Goal: Task Accomplishment & Management: Manage account settings

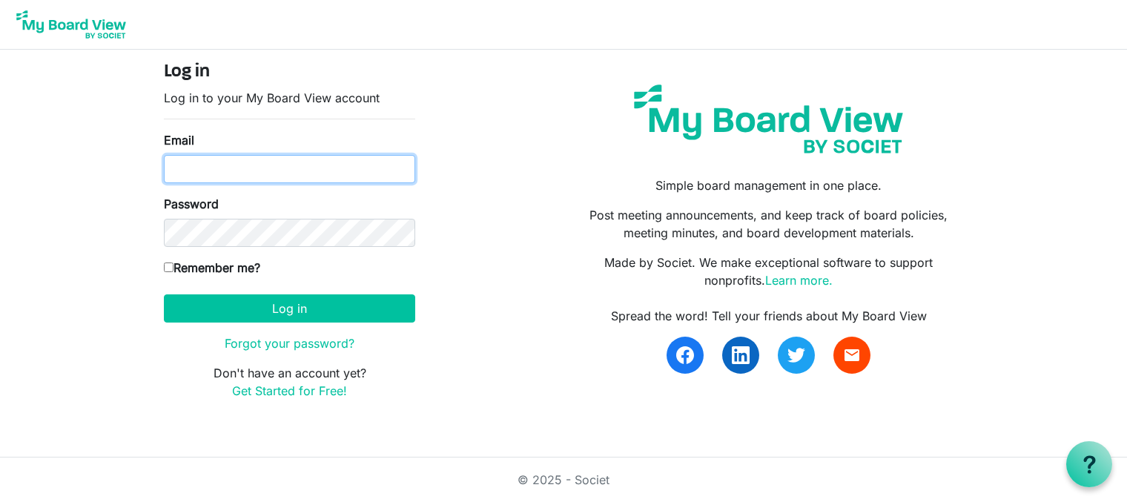
click at [283, 166] on input "Email" at bounding box center [289, 169] width 251 height 28
type input "robtrib@comcast.net"
click at [168, 265] on input "Remember me?" at bounding box center [169, 267] width 10 height 10
checkbox input "true"
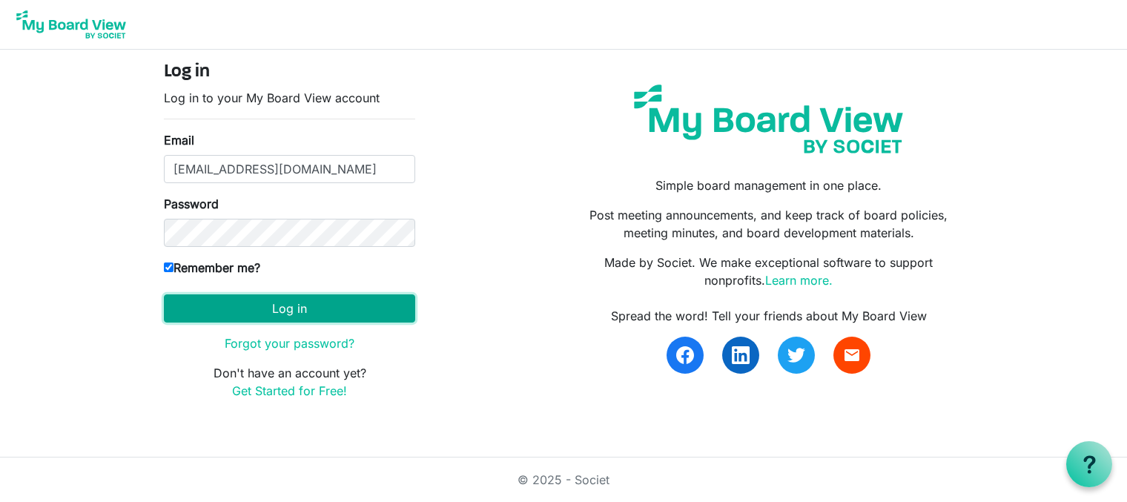
click at [244, 305] on button "Log in" at bounding box center [289, 308] width 251 height 28
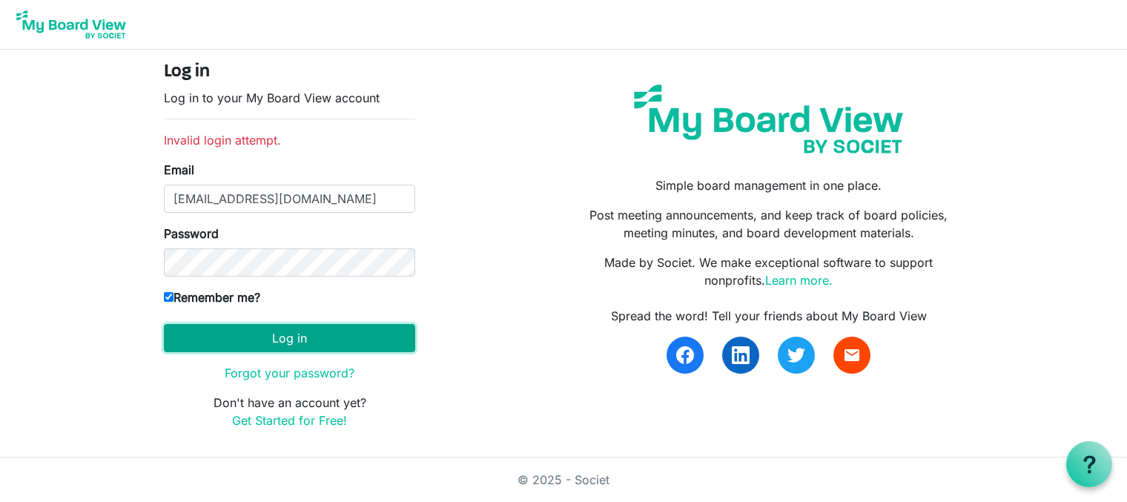
click at [286, 339] on button "Log in" at bounding box center [289, 338] width 251 height 28
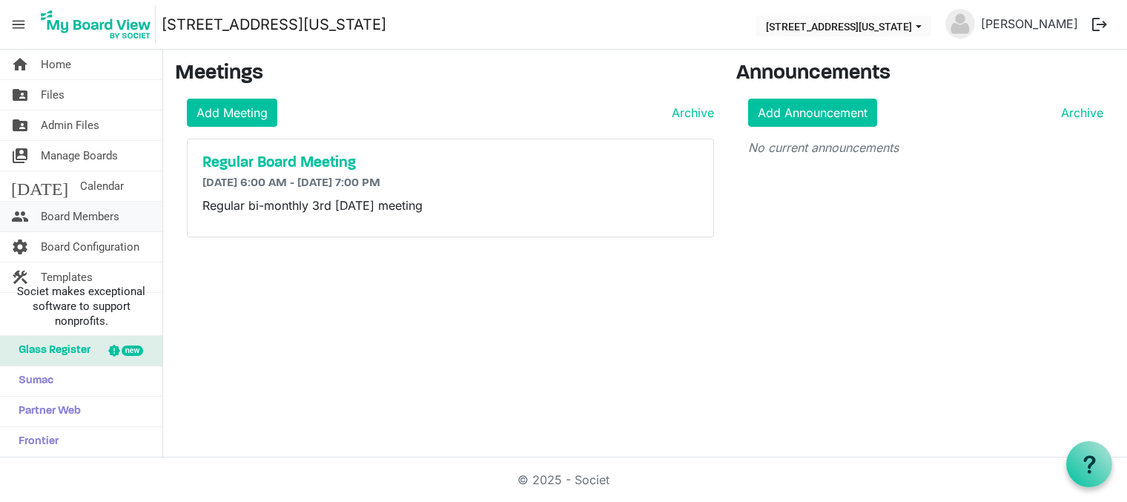
click at [76, 213] on span "Board Members" at bounding box center [80, 217] width 79 height 30
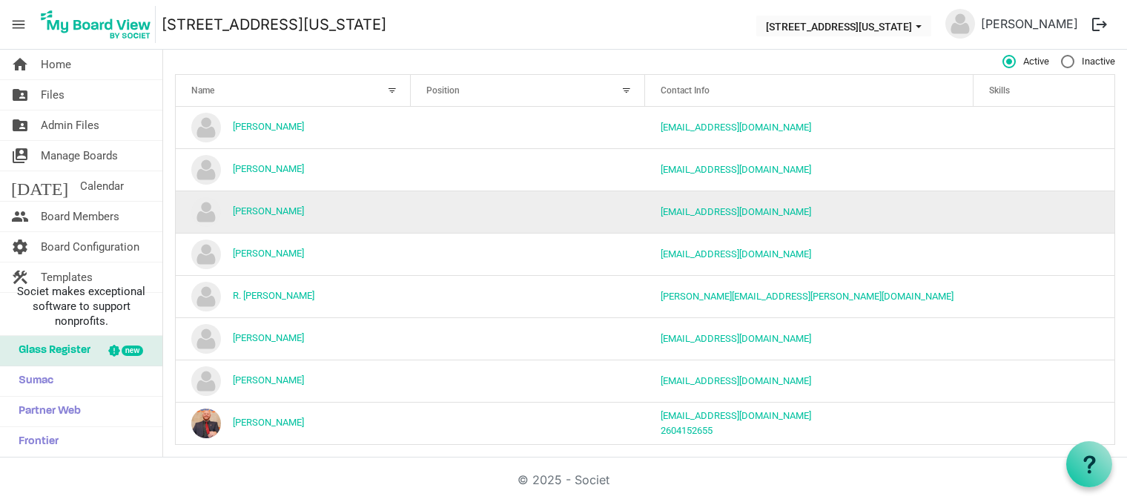
scroll to position [127, 0]
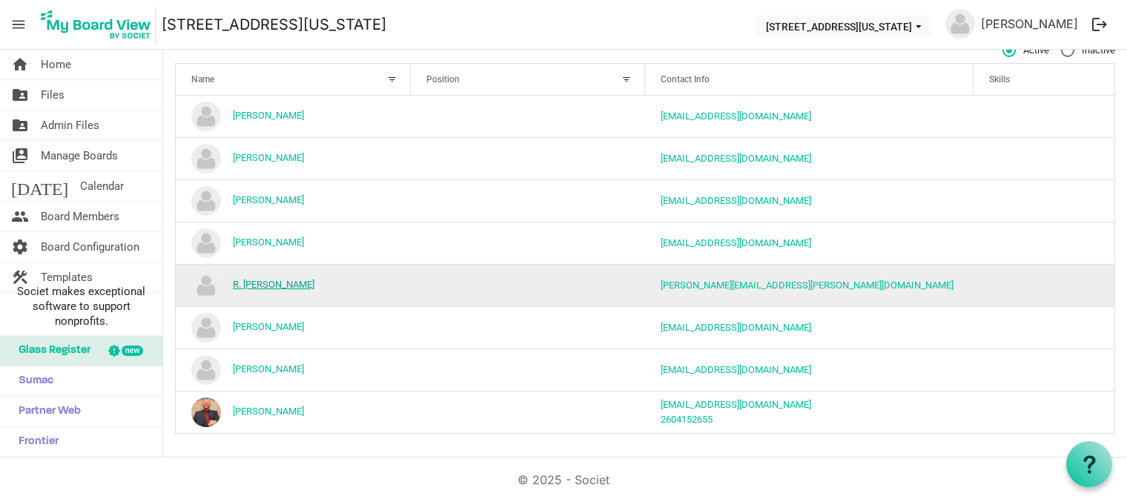
click at [282, 285] on link "R. Wayne Bearden" at bounding box center [274, 284] width 82 height 11
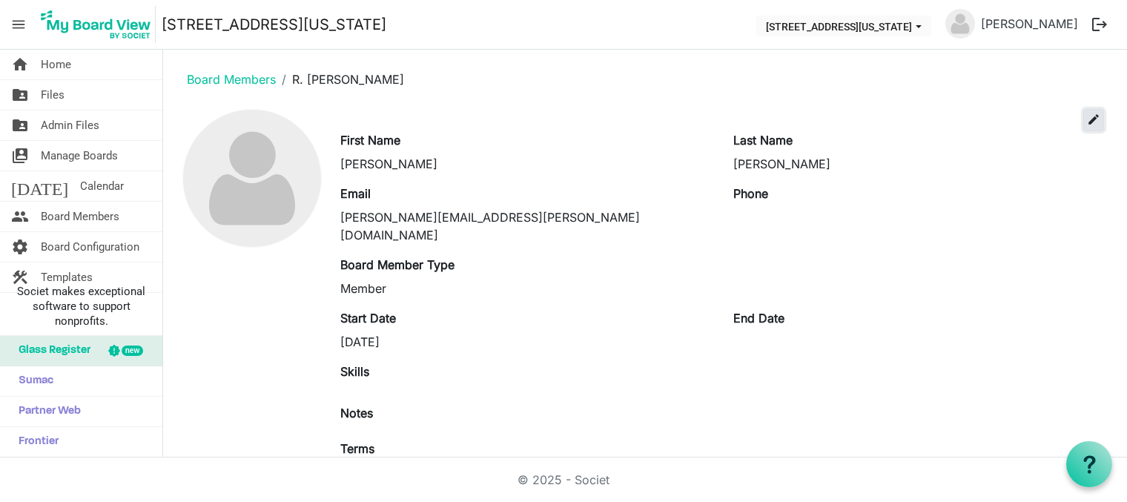
click at [1087, 121] on span "edit" at bounding box center [1093, 119] width 13 height 13
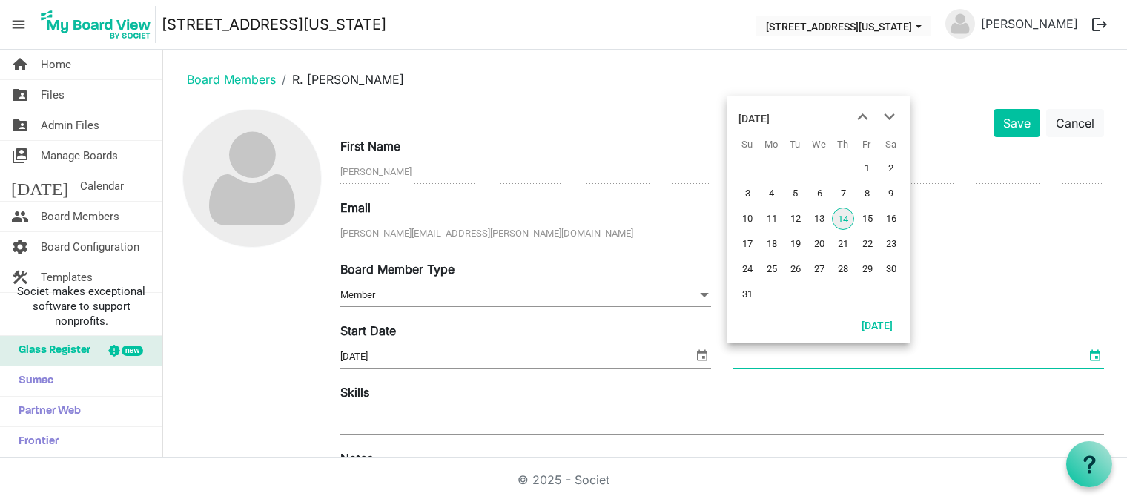
click at [1086, 356] on span "select" at bounding box center [1095, 354] width 18 height 19
click at [841, 219] on span "14" at bounding box center [843, 219] width 22 height 22
type input "8/14/2025"
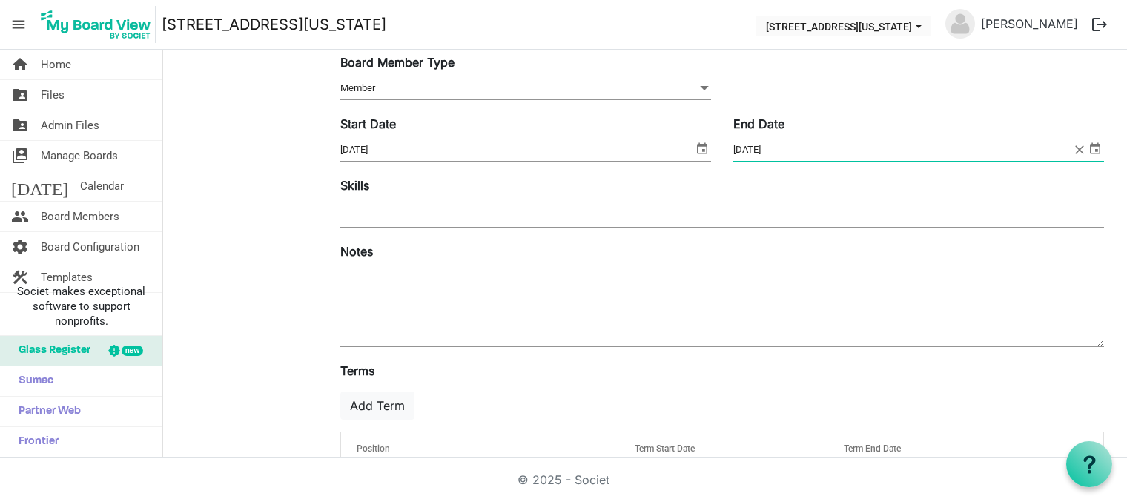
scroll to position [266, 0]
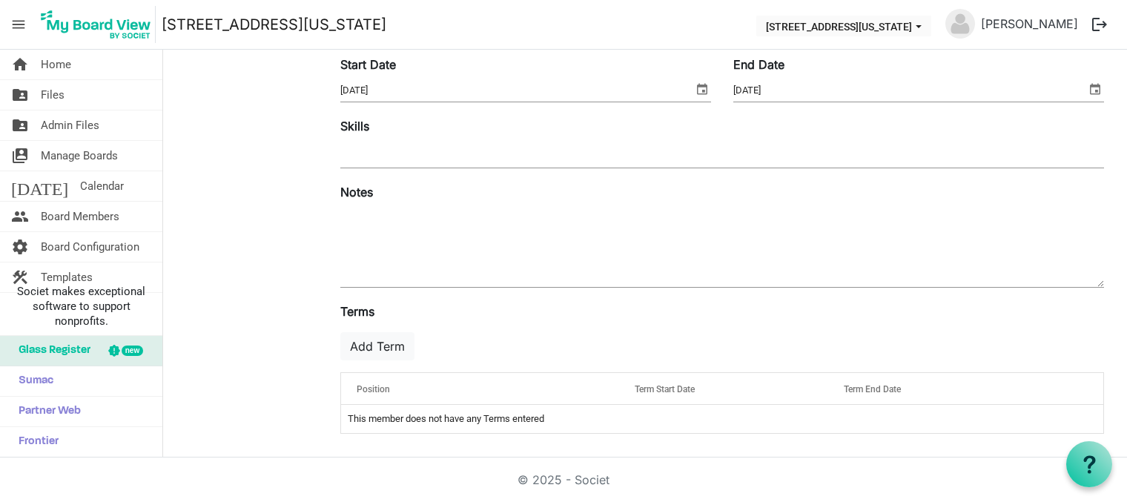
click at [507, 289] on div "Notes" at bounding box center [722, 242] width 786 height 119
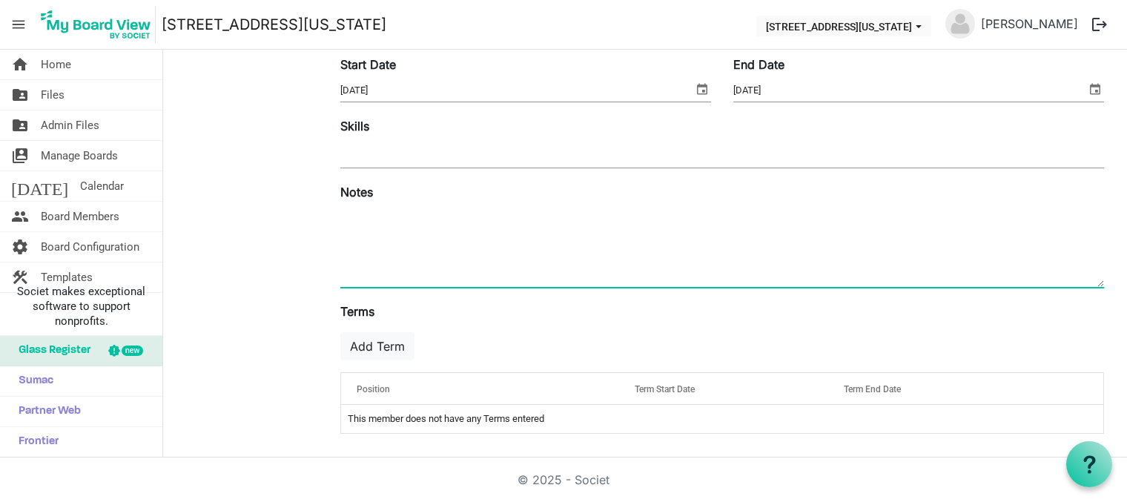
click at [504, 268] on textarea at bounding box center [721, 247] width 763 height 80
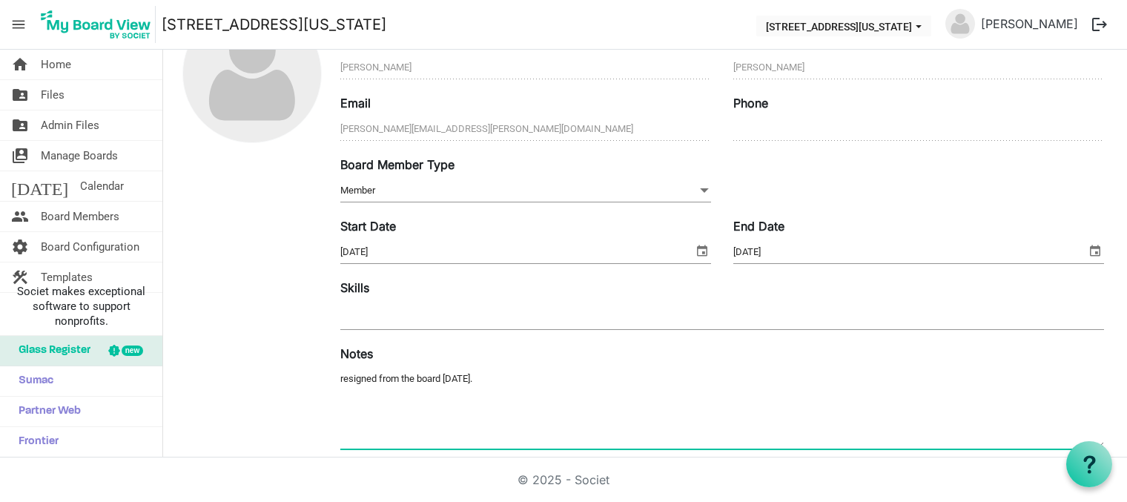
scroll to position [0, 0]
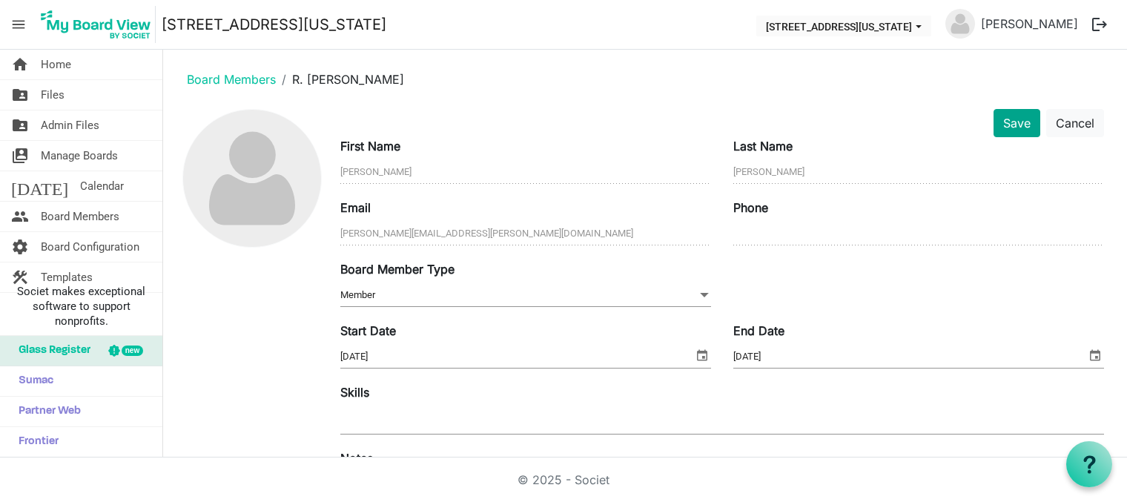
type textarea "resigned from the board August 13, 2025."
click at [1010, 116] on button "Save" at bounding box center [1016, 123] width 47 height 28
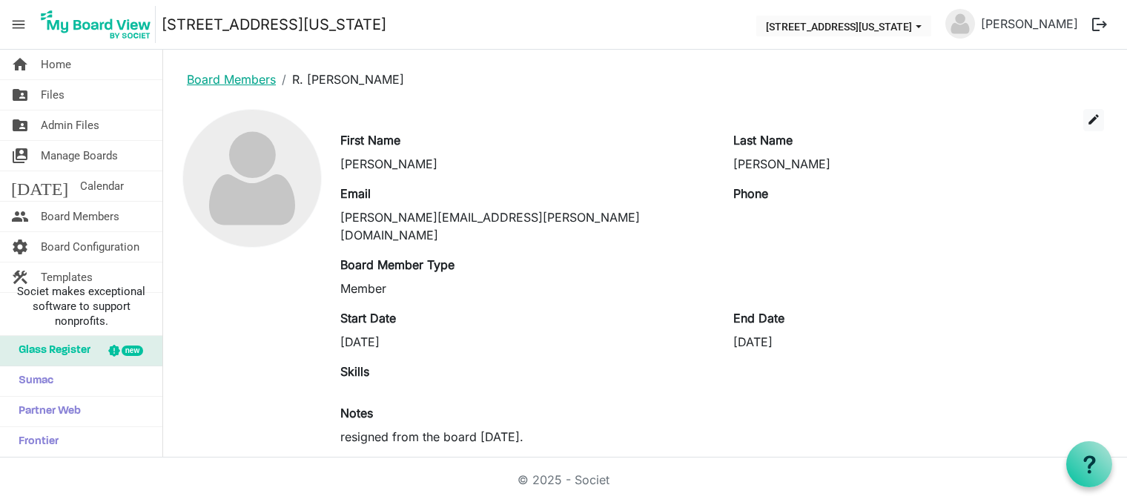
click at [239, 77] on link "Board Members" at bounding box center [231, 79] width 89 height 15
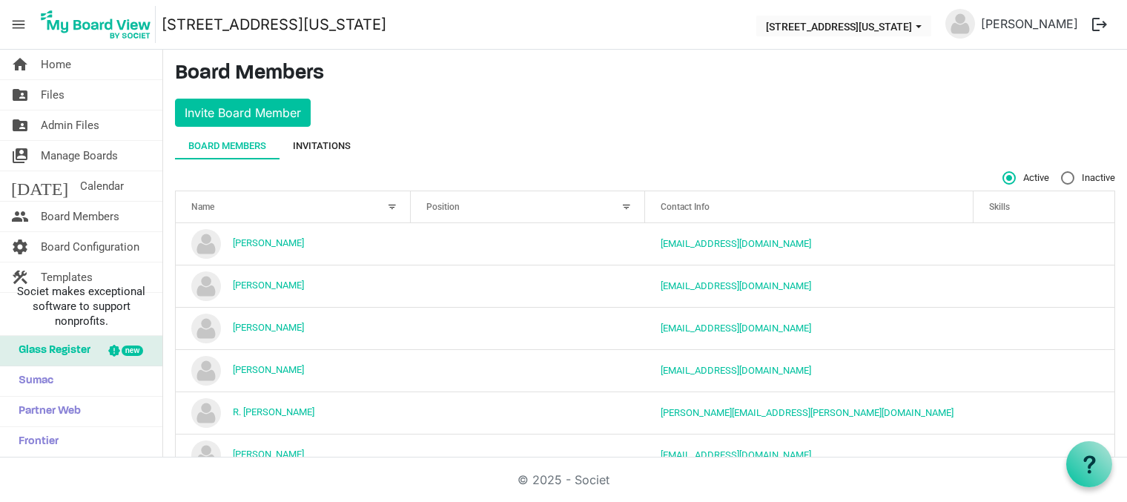
click at [318, 145] on div "Invitations" at bounding box center [322, 146] width 58 height 15
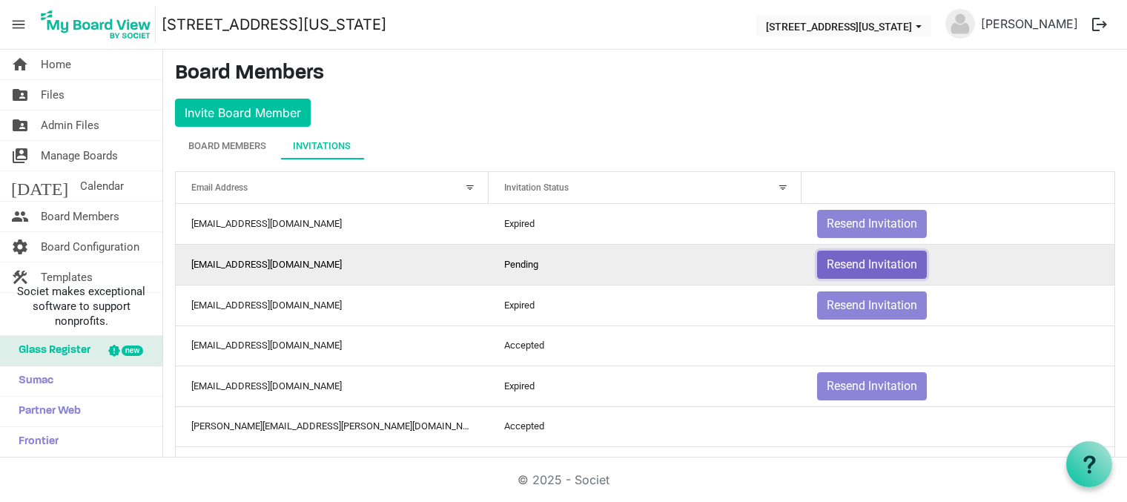
click at [855, 264] on button "Resend Invitation" at bounding box center [872, 265] width 110 height 28
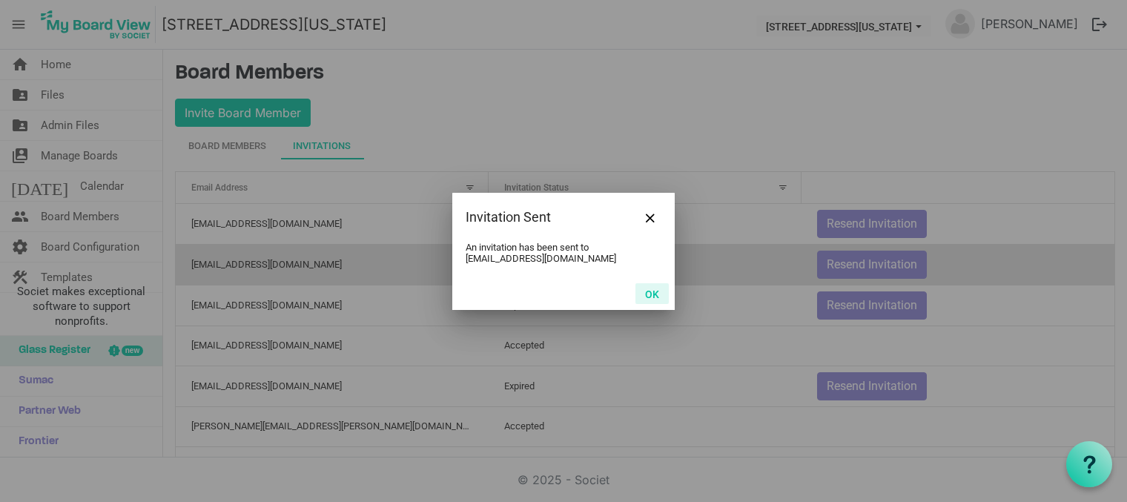
click at [652, 288] on button "OK" at bounding box center [651, 293] width 33 height 21
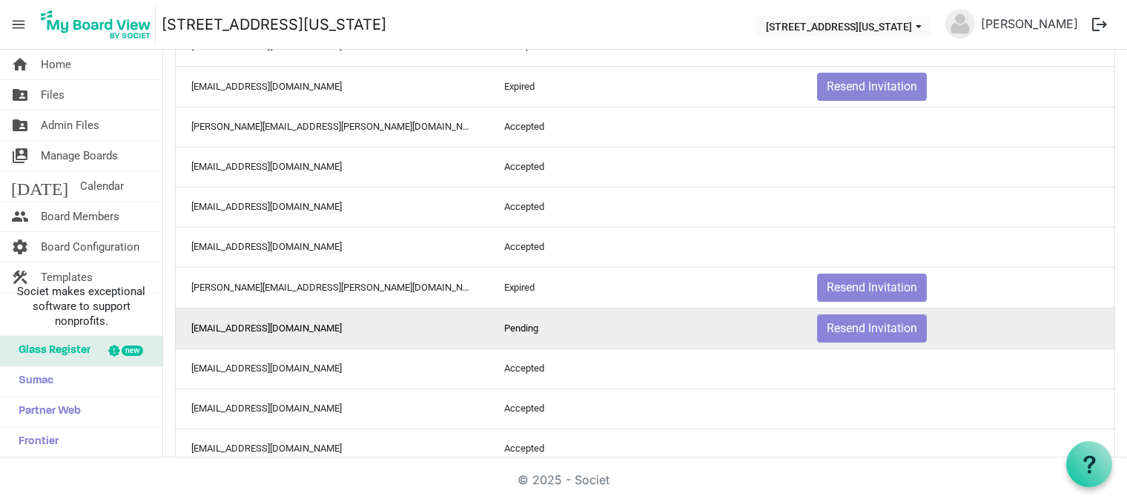
scroll to position [296, 0]
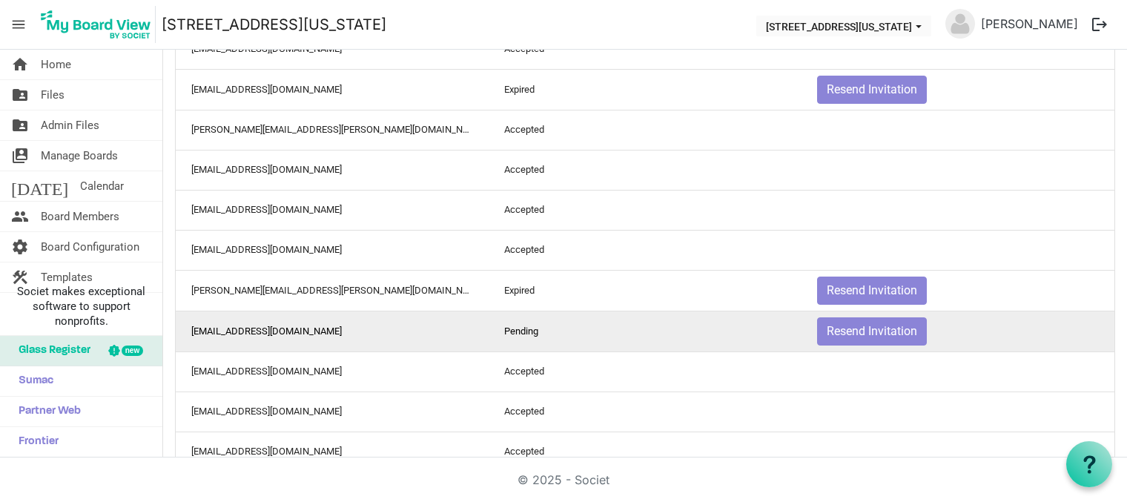
click at [287, 330] on td "ulrichdavid@yahoo.com" at bounding box center [332, 331] width 313 height 41
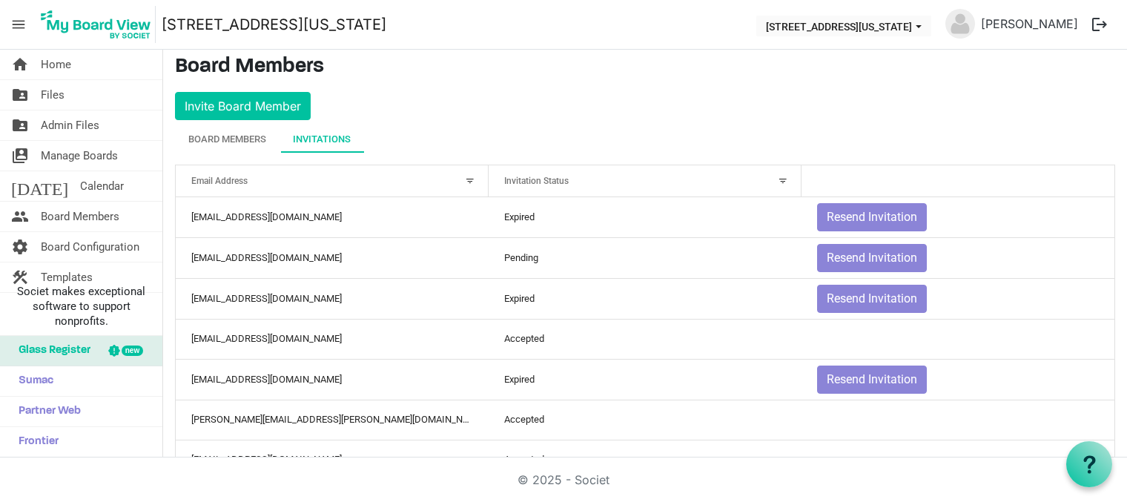
scroll to position [0, 0]
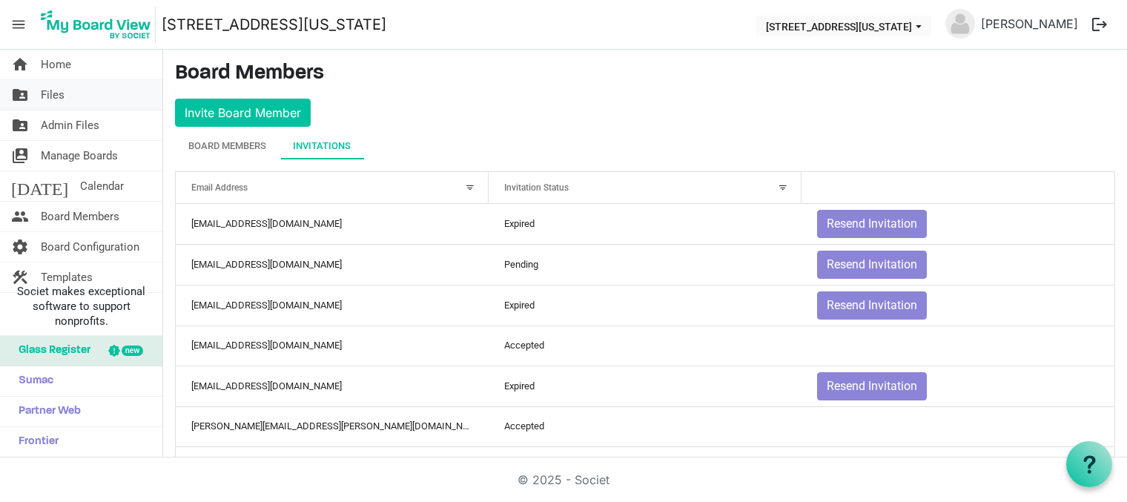
click at [53, 92] on span "Files" at bounding box center [53, 95] width 24 height 30
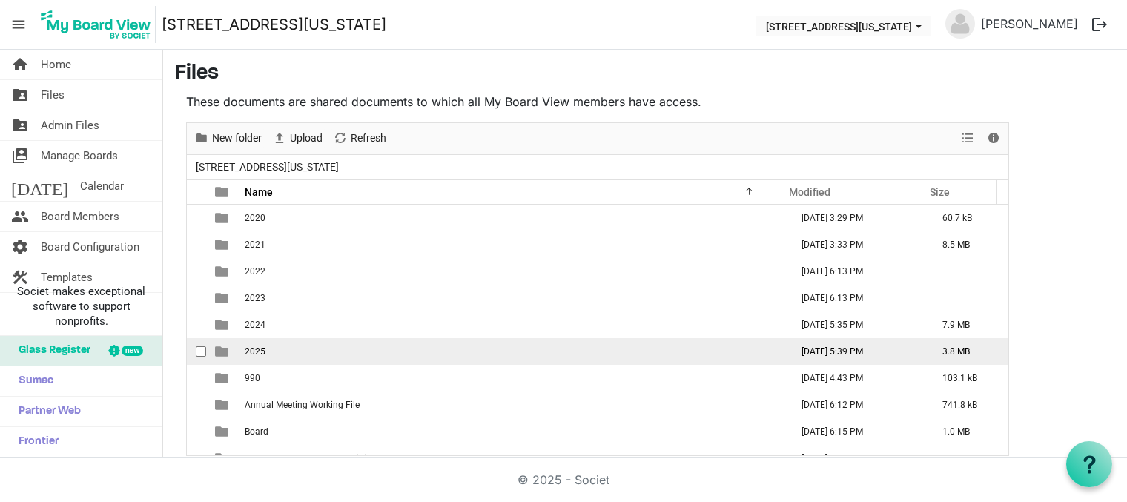
click at [452, 353] on td "2025" at bounding box center [513, 351] width 546 height 27
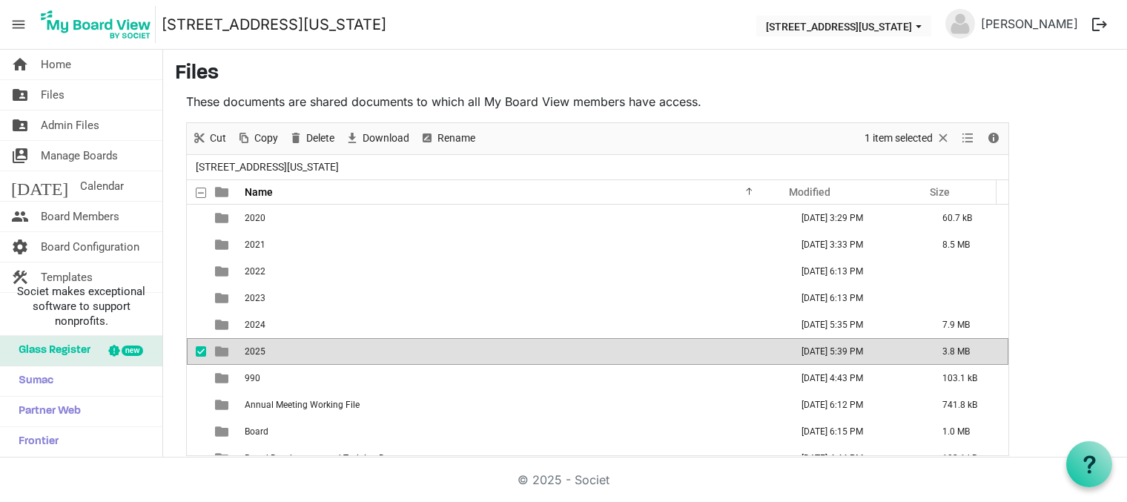
click at [449, 352] on td "2025" at bounding box center [513, 351] width 546 height 27
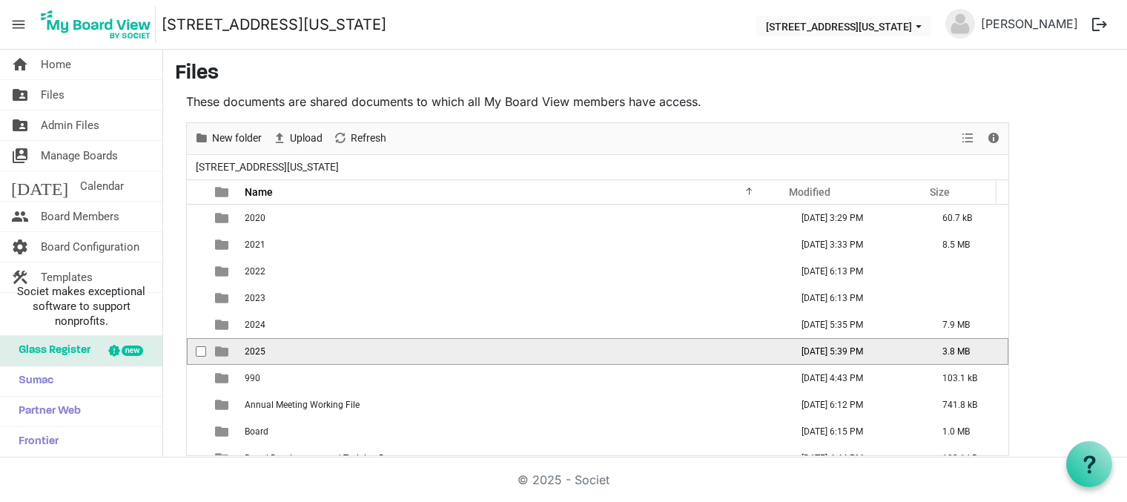
click at [287, 350] on td "2025" at bounding box center [513, 351] width 546 height 27
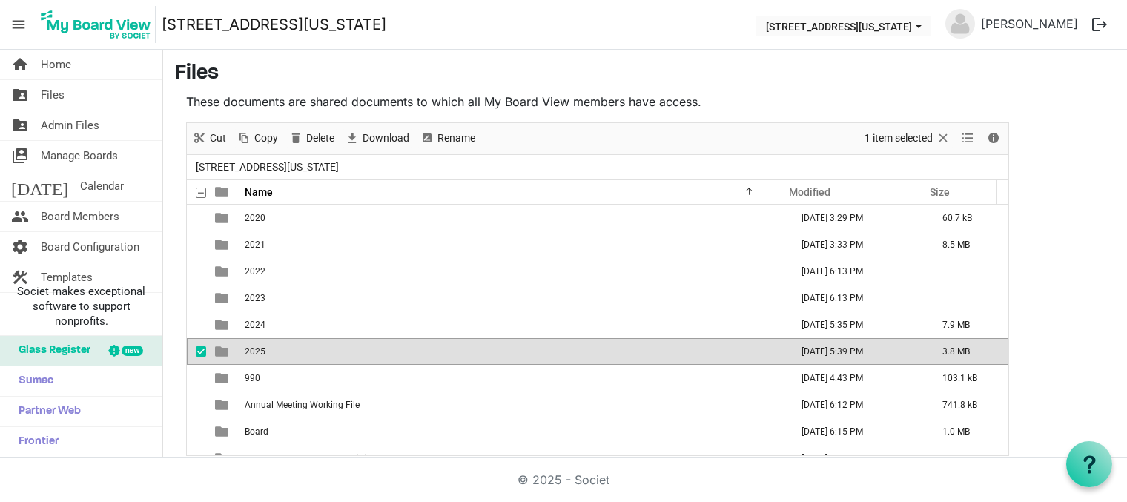
click at [287, 350] on td "2025" at bounding box center [513, 351] width 546 height 27
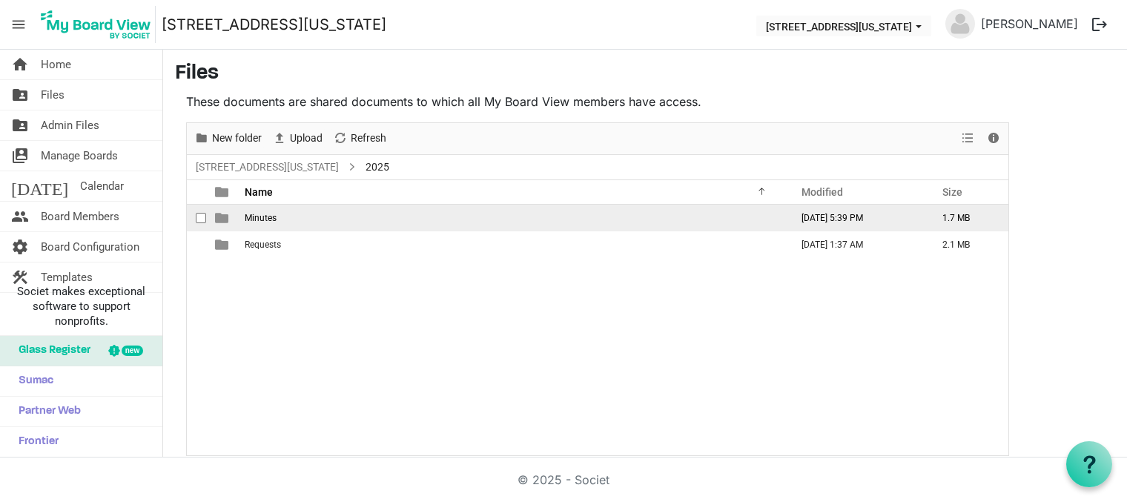
click at [276, 221] on span "Minutes" at bounding box center [261, 218] width 32 height 10
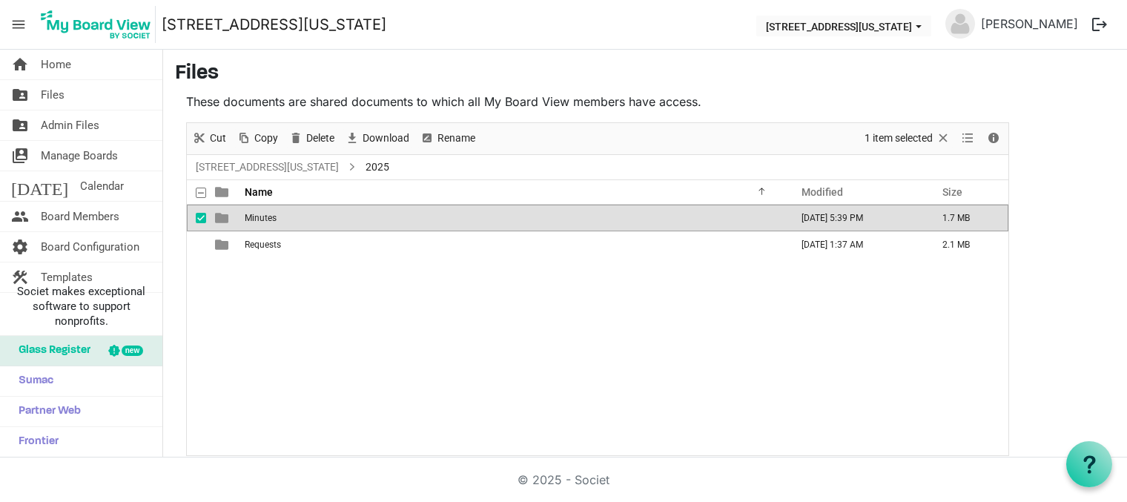
click at [276, 222] on span "Minutes" at bounding box center [261, 218] width 32 height 10
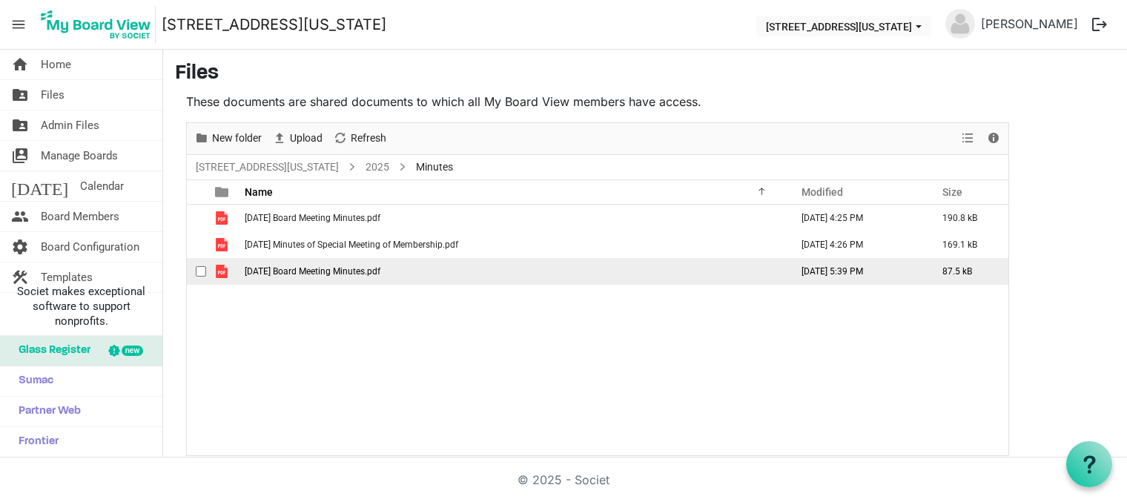
click at [335, 271] on span "08-05-2025 Board Meeting Minutes.pdf" at bounding box center [313, 271] width 136 height 10
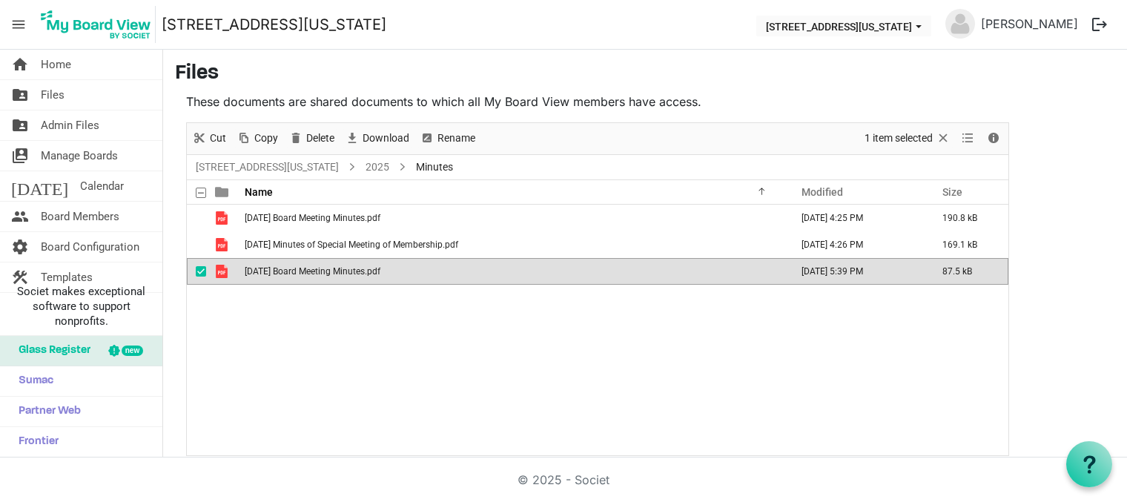
click at [335, 271] on span "08-05-2025 Board Meeting Minutes.pdf" at bounding box center [313, 271] width 136 height 10
click at [62, 217] on span "Board Members" at bounding box center [80, 217] width 79 height 30
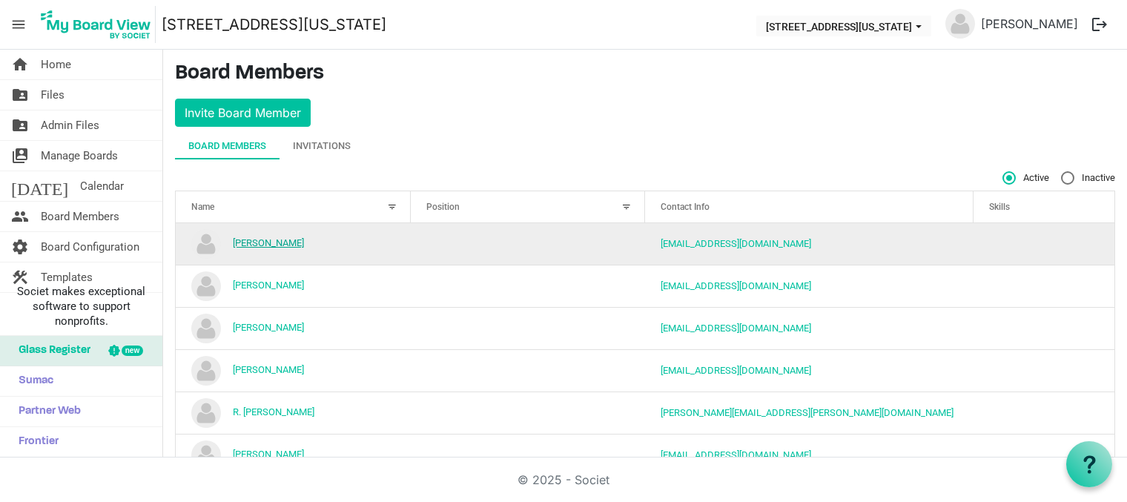
click at [254, 242] on link "[PERSON_NAME]" at bounding box center [268, 242] width 71 height 11
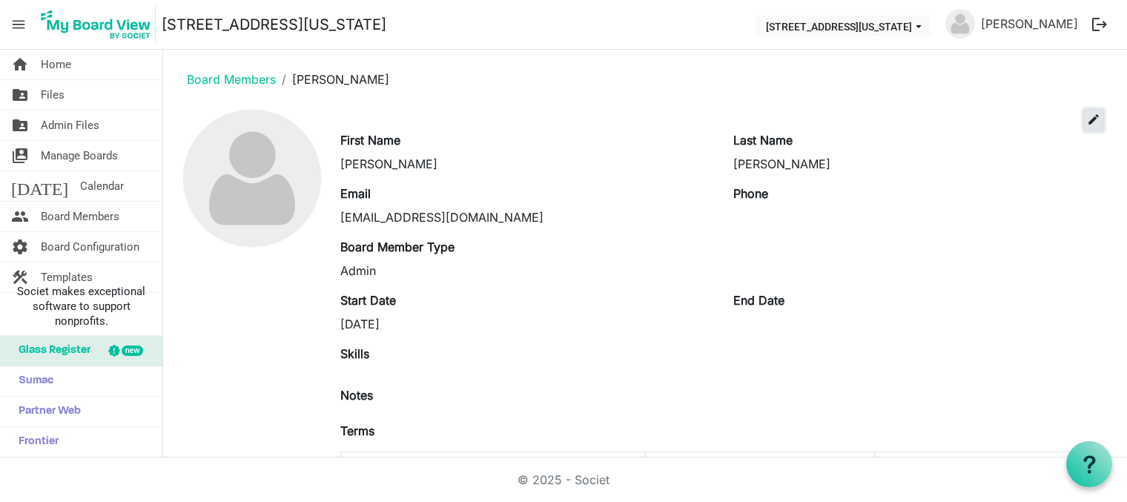
click at [1087, 119] on span "edit" at bounding box center [1093, 119] width 13 height 13
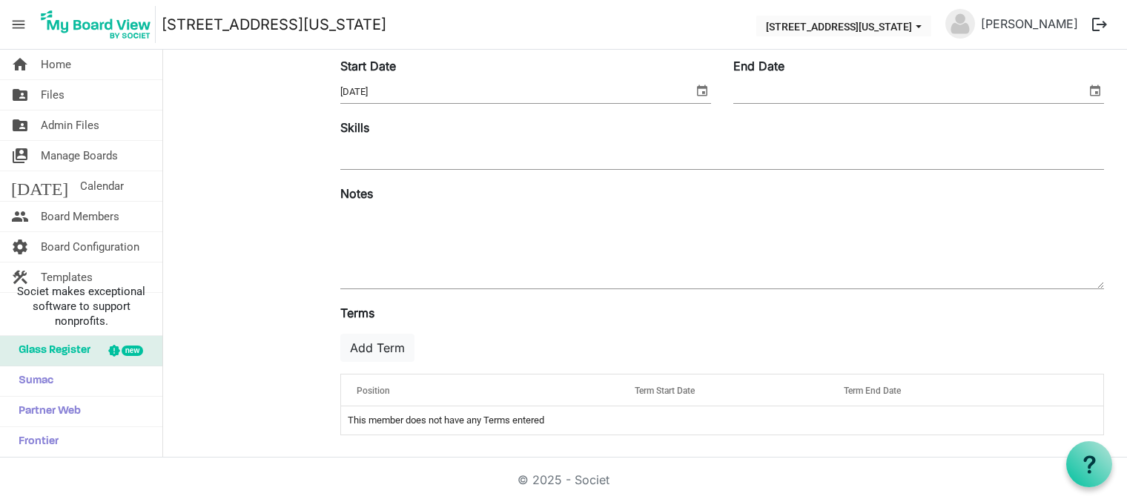
scroll to position [266, 0]
click at [394, 343] on button "Add Term" at bounding box center [377, 346] width 74 height 28
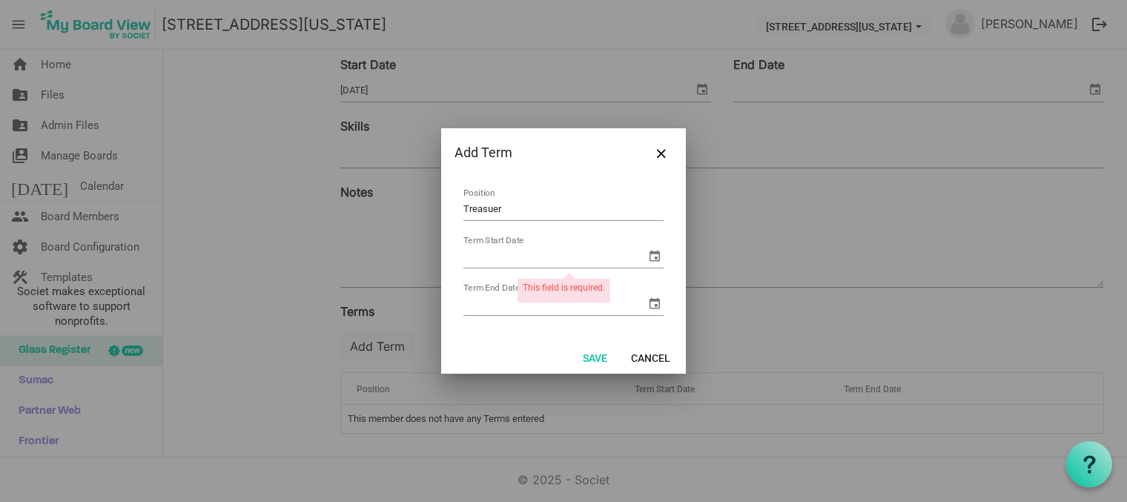
click at [528, 193] on td "Treasuer Position" at bounding box center [564, 204] width 202 height 39
click at [527, 206] on input "Treasuer" at bounding box center [563, 209] width 200 height 23
type input "Treasurer"
click at [483, 258] on input "May 2025" at bounding box center [547, 256] width 169 height 22
click at [566, 279] on table "Treasurer Position May 13 2025 Term Start Date Term End Date" at bounding box center [563, 252] width 218 height 150
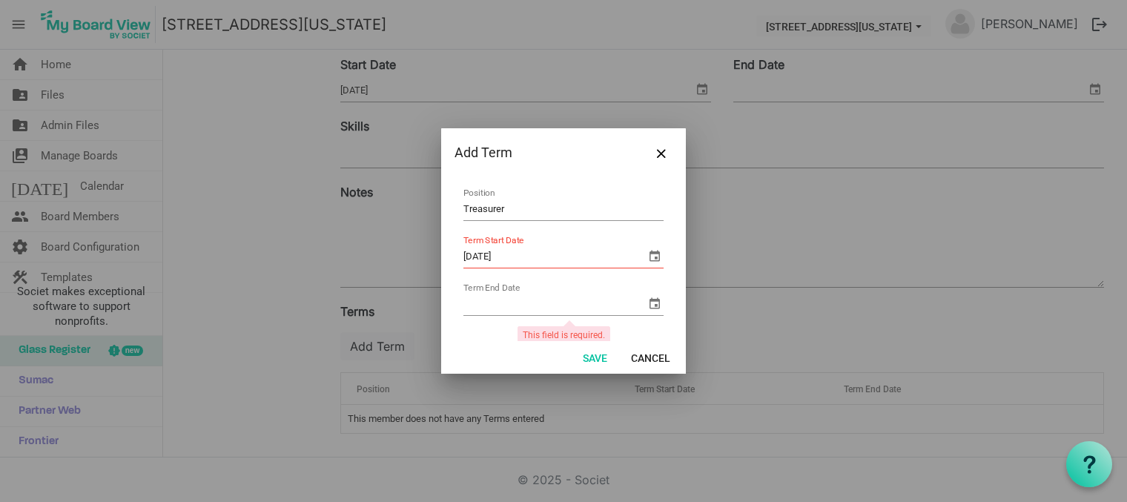
click at [497, 256] on input "May 13 2025" at bounding box center [554, 256] width 182 height 22
click at [583, 284] on td "Term End Date" at bounding box center [564, 299] width 202 height 39
drag, startPoint x: 556, startPoint y: 254, endPoint x: 193, endPoint y: 265, distance: 362.6
click at [200, 265] on div "Add Term Treasurer Position May 13, 2025 Term Start Date Term End Date This fie…" at bounding box center [563, 251] width 1127 height 502
type input "5/13/2025"
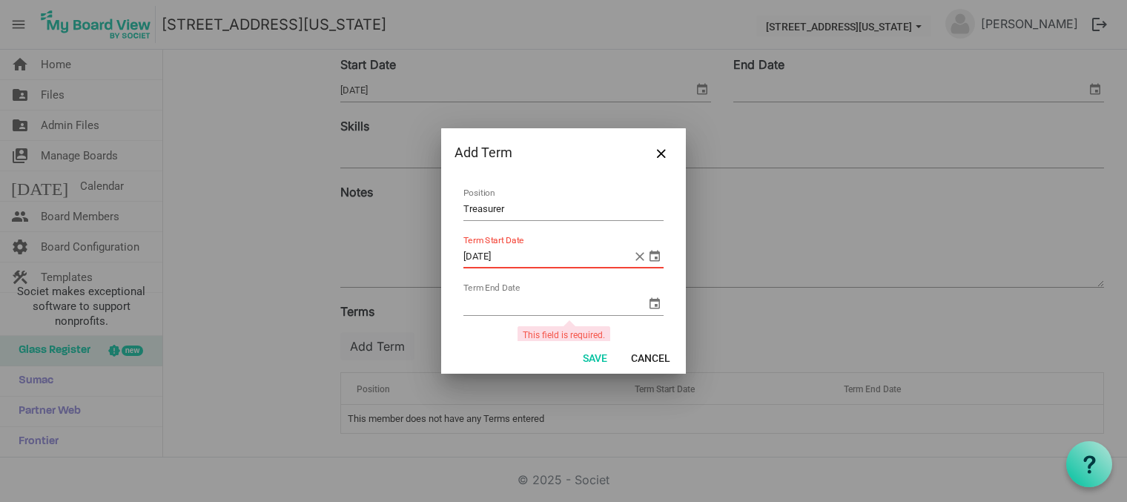
click at [530, 287] on td "Term End Date" at bounding box center [564, 299] width 202 height 39
click at [529, 302] on input "Term End Date" at bounding box center [554, 304] width 182 height 22
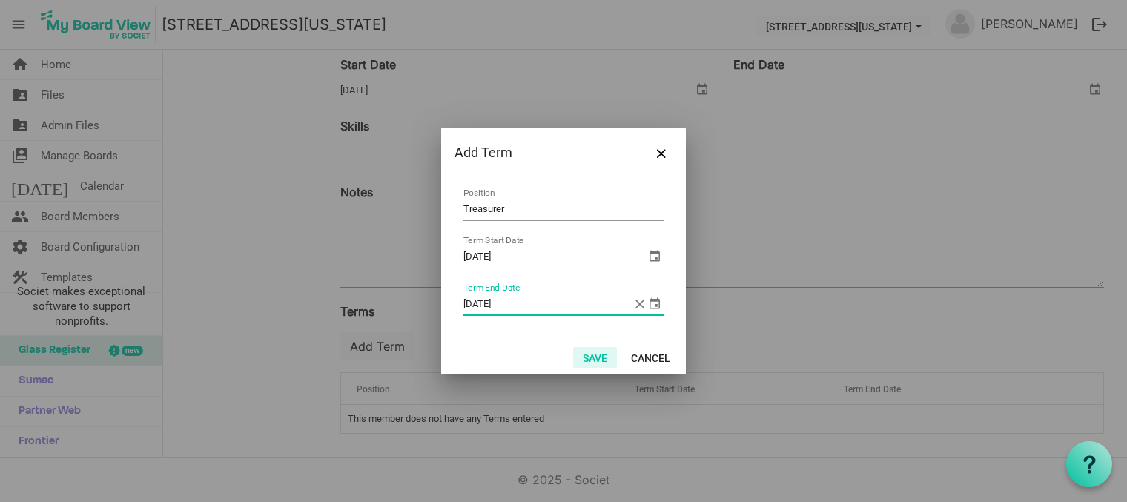
type input "5/30/2025"
click at [594, 354] on button "Save" at bounding box center [595, 357] width 44 height 21
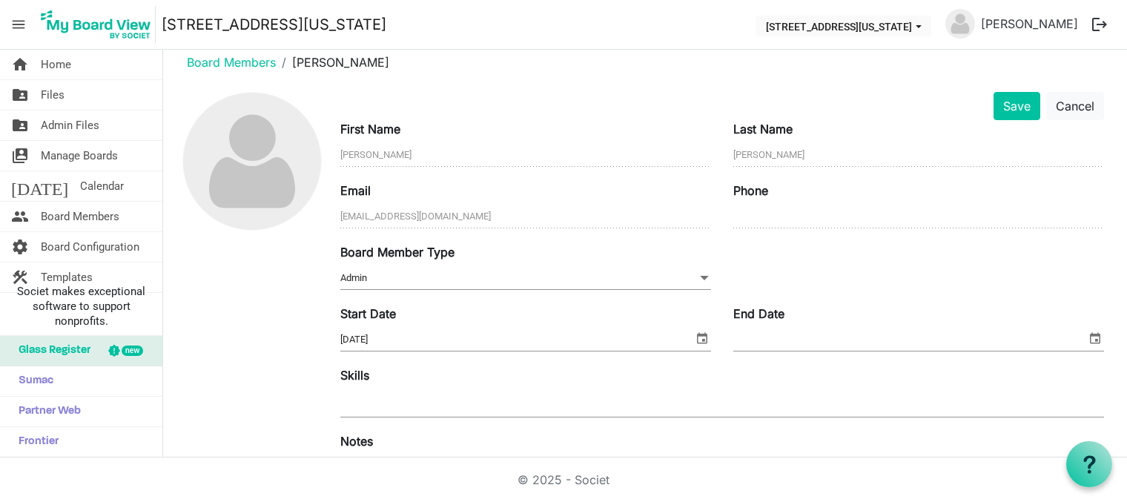
scroll to position [0, 0]
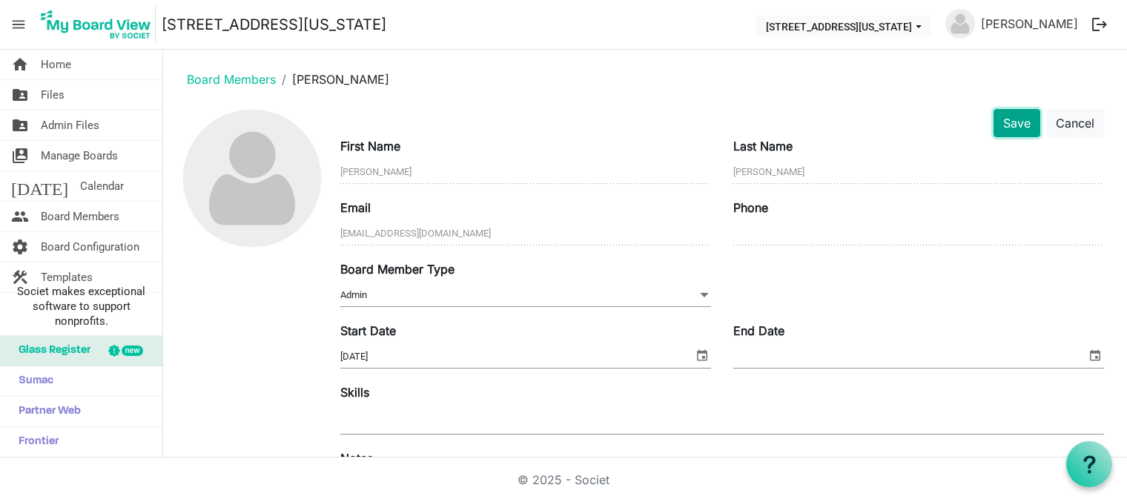
click at [1007, 116] on button "Save" at bounding box center [1016, 123] width 47 height 28
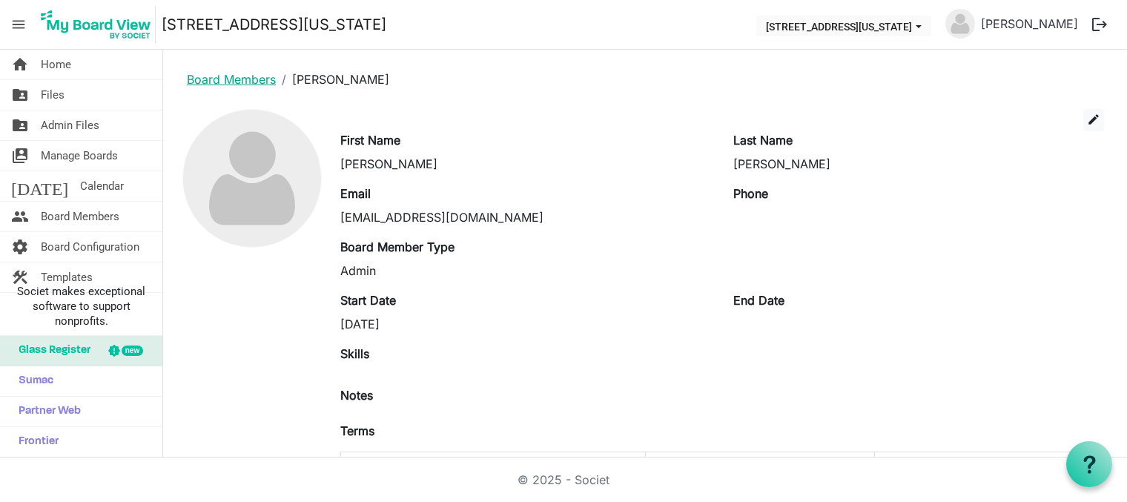
click at [242, 79] on link "Board Members" at bounding box center [231, 79] width 89 height 15
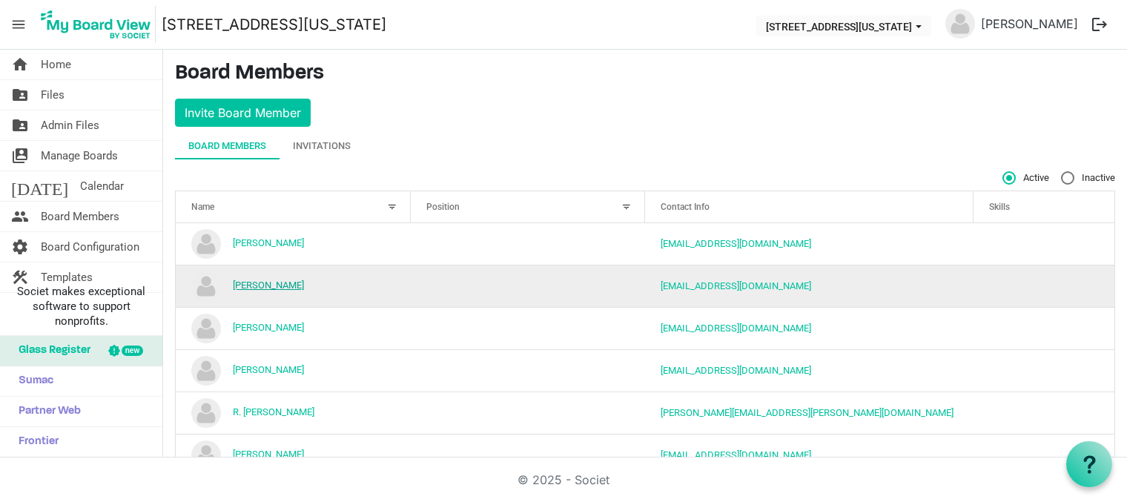
click at [263, 285] on link "George Scott Wray" at bounding box center [268, 284] width 71 height 11
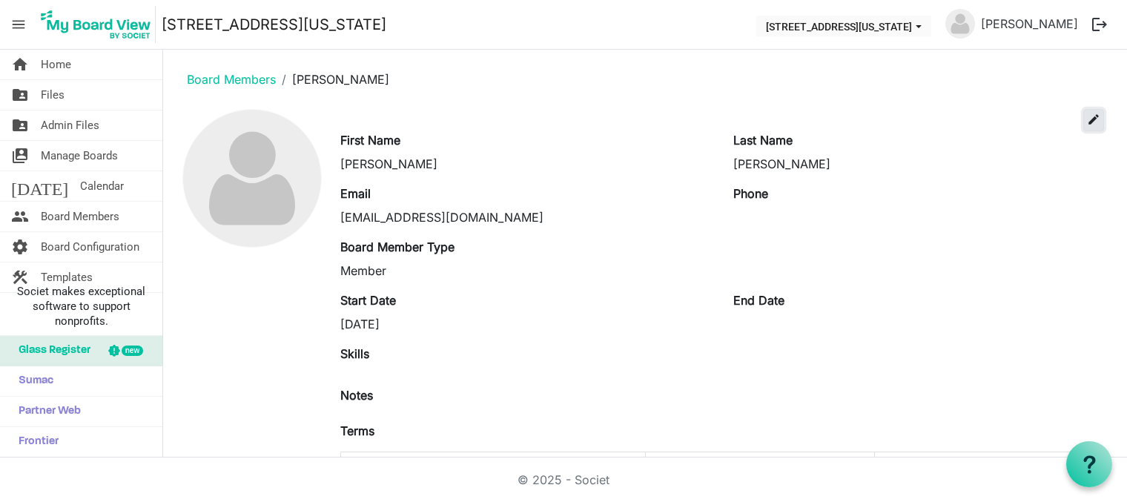
click at [1087, 119] on span "edit" at bounding box center [1093, 119] width 13 height 13
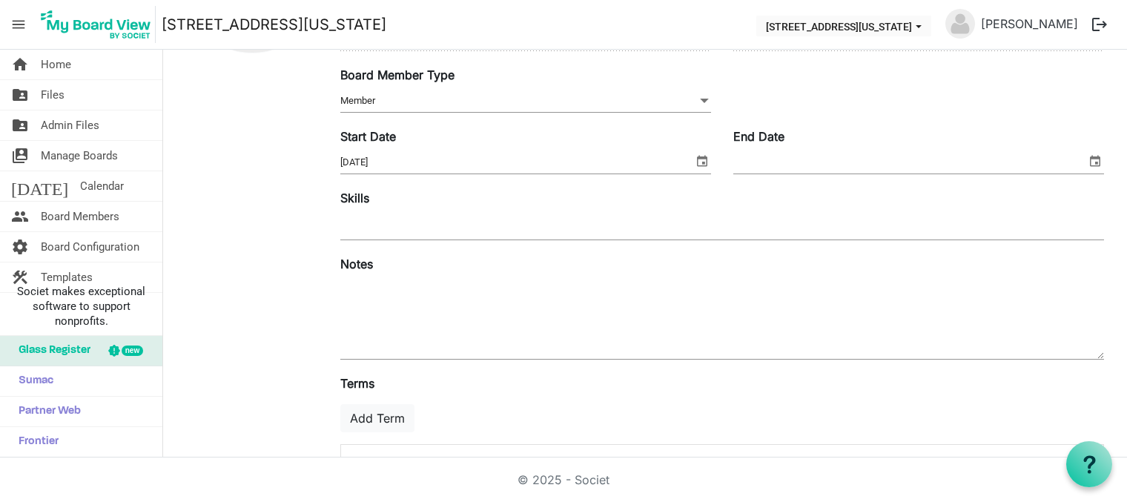
scroll to position [266, 0]
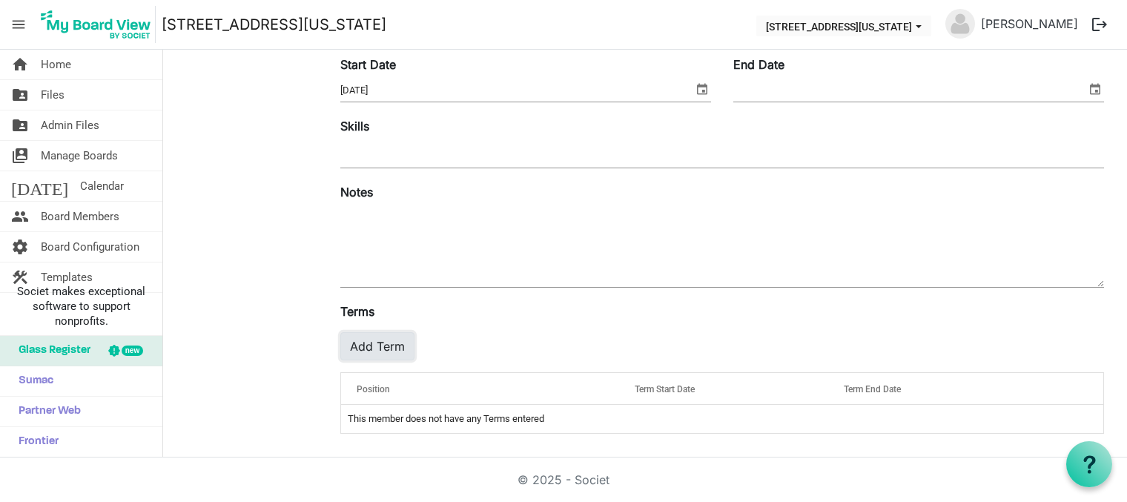
click at [377, 344] on button "Add Term" at bounding box center [377, 346] width 74 height 28
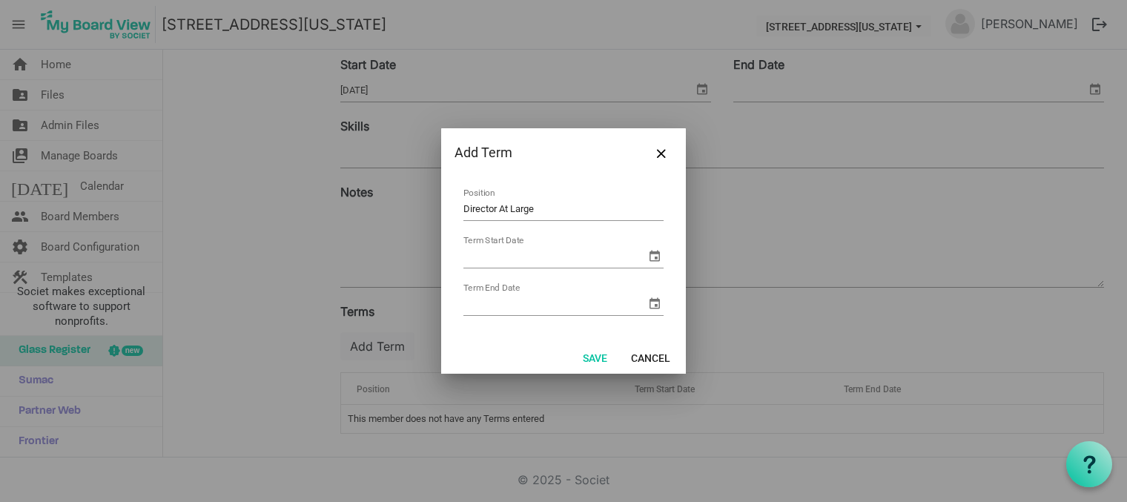
type input "Director At Large"
type input "[DATE]"
click at [594, 354] on button "Save" at bounding box center [595, 357] width 44 height 21
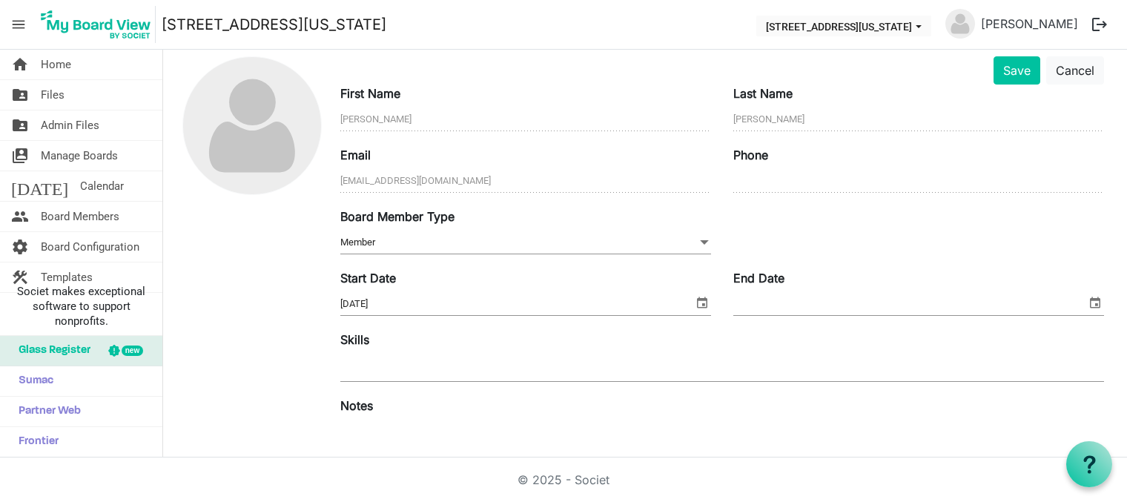
scroll to position [0, 0]
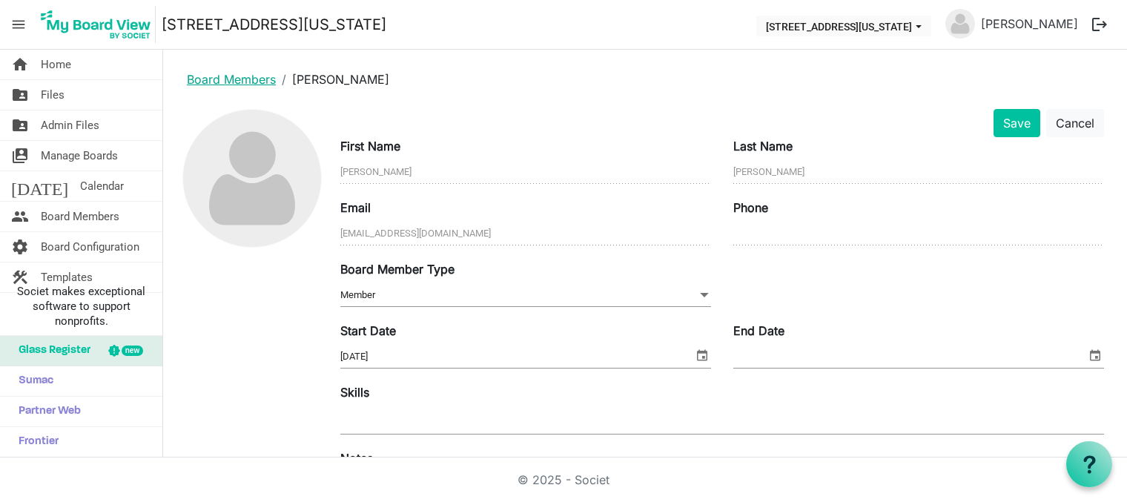
click at [225, 78] on link "Board Members" at bounding box center [231, 79] width 89 height 15
click at [225, 84] on link "Board Members" at bounding box center [231, 79] width 89 height 15
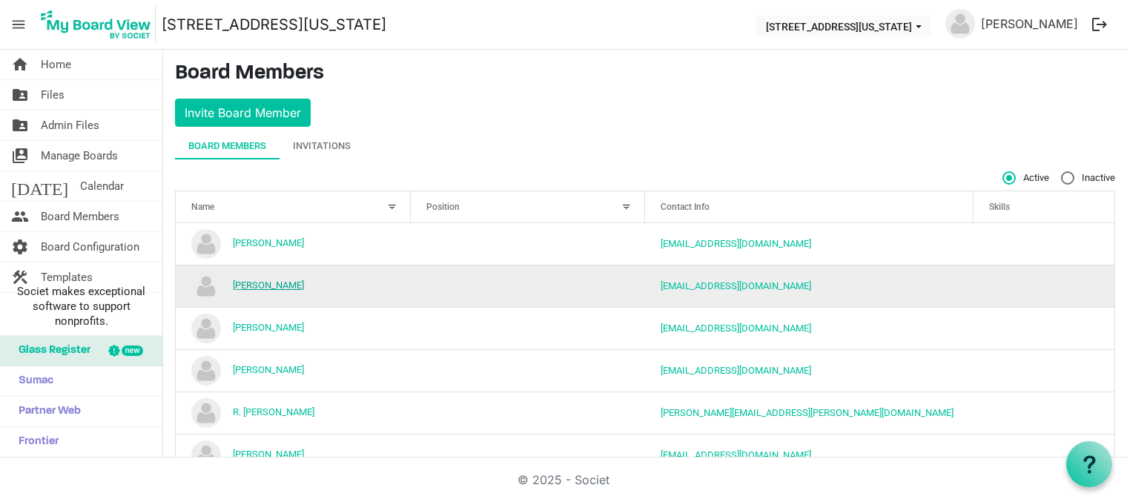
click at [254, 282] on link "[PERSON_NAME]" at bounding box center [268, 284] width 71 height 11
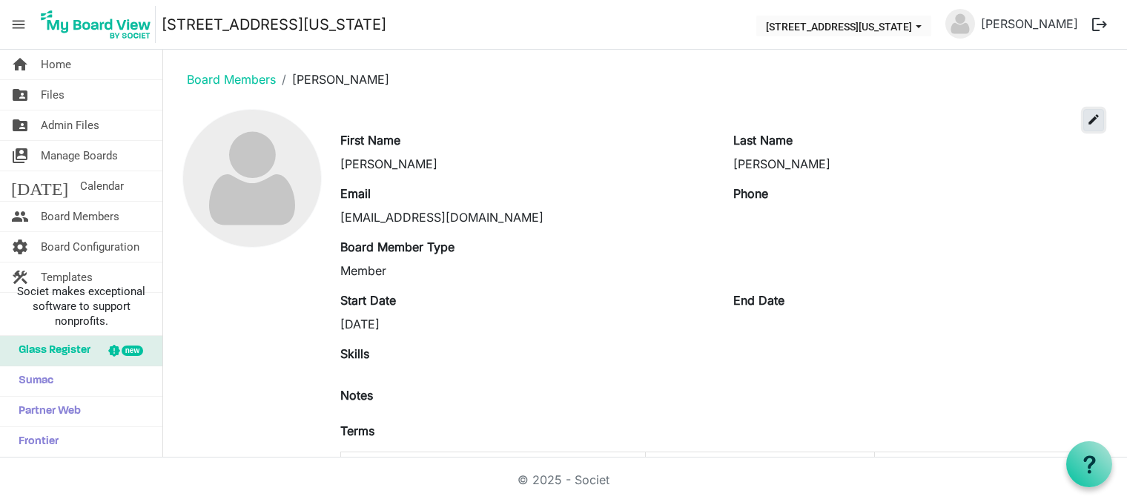
click at [1087, 119] on span "edit" at bounding box center [1093, 119] width 13 height 13
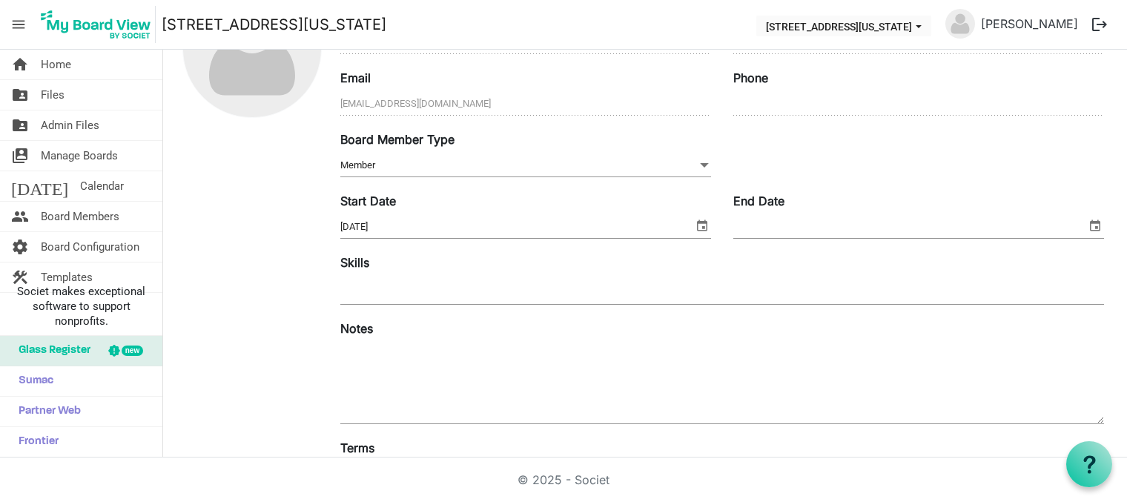
scroll to position [266, 0]
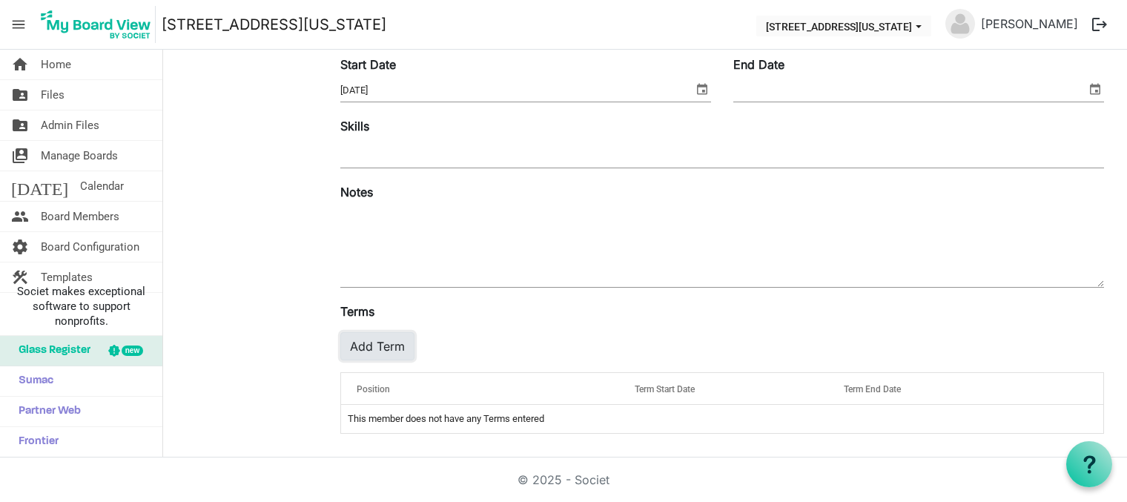
click at [374, 345] on button "Add Term" at bounding box center [377, 346] width 74 height 28
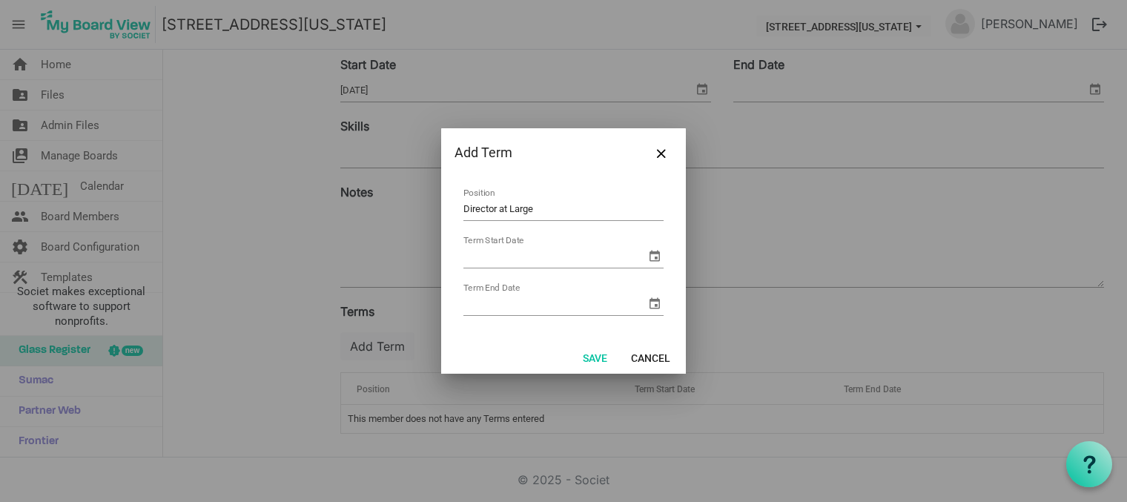
type input "Director at Large"
type input "5/1/2024"
type input "5/30/2027"
click at [587, 354] on button "Save" at bounding box center [595, 357] width 44 height 21
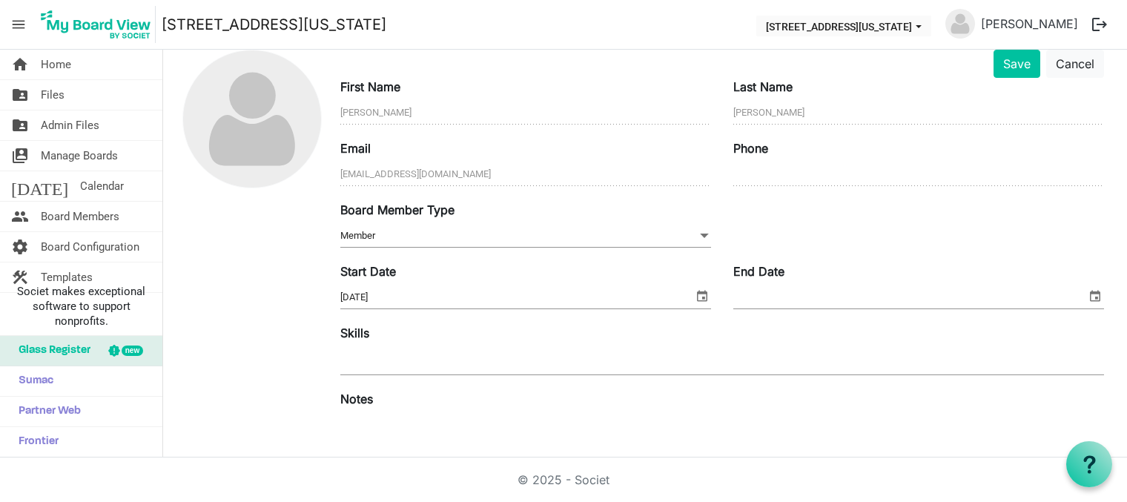
scroll to position [0, 0]
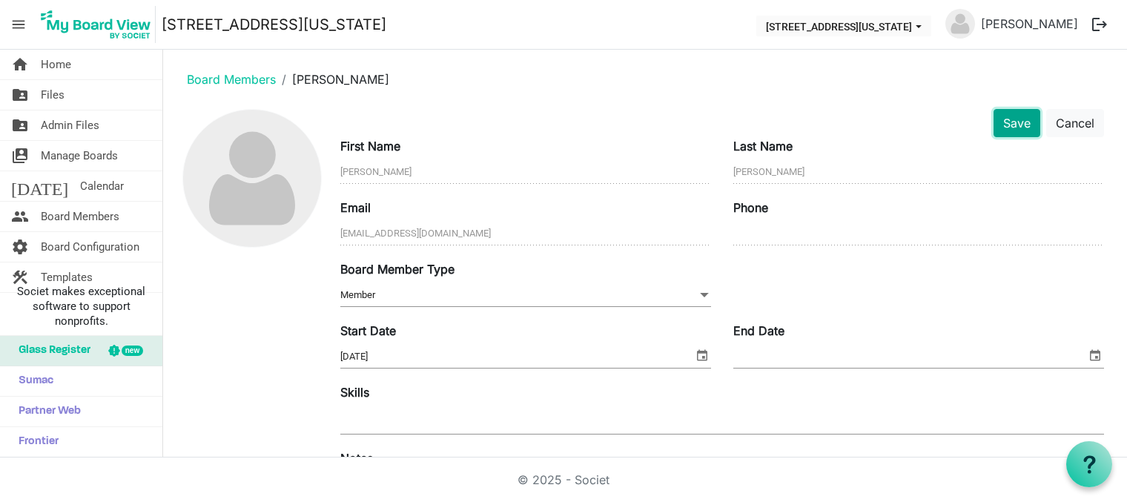
click at [1004, 116] on button "Save" at bounding box center [1016, 123] width 47 height 28
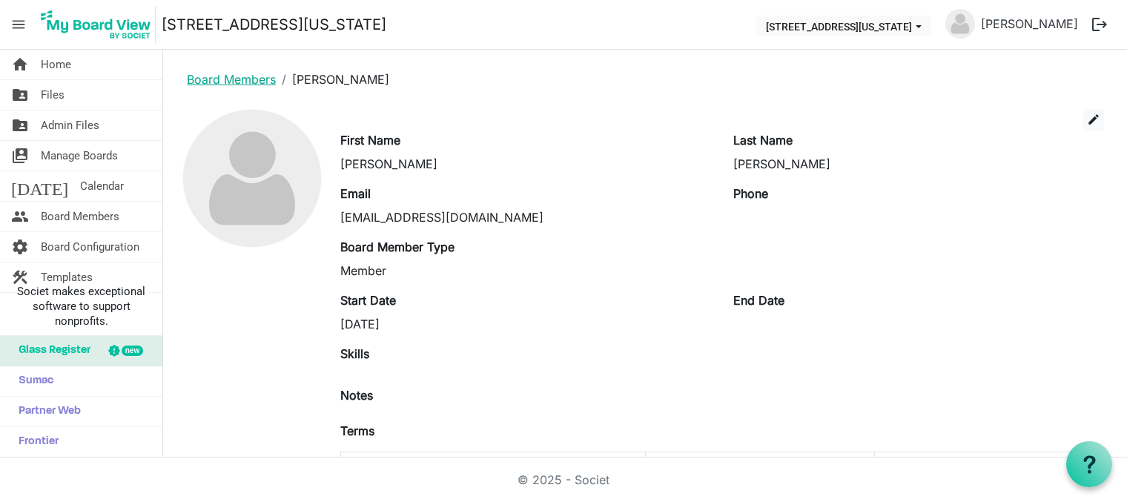
click at [223, 79] on link "Board Members" at bounding box center [231, 79] width 89 height 15
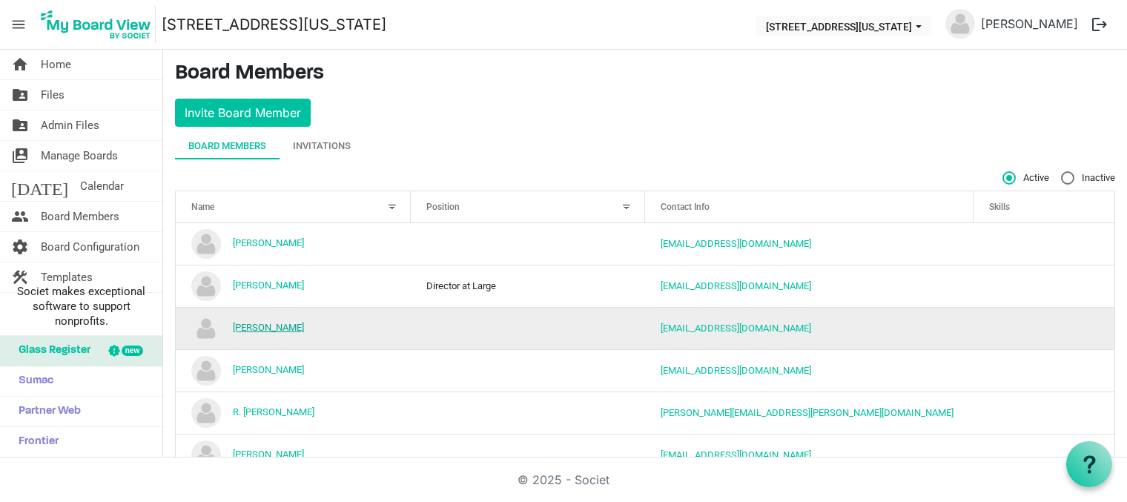
click at [269, 327] on link "Jan Henline" at bounding box center [268, 327] width 71 height 11
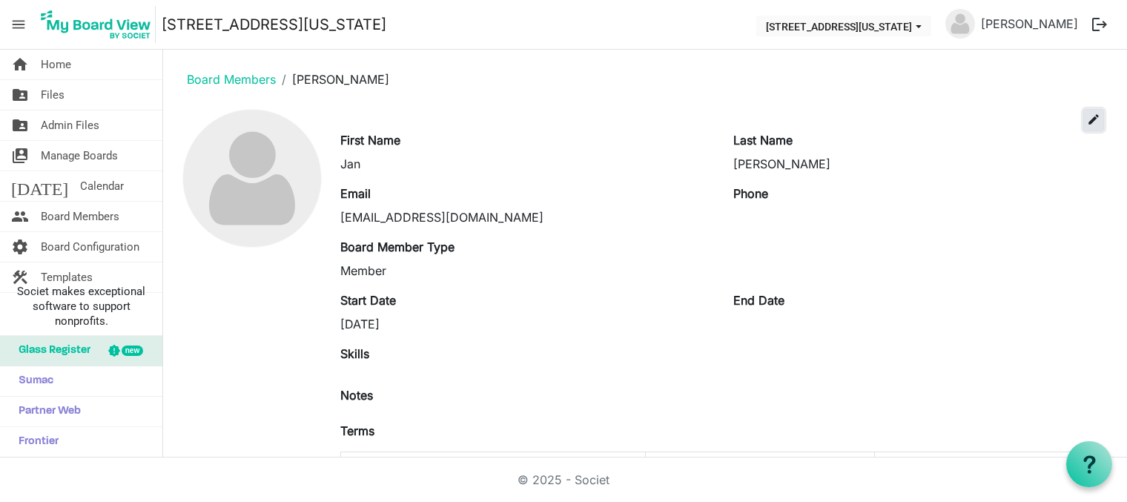
click at [1087, 119] on span "edit" at bounding box center [1093, 119] width 13 height 13
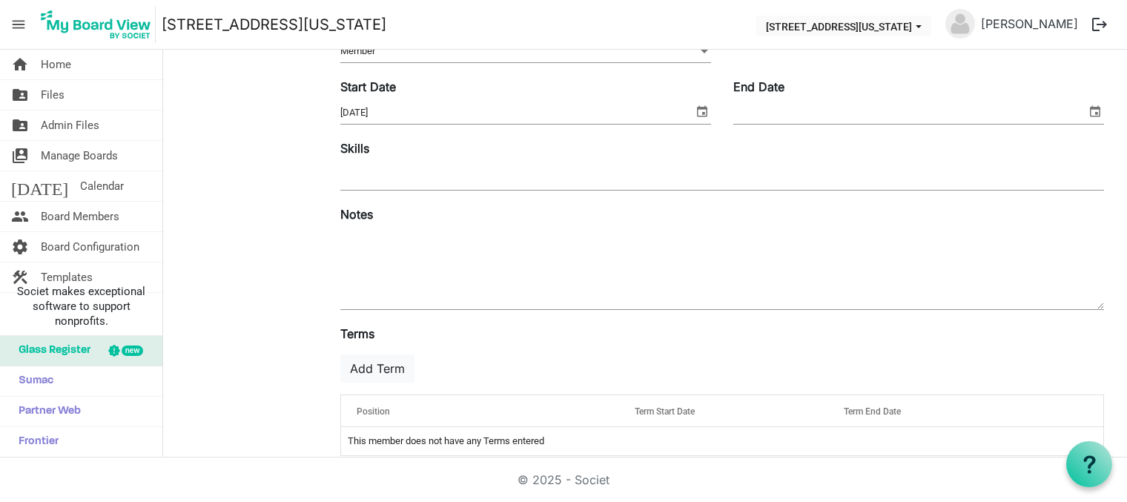
scroll to position [266, 0]
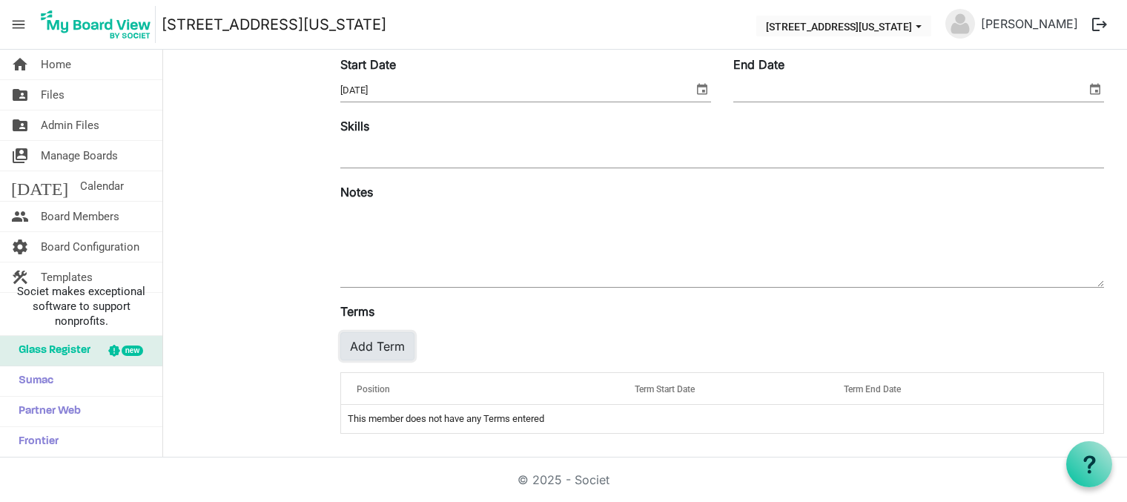
click at [379, 345] on button "Add Term" at bounding box center [377, 346] width 74 height 28
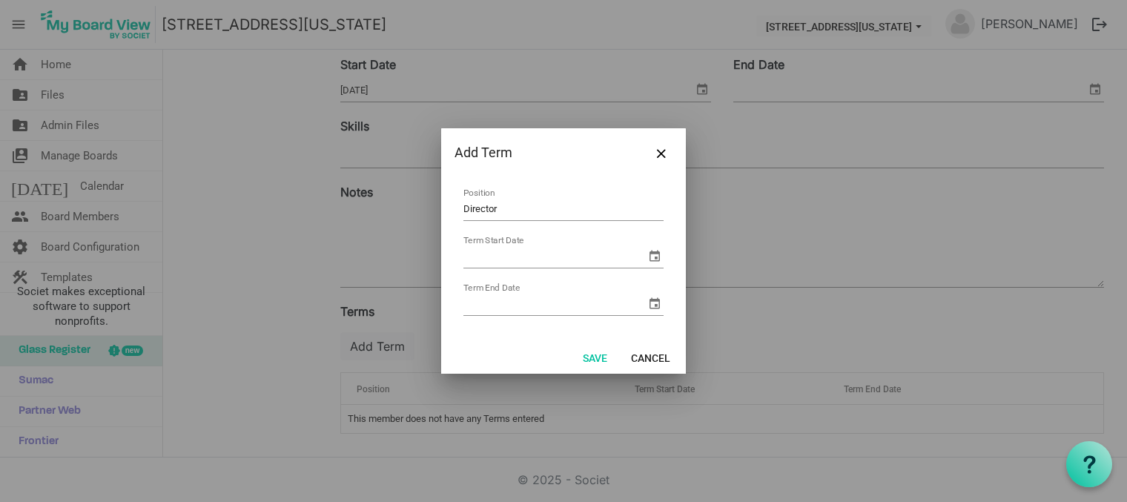
type input "Director At Large"
click at [498, 259] on input "Term Start Date" at bounding box center [554, 256] width 182 height 22
type input "8/5/2025"
click at [583, 307] on input "Term End Date" at bounding box center [554, 304] width 182 height 22
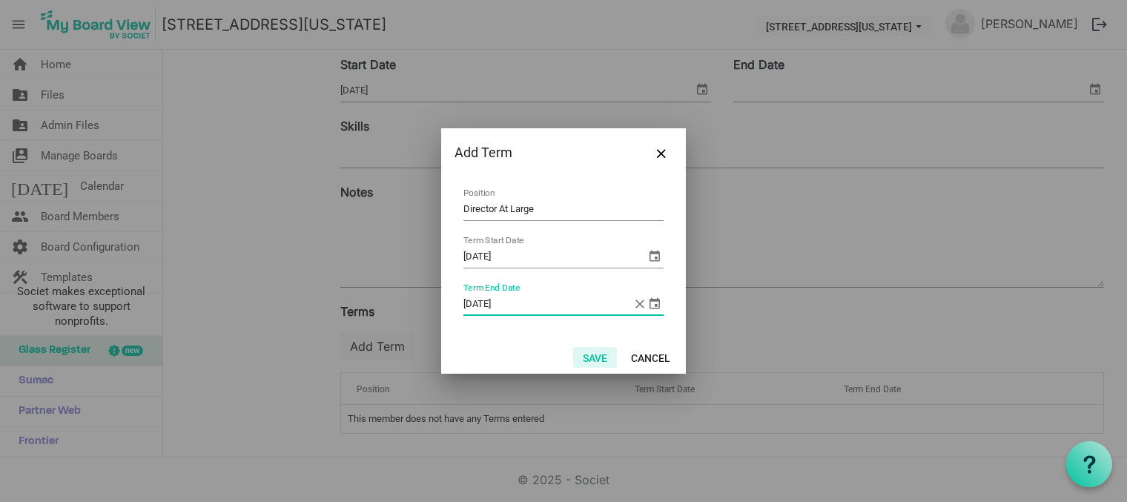
type input "5/30/2026"
click at [595, 362] on button "Save" at bounding box center [595, 357] width 44 height 21
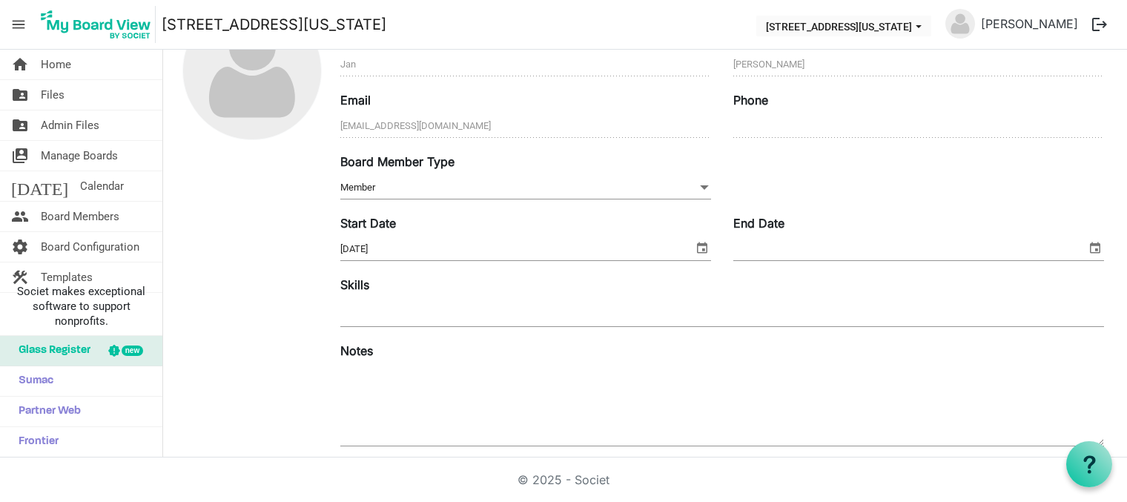
scroll to position [0, 0]
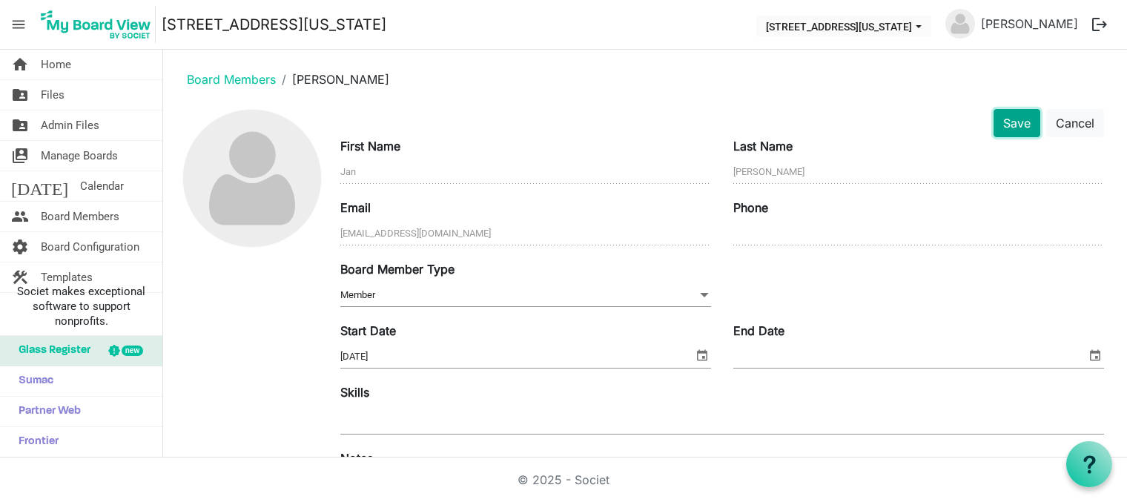
click at [1010, 120] on button "Save" at bounding box center [1016, 123] width 47 height 28
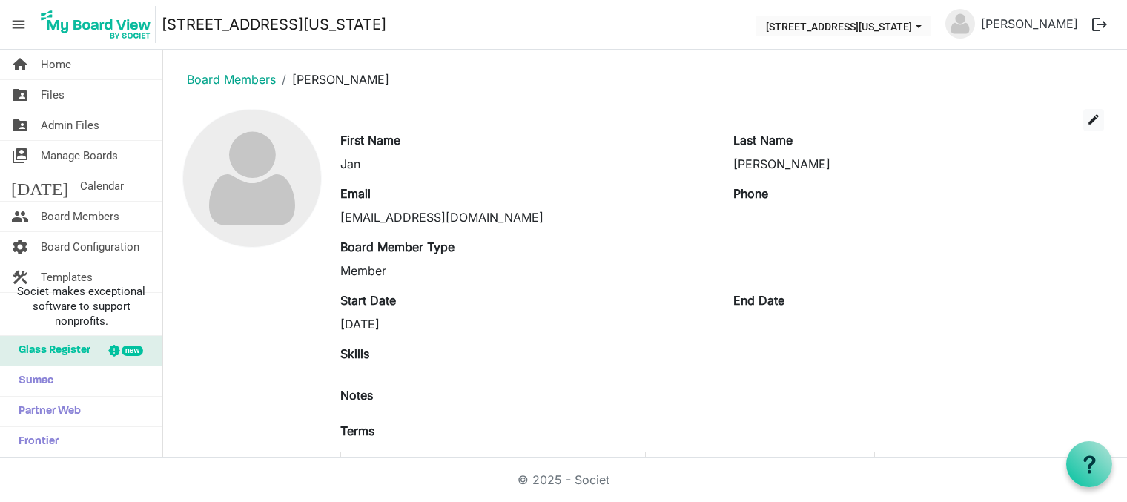
click at [213, 79] on link "Board Members" at bounding box center [231, 79] width 89 height 15
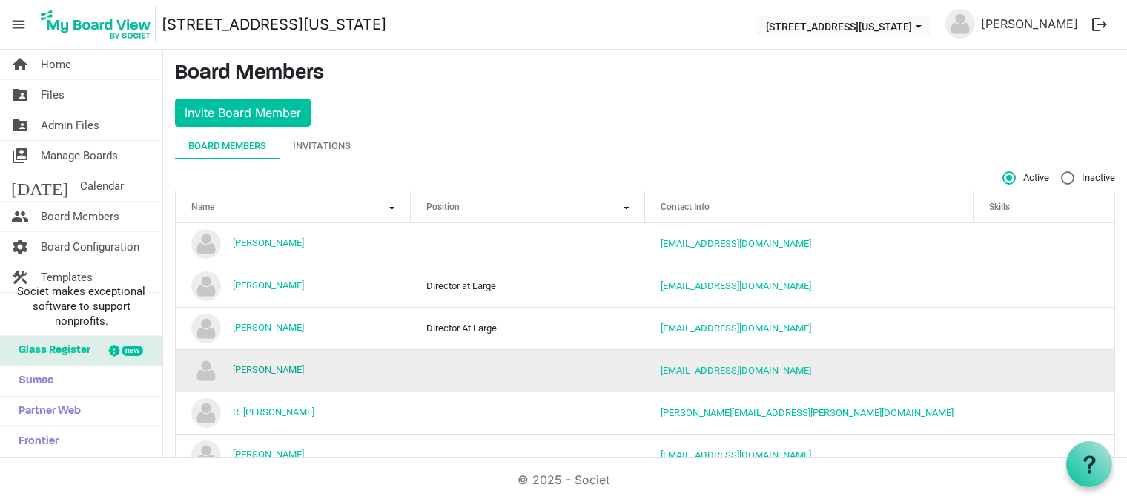
click at [265, 370] on link "[PERSON_NAME]" at bounding box center [268, 369] width 71 height 11
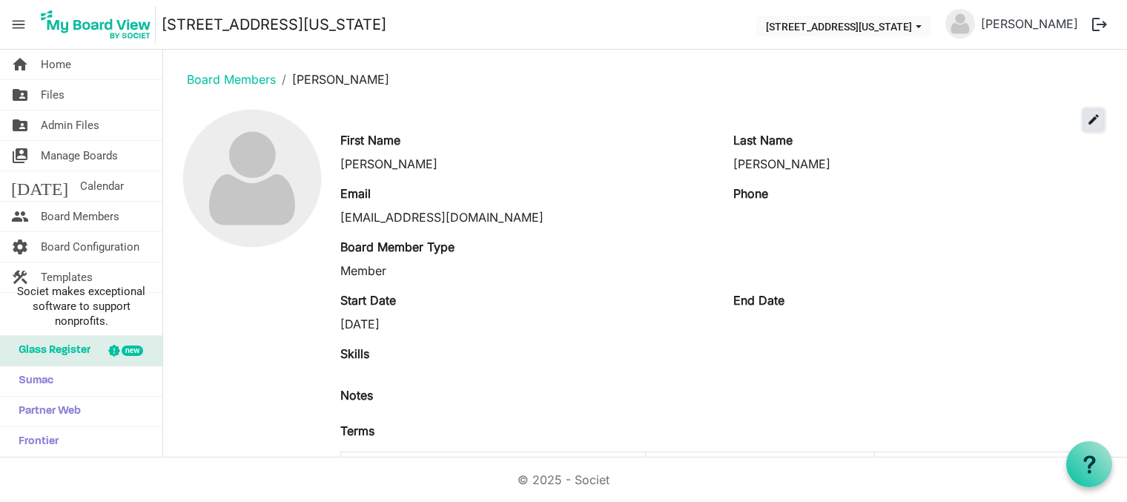
click at [1087, 119] on span "edit" at bounding box center [1093, 119] width 13 height 13
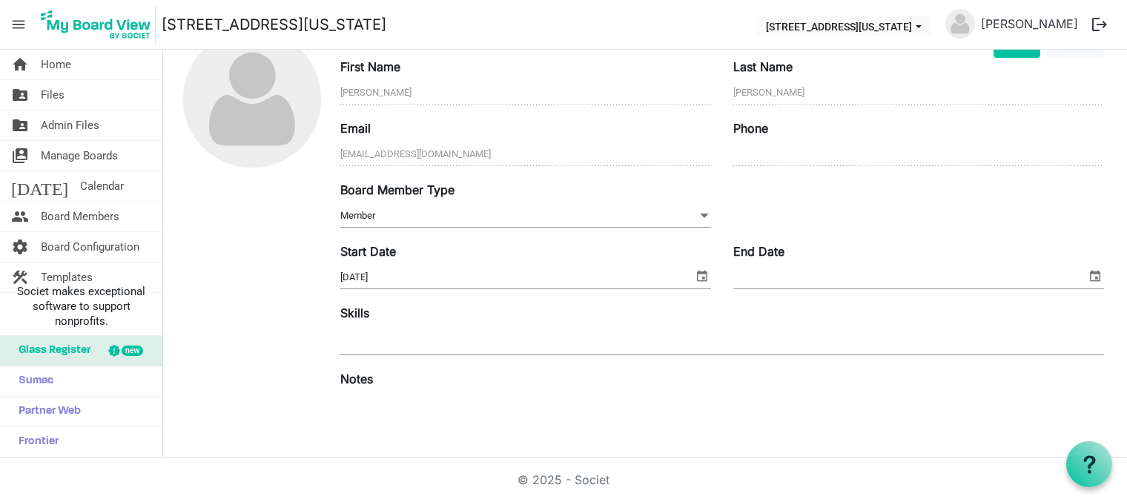
scroll to position [266, 0]
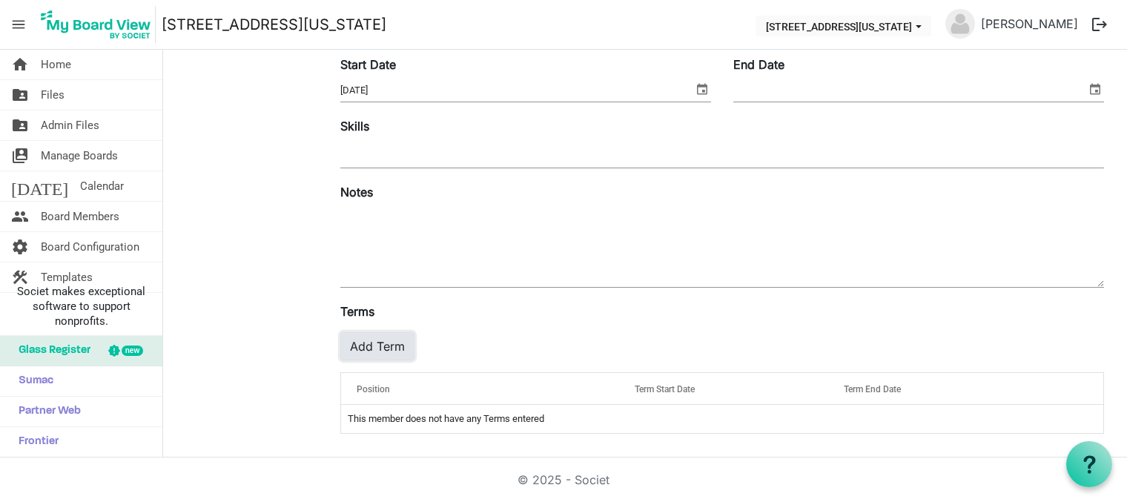
click at [394, 345] on button "Add Term" at bounding box center [377, 346] width 74 height 28
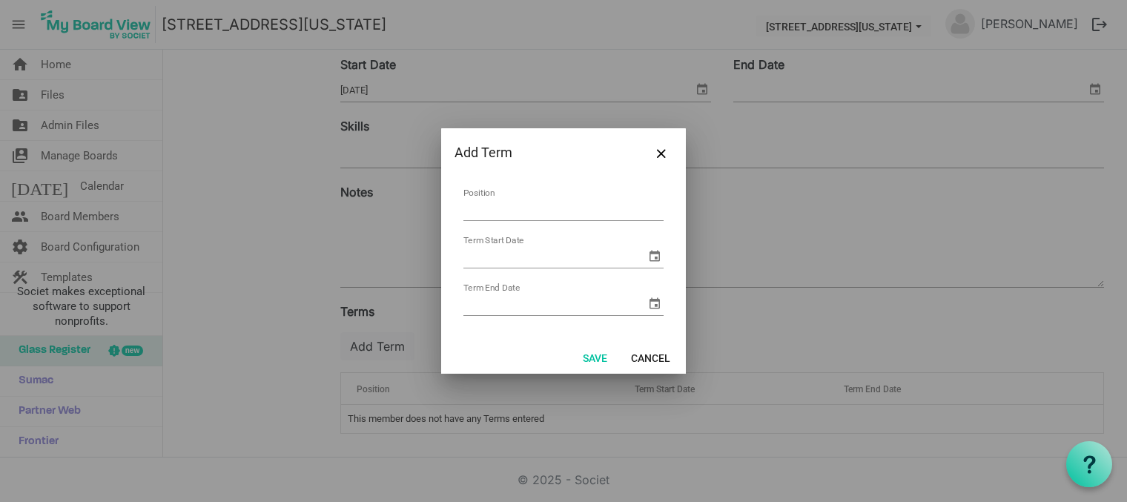
click at [531, 210] on input "Position" at bounding box center [563, 209] width 200 height 23
type input "Director At Large"
click at [519, 257] on input "Term Start Date" at bounding box center [554, 256] width 182 height 22
type input "8/5/2025"
click at [523, 304] on input "Term End Date" at bounding box center [554, 304] width 182 height 22
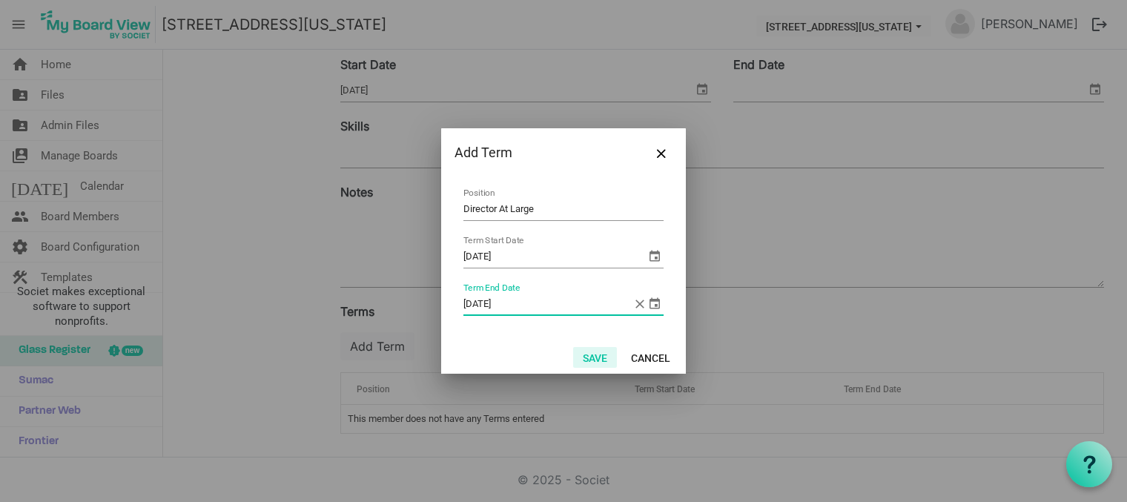
type input "5/30/2026"
click at [594, 356] on button "Save" at bounding box center [595, 357] width 44 height 21
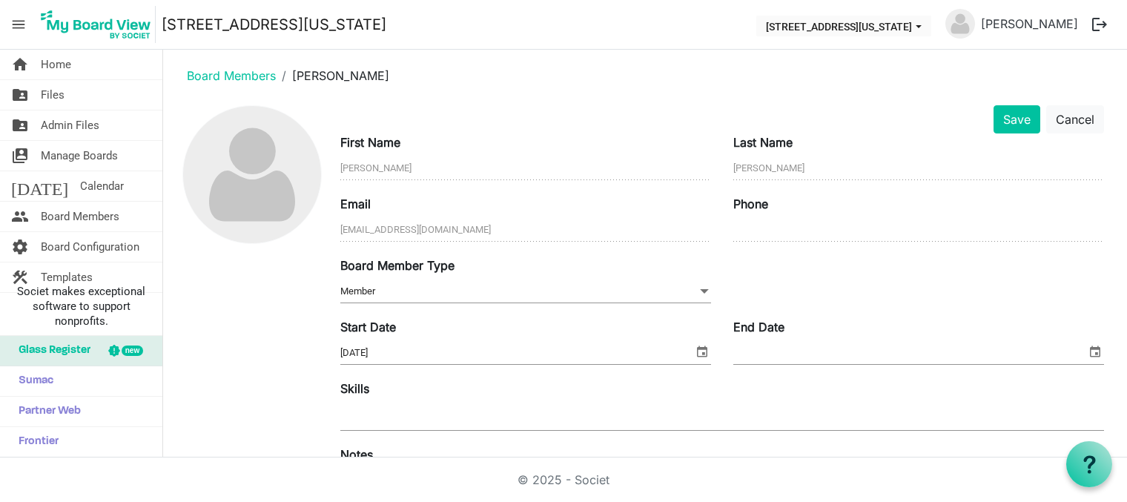
scroll to position [0, 0]
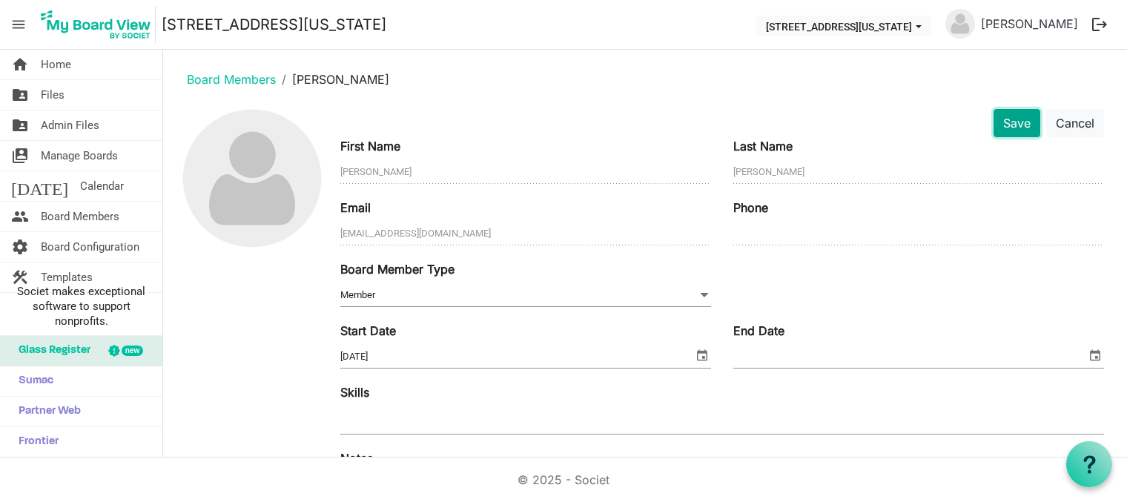
click at [1003, 117] on button "Save" at bounding box center [1016, 123] width 47 height 28
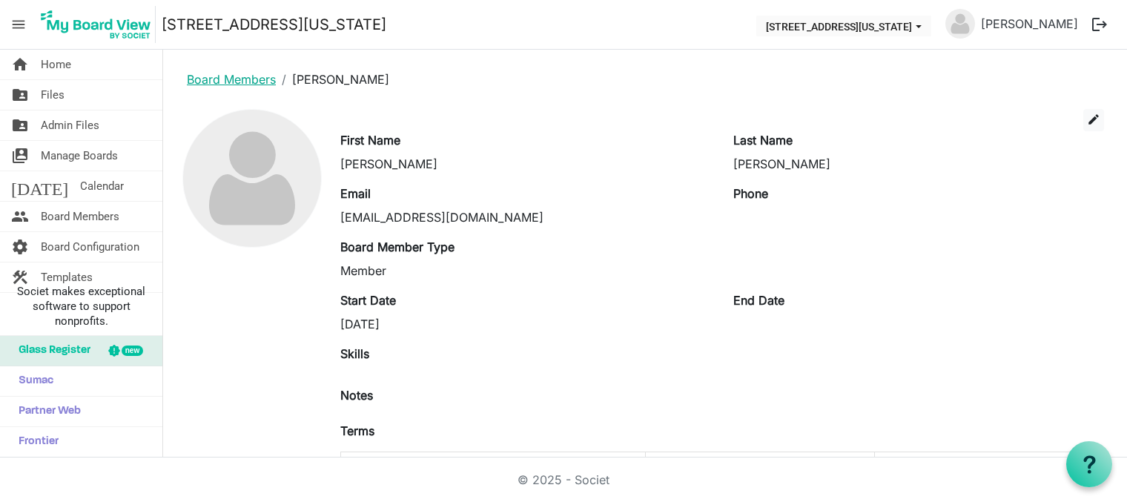
click at [232, 78] on link "Board Members" at bounding box center [231, 79] width 89 height 15
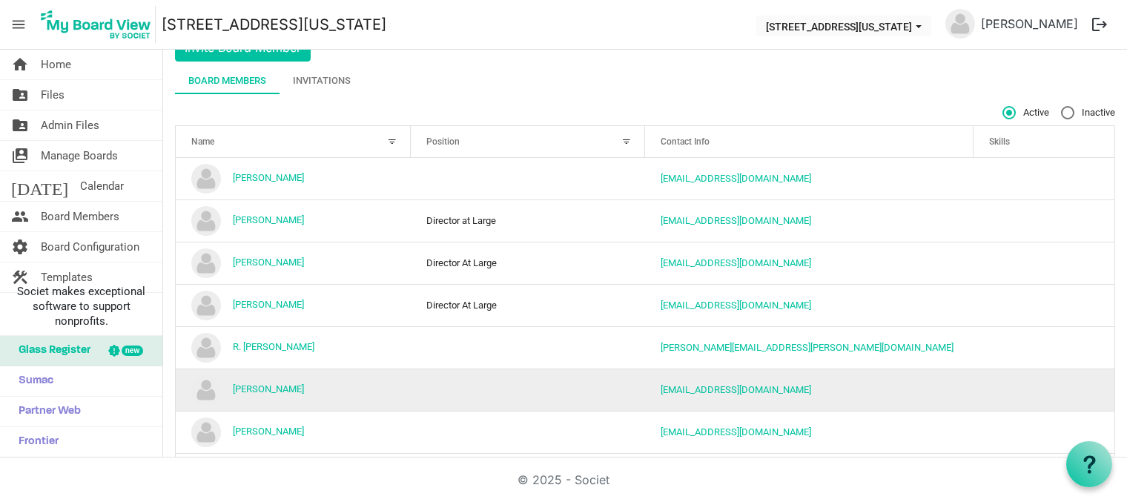
scroll to position [127, 0]
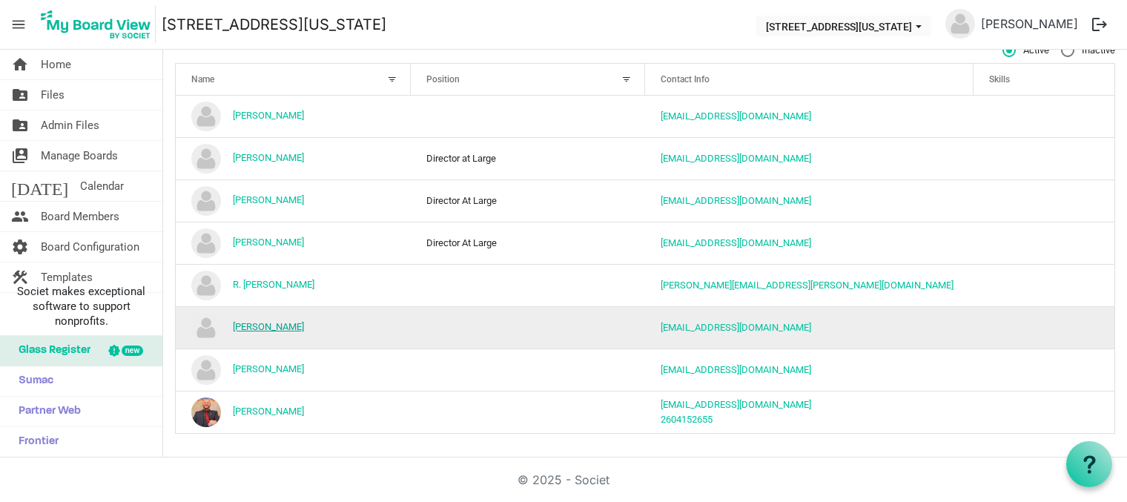
click at [264, 328] on link "[PERSON_NAME]" at bounding box center [268, 326] width 71 height 11
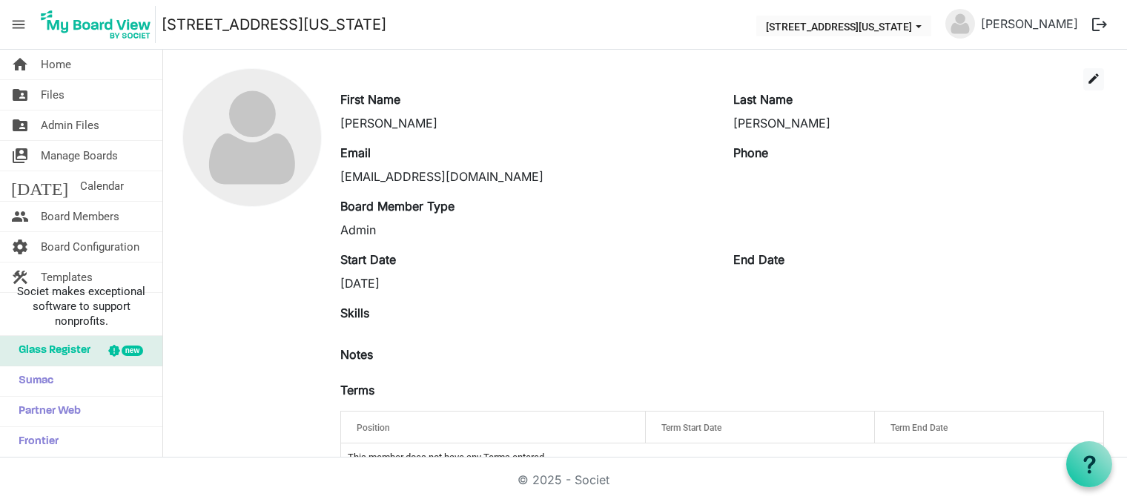
scroll to position [79, 0]
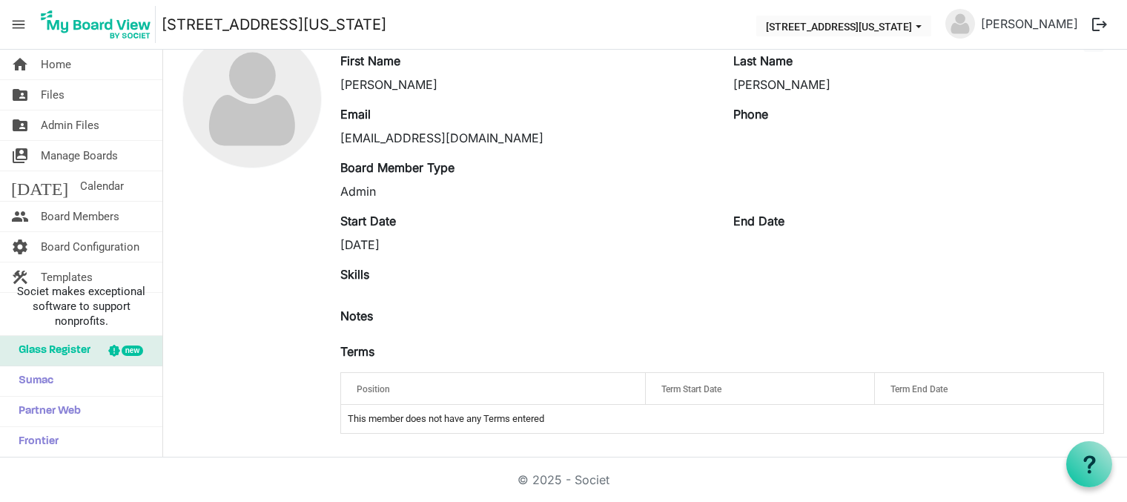
click at [357, 352] on label "Terms" at bounding box center [357, 351] width 34 height 18
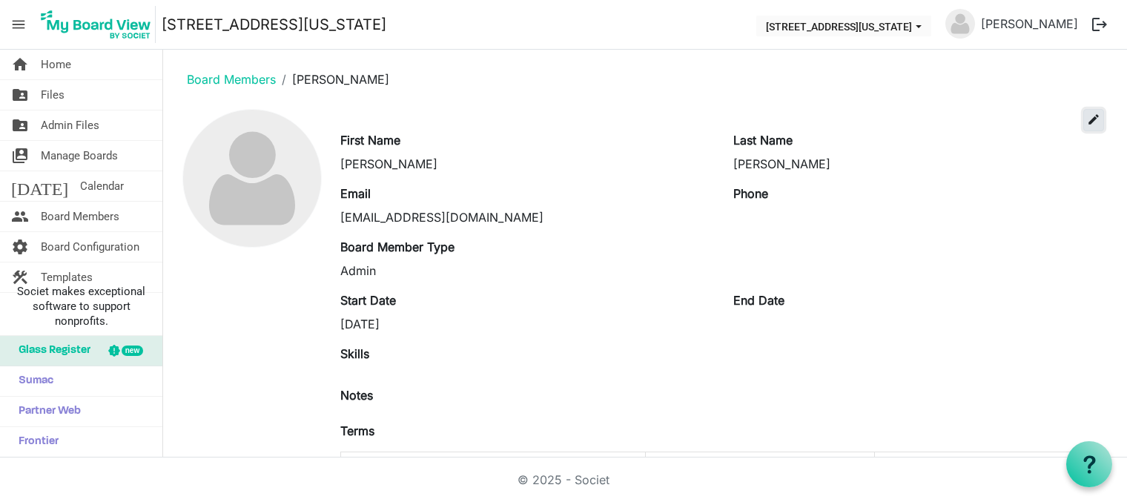
click at [1087, 116] on span "edit" at bounding box center [1093, 119] width 13 height 13
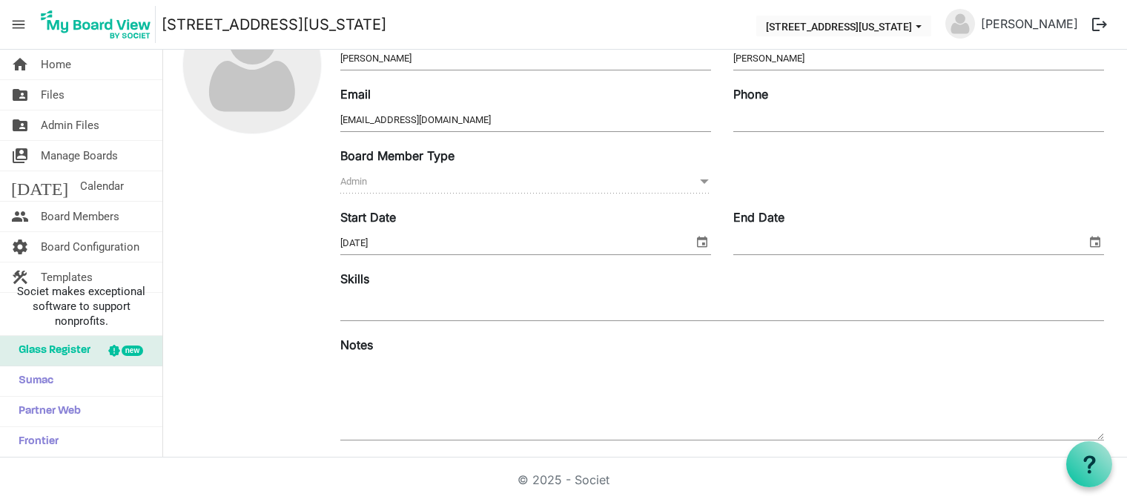
scroll to position [266, 0]
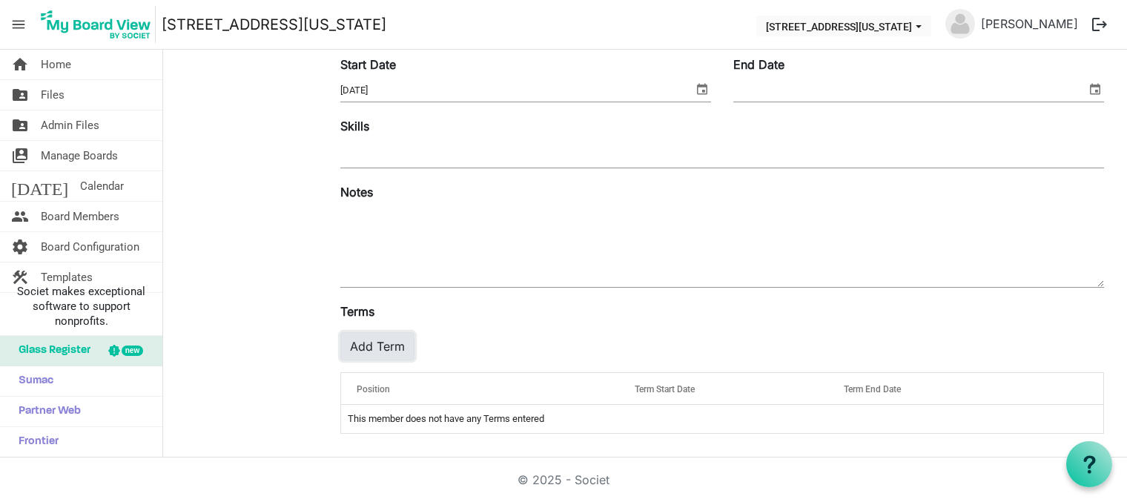
click at [372, 345] on button "Add Term" at bounding box center [377, 346] width 74 height 28
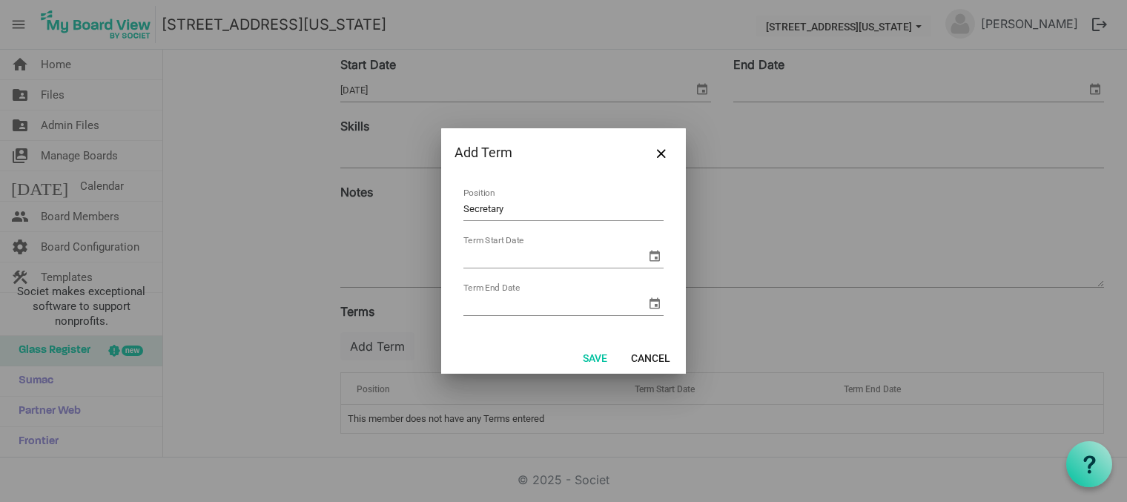
type input "Secretary"
type input "5/13/2025"
type input "5/30/2028"
click at [597, 355] on button "Save" at bounding box center [595, 357] width 44 height 21
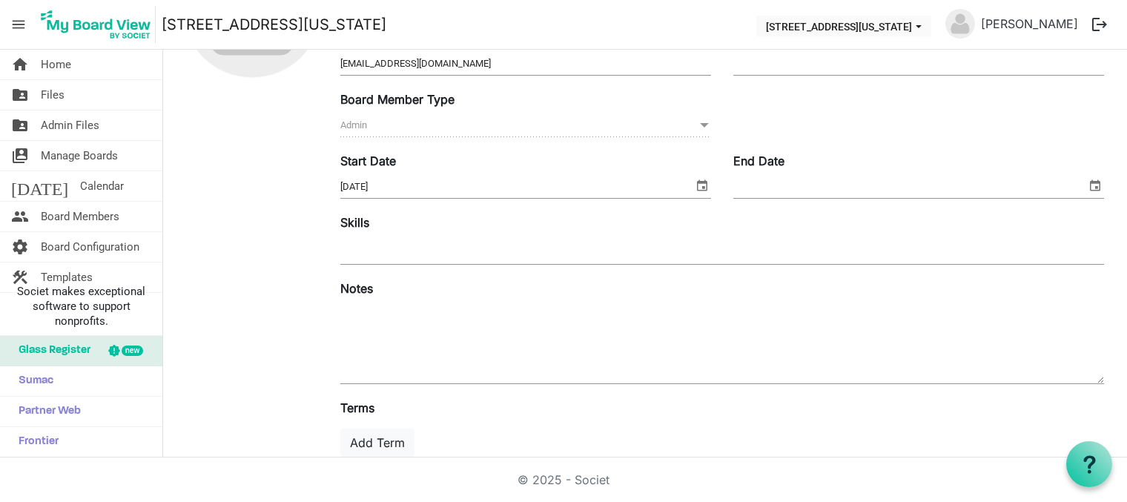
scroll to position [0, 0]
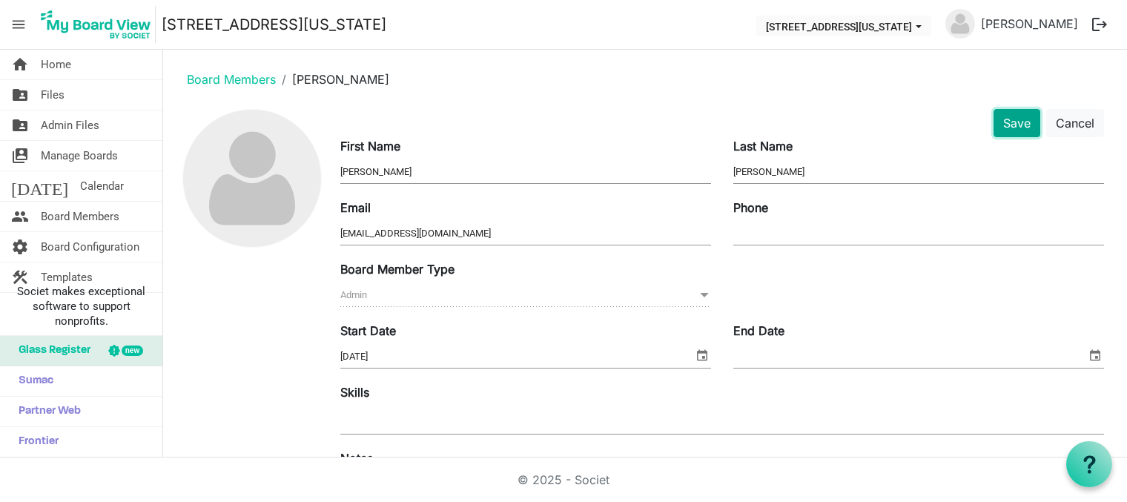
click at [1013, 125] on button "Save" at bounding box center [1016, 123] width 47 height 28
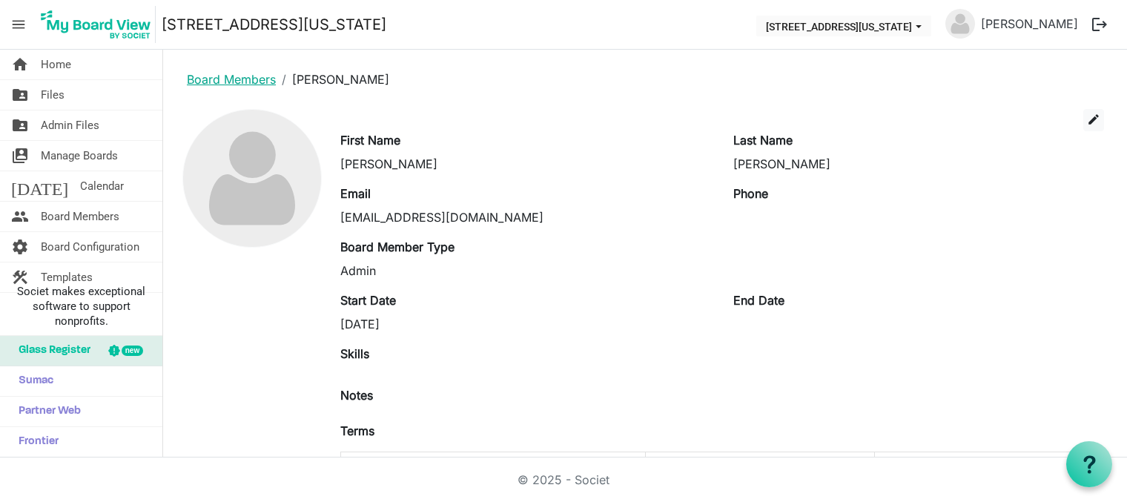
click at [219, 79] on link "Board Members" at bounding box center [231, 79] width 89 height 15
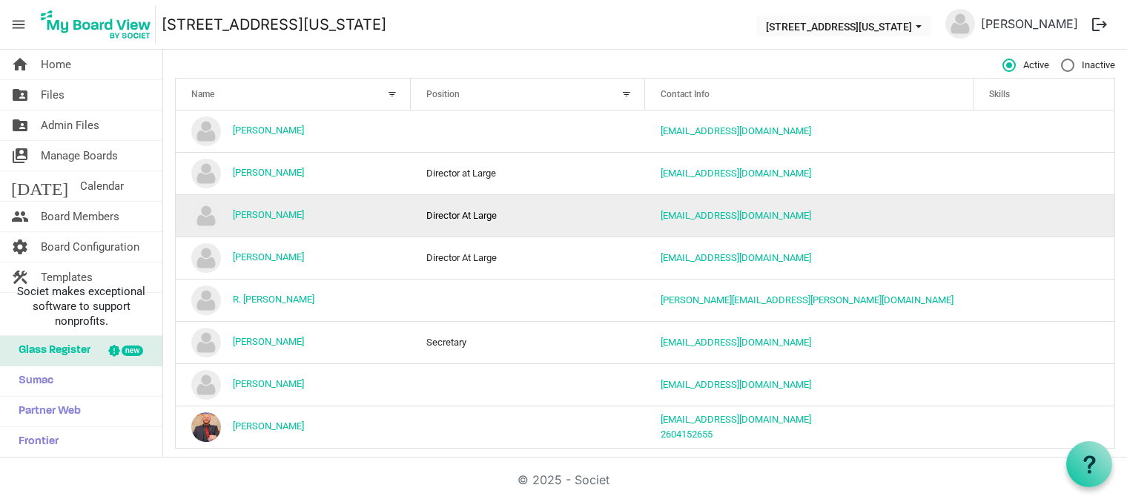
scroll to position [127, 0]
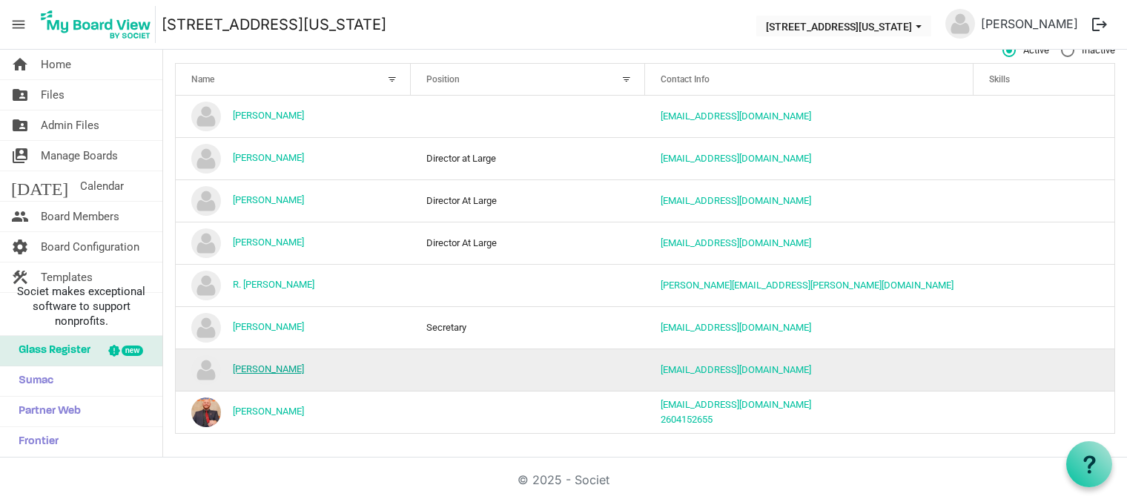
click at [256, 370] on link "[PERSON_NAME]" at bounding box center [268, 368] width 71 height 11
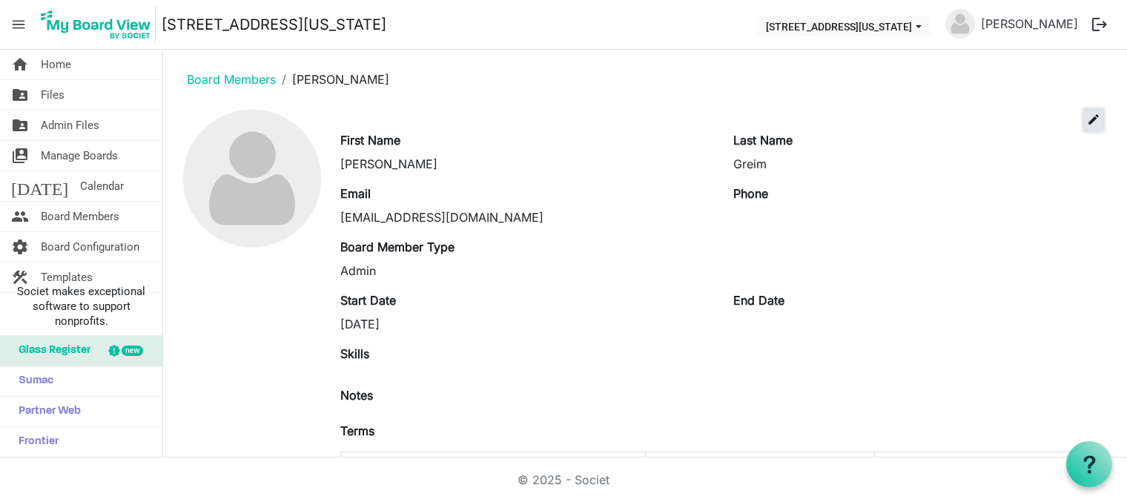
click at [1087, 119] on span "edit" at bounding box center [1093, 119] width 13 height 13
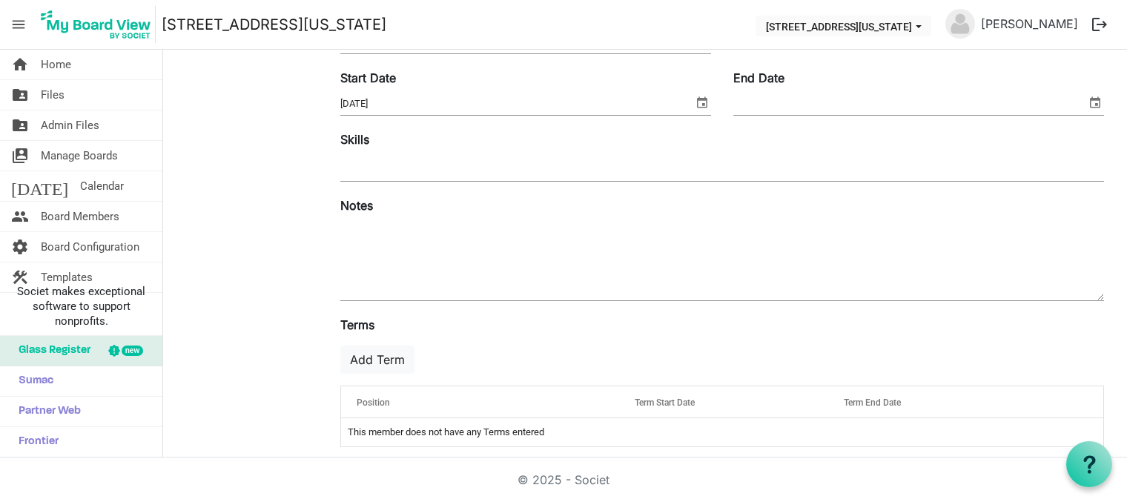
scroll to position [266, 0]
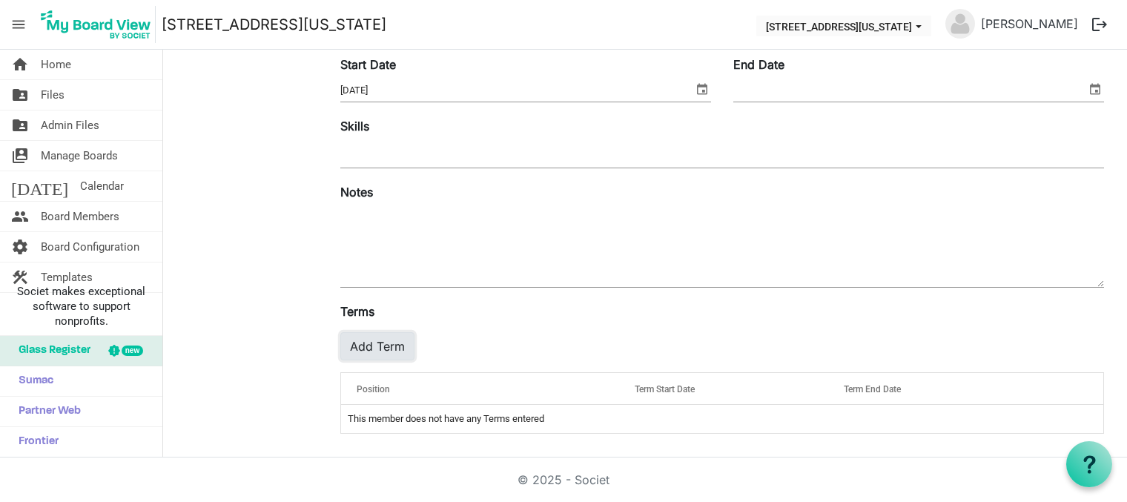
click at [398, 345] on button "Add Term" at bounding box center [377, 346] width 74 height 28
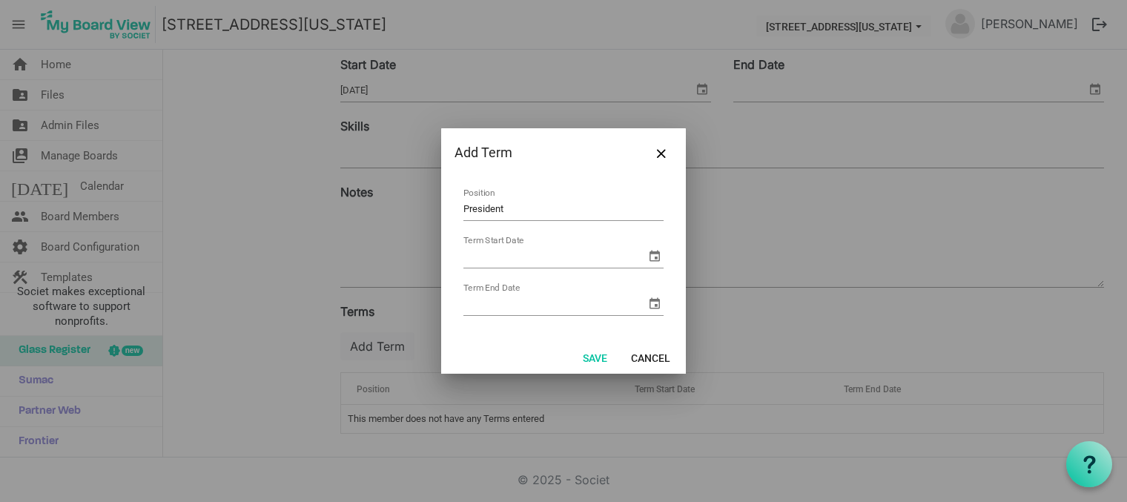
type input "President"
type input "5/13/2025"
type input "5/30/2028"
click at [596, 358] on button "Save" at bounding box center [595, 357] width 44 height 21
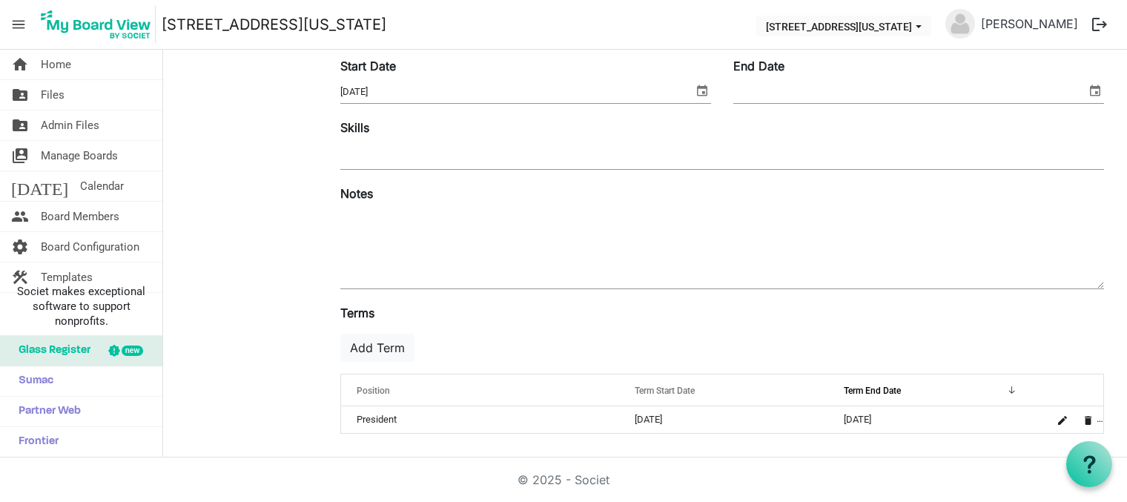
scroll to position [0, 0]
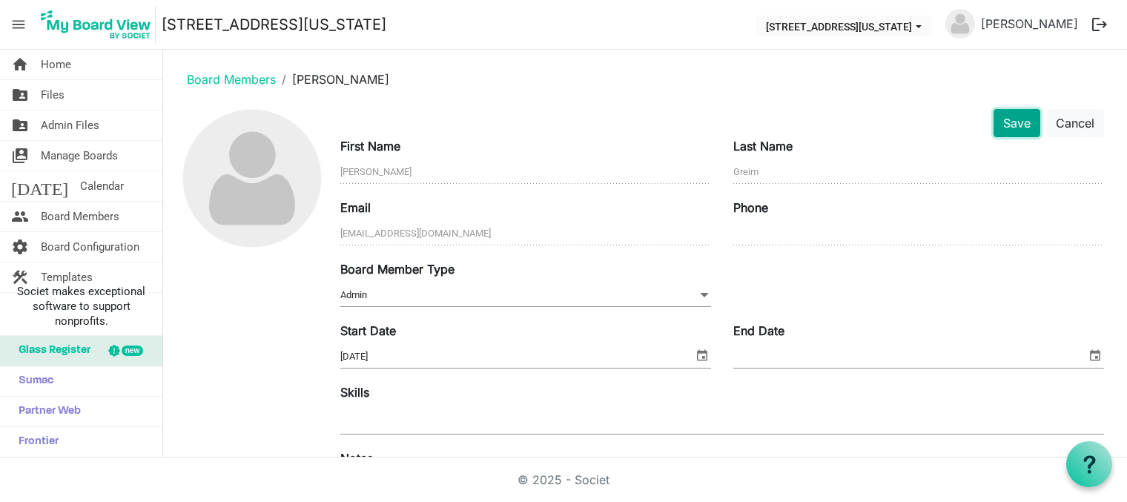
click at [993, 118] on button "Save" at bounding box center [1016, 123] width 47 height 28
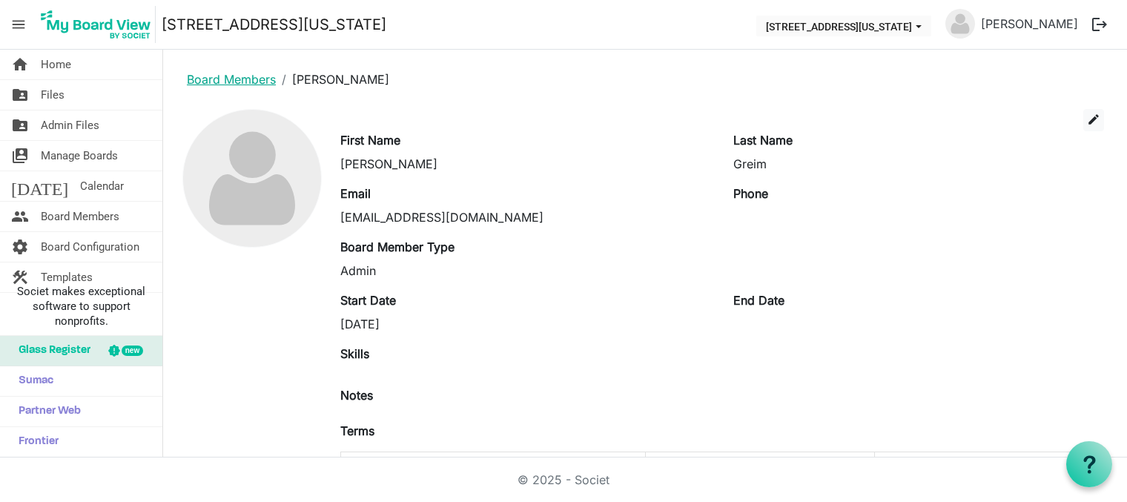
click at [230, 82] on link "Board Members" at bounding box center [231, 79] width 89 height 15
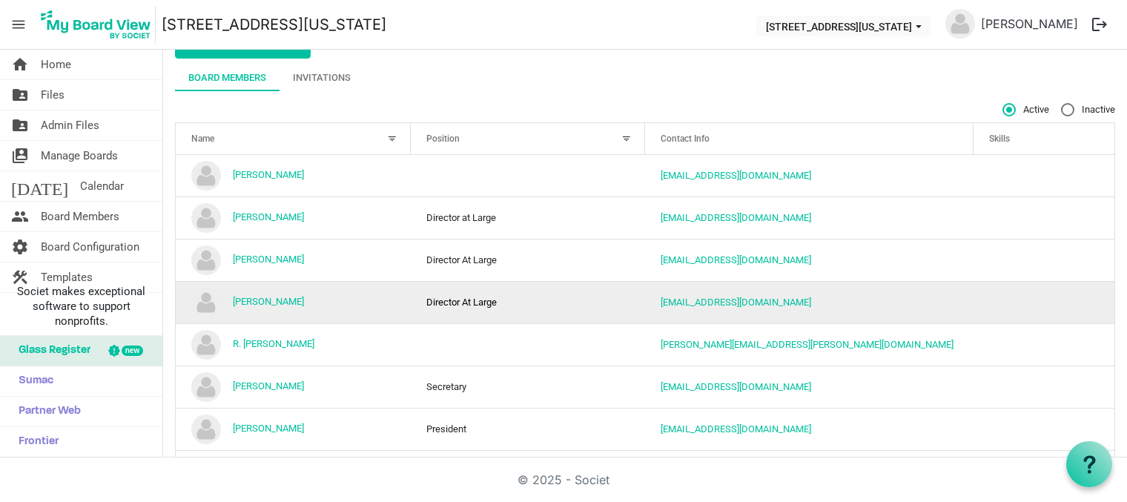
scroll to position [127, 0]
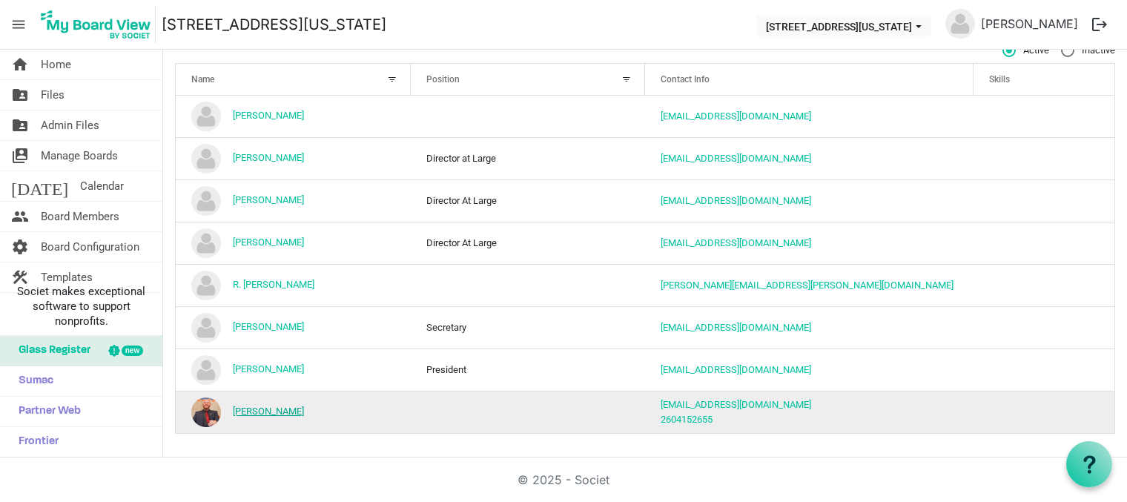
click at [274, 413] on link "[PERSON_NAME]" at bounding box center [268, 410] width 71 height 11
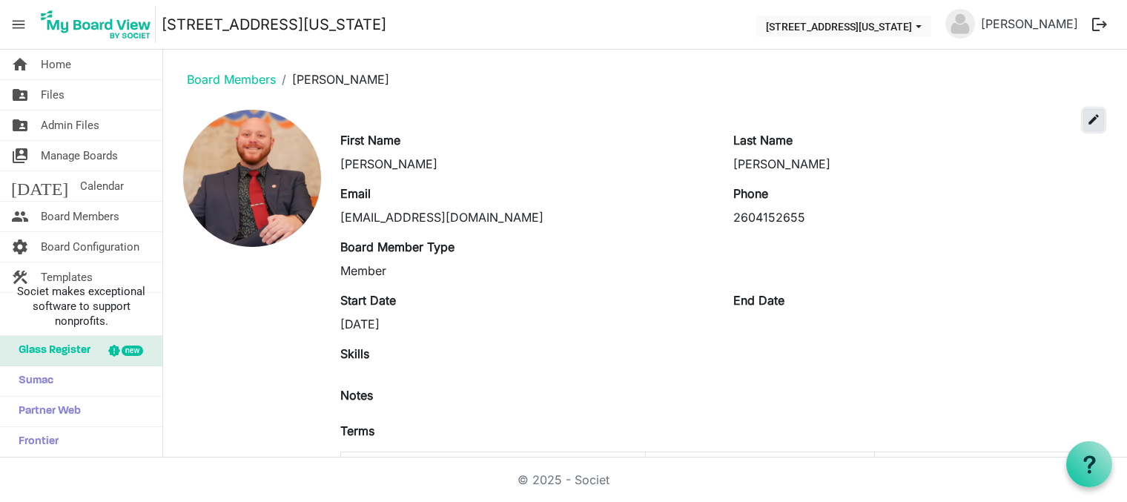
click at [1087, 119] on span "edit" at bounding box center [1093, 119] width 13 height 13
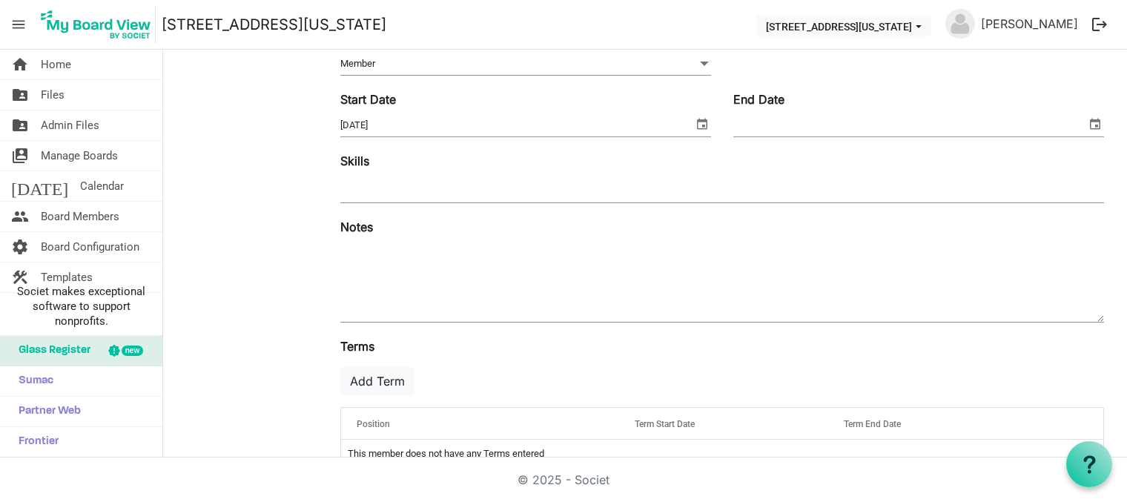
scroll to position [266, 0]
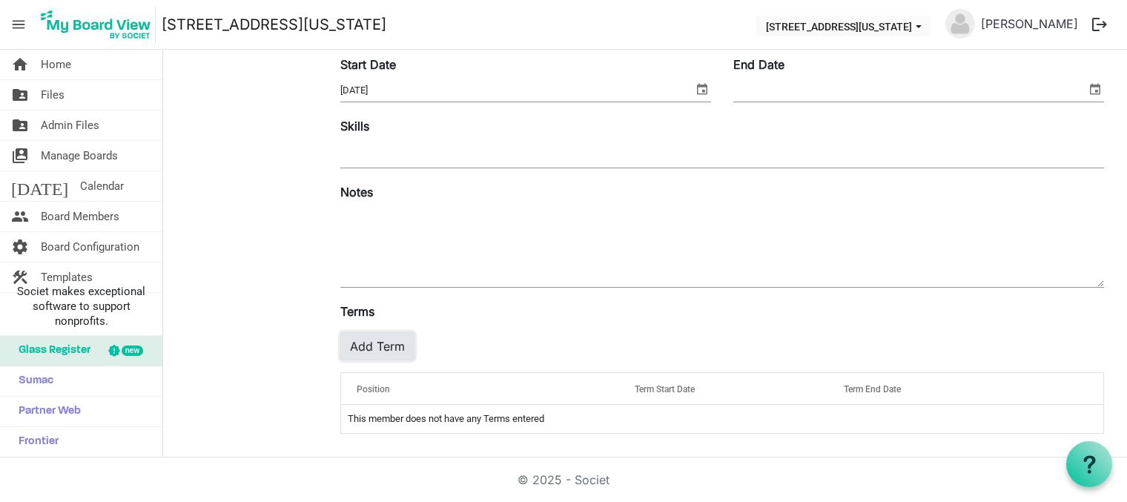
click at [384, 348] on button "Add Term" at bounding box center [377, 346] width 74 height 28
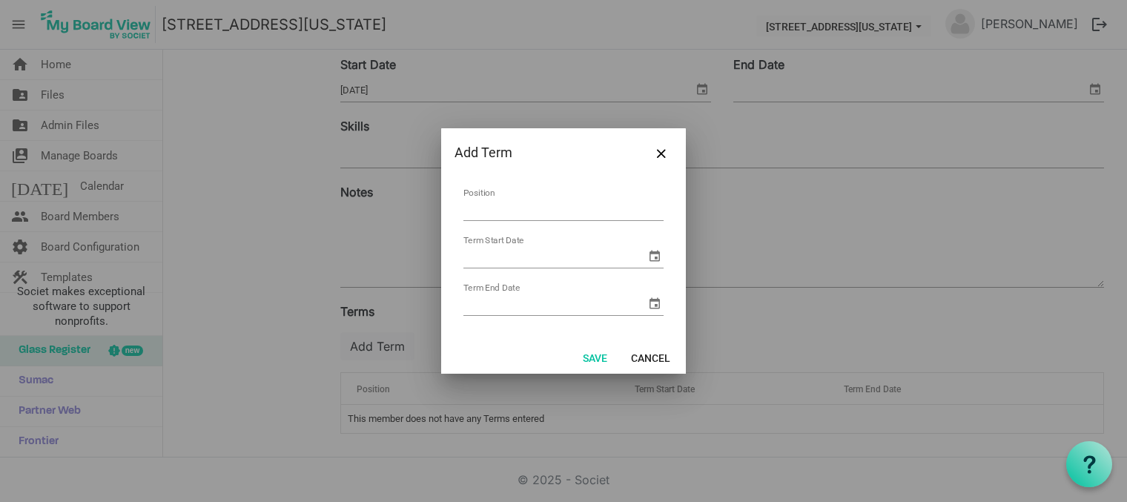
click at [497, 208] on input "Position" at bounding box center [563, 209] width 200 height 23
type input "Director At Large"
drag, startPoint x: 485, startPoint y: 256, endPoint x: 486, endPoint y: 267, distance: 11.1
click at [486, 258] on input "Term Start Date" at bounding box center [554, 256] width 182 height 22
type input "8/5/2025"
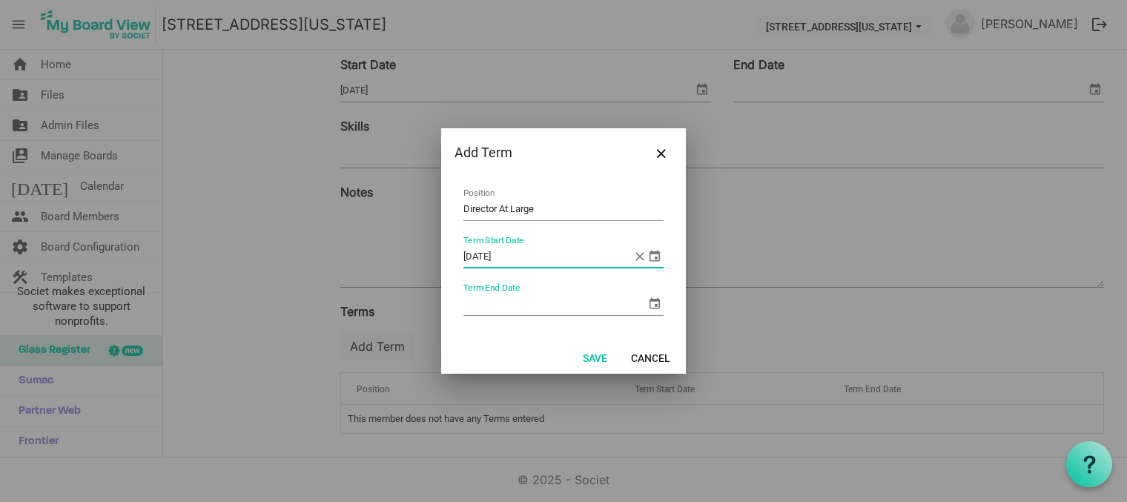
click at [493, 310] on input "Term End Date" at bounding box center [554, 304] width 182 height 22
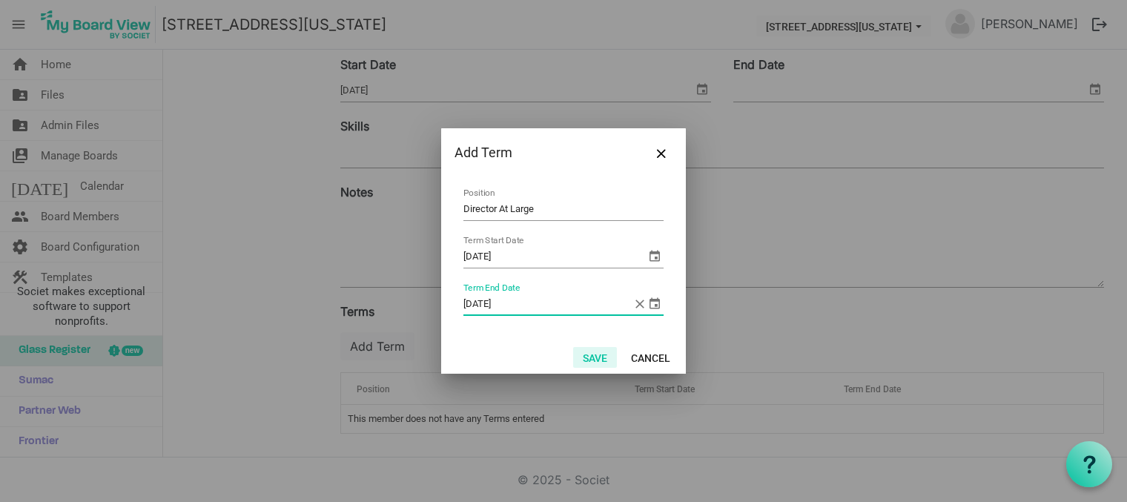
type input "5/30/2027"
click at [593, 356] on button "Save" at bounding box center [595, 357] width 44 height 21
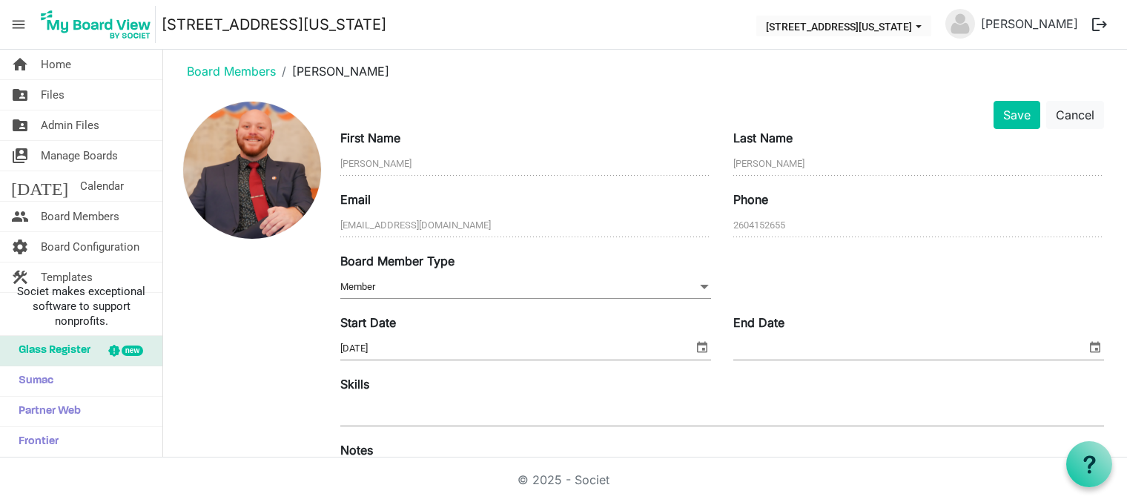
scroll to position [0, 0]
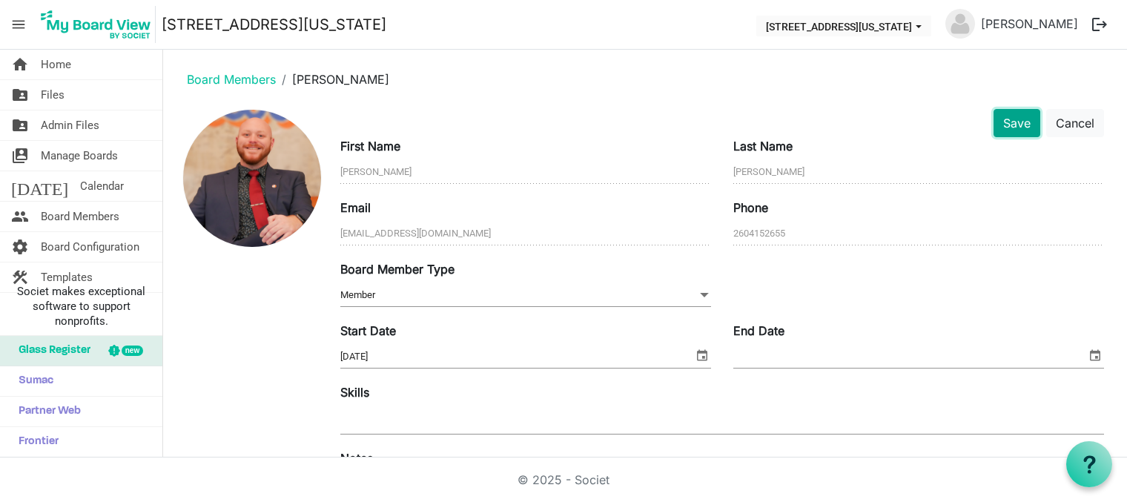
click at [1002, 120] on button "Save" at bounding box center [1016, 123] width 47 height 28
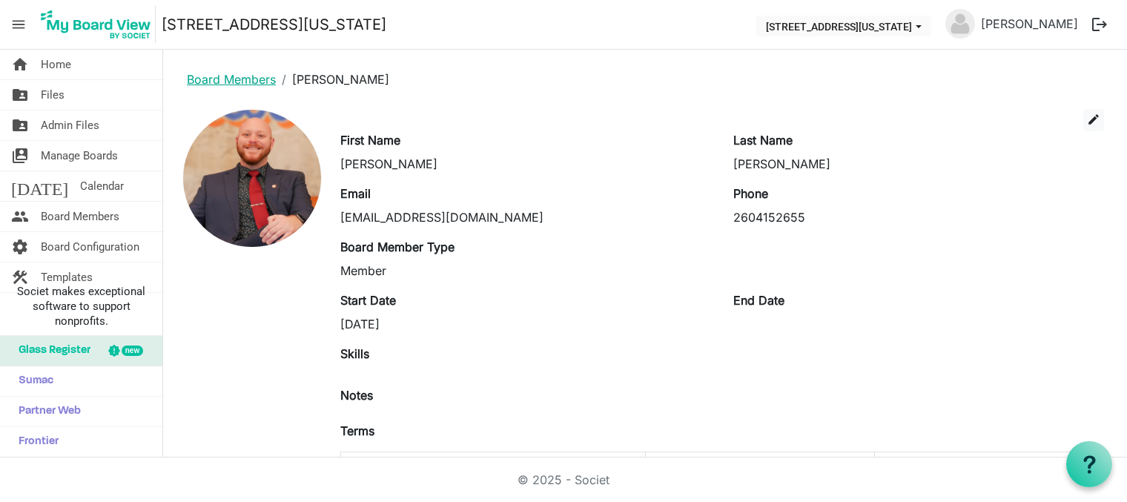
click at [229, 74] on link "Board Members" at bounding box center [231, 79] width 89 height 15
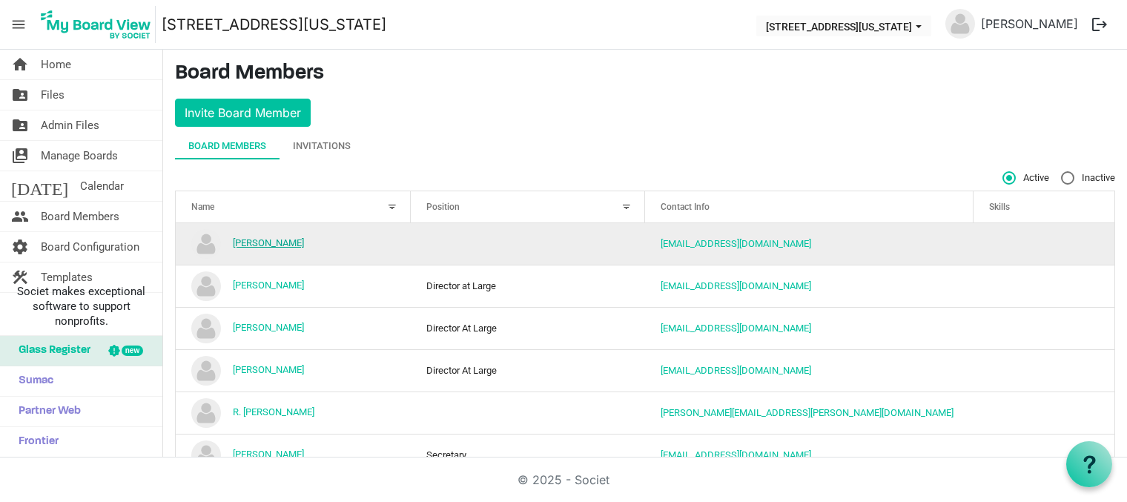
click at [245, 246] on link "David Ulrich" at bounding box center [268, 242] width 71 height 11
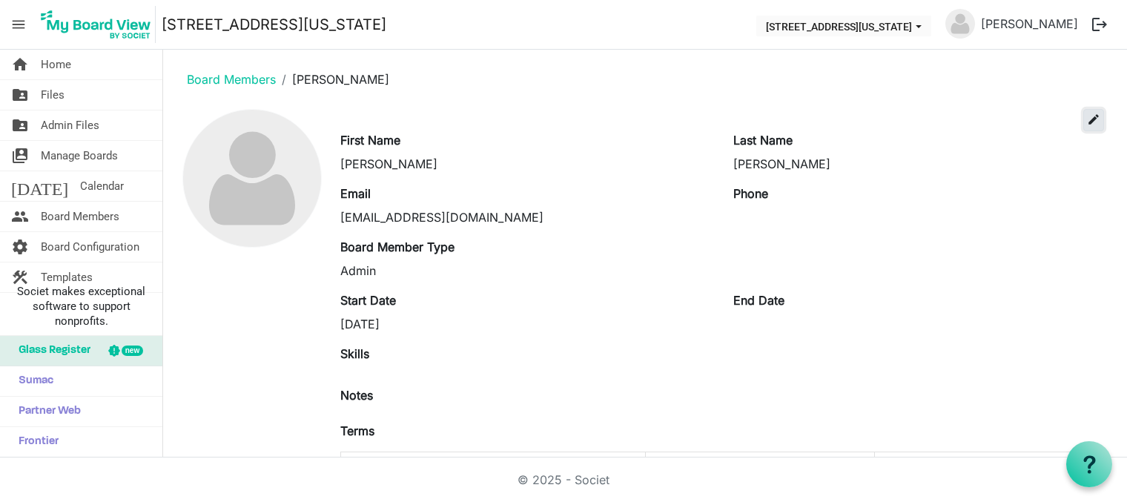
click at [1087, 115] on span "edit" at bounding box center [1093, 119] width 13 height 13
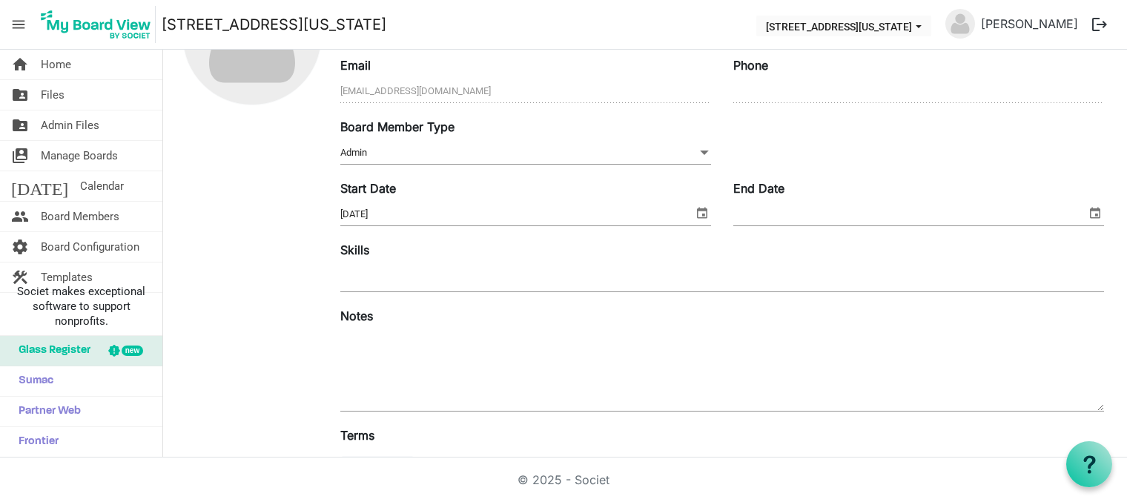
scroll to position [265, 0]
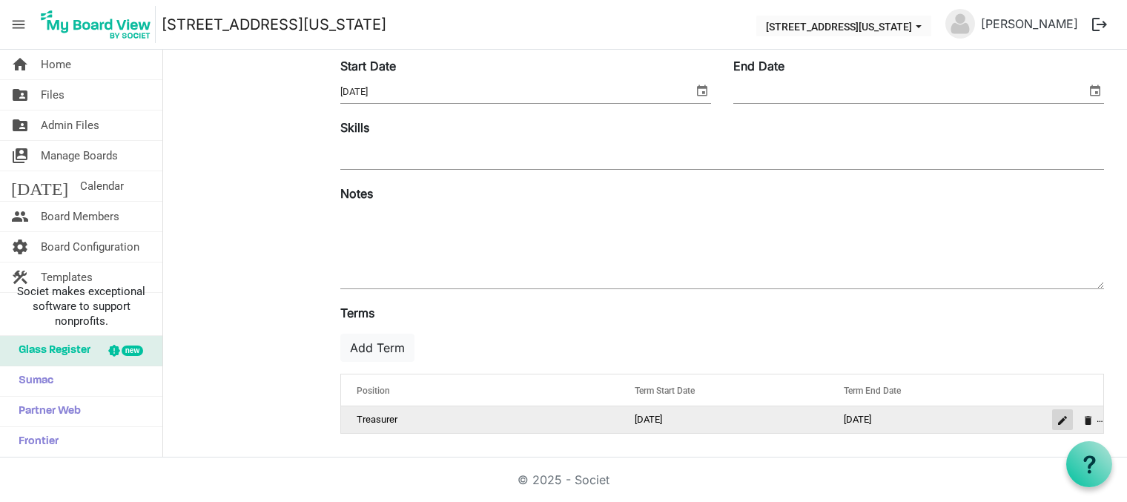
click at [1058, 419] on span "is Command column column header" at bounding box center [1062, 420] width 9 height 9
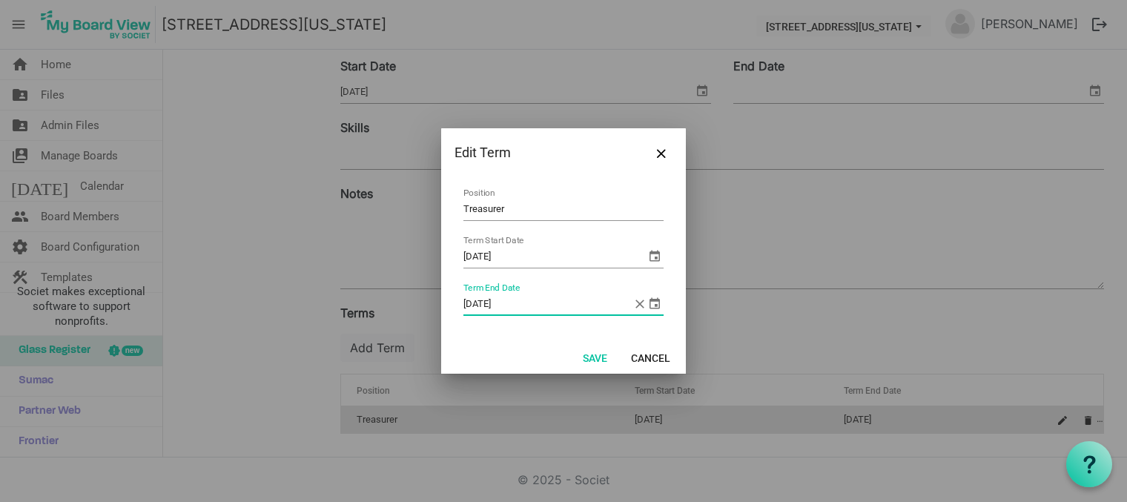
click at [573, 302] on input "5/30/2025" at bounding box center [547, 304] width 169 height 22
type input "5/30/2028"
click at [592, 355] on button "Save" at bounding box center [595, 357] width 44 height 21
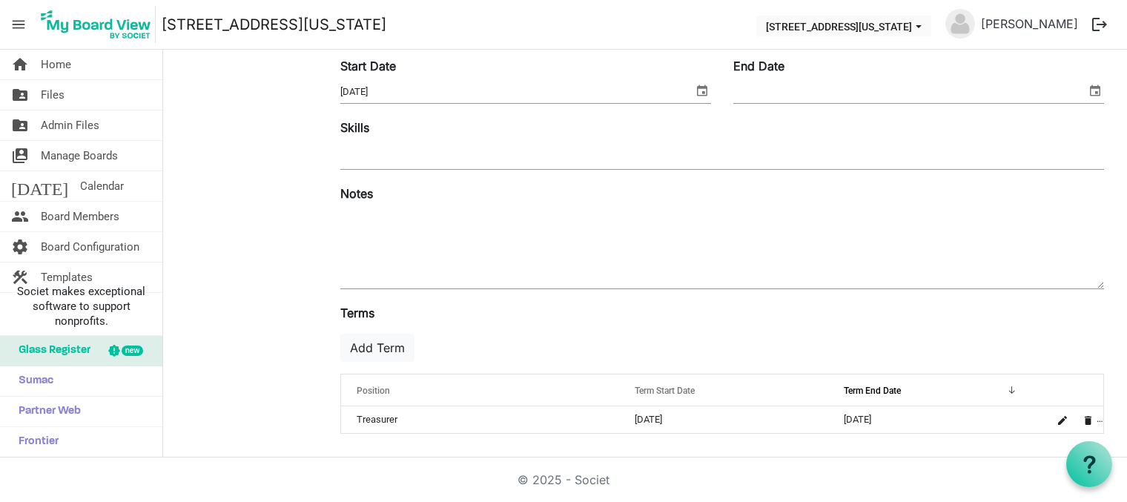
scroll to position [0, 0]
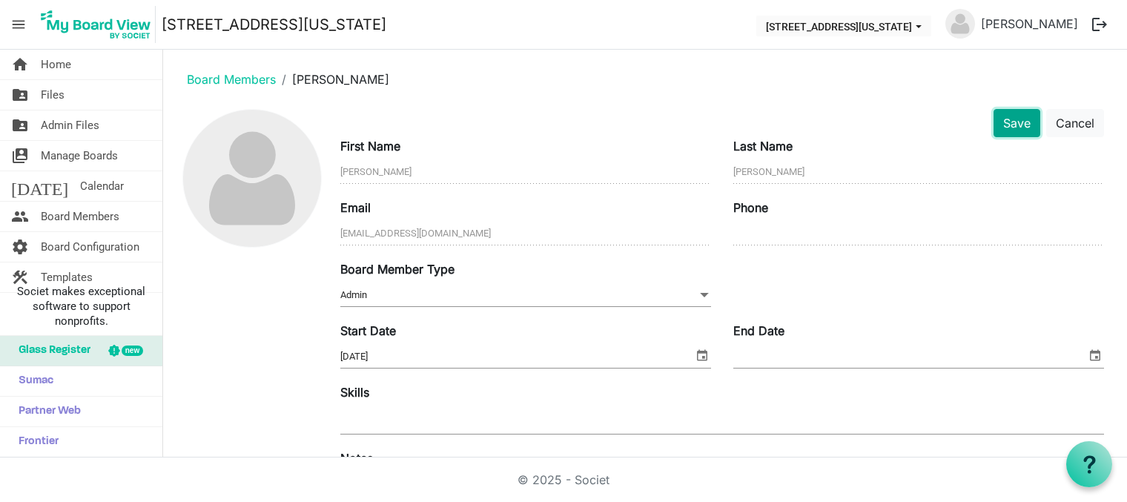
click at [1004, 117] on button "Save" at bounding box center [1016, 123] width 47 height 28
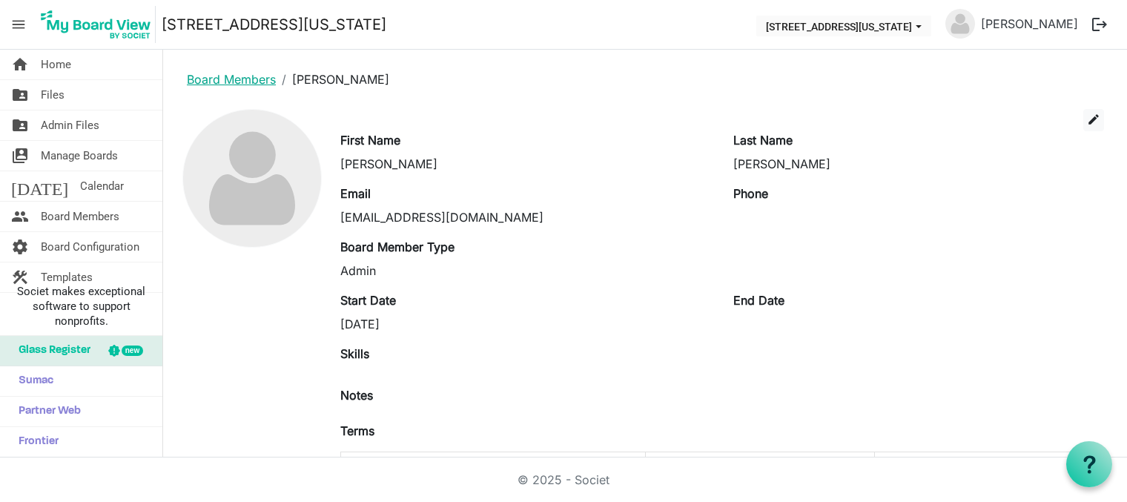
click at [237, 80] on link "Board Members" at bounding box center [231, 79] width 89 height 15
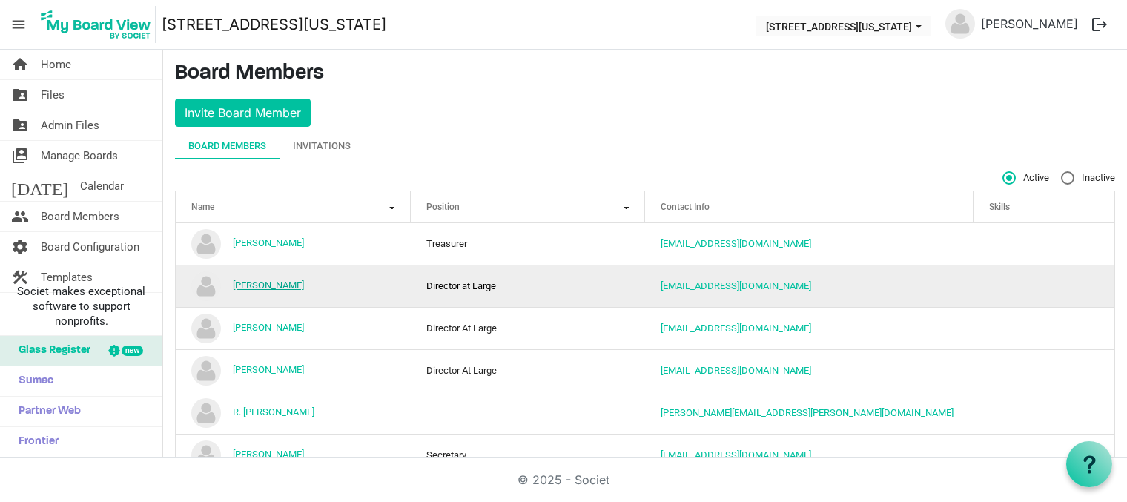
click at [252, 286] on link "George Scott Wray" at bounding box center [268, 284] width 71 height 11
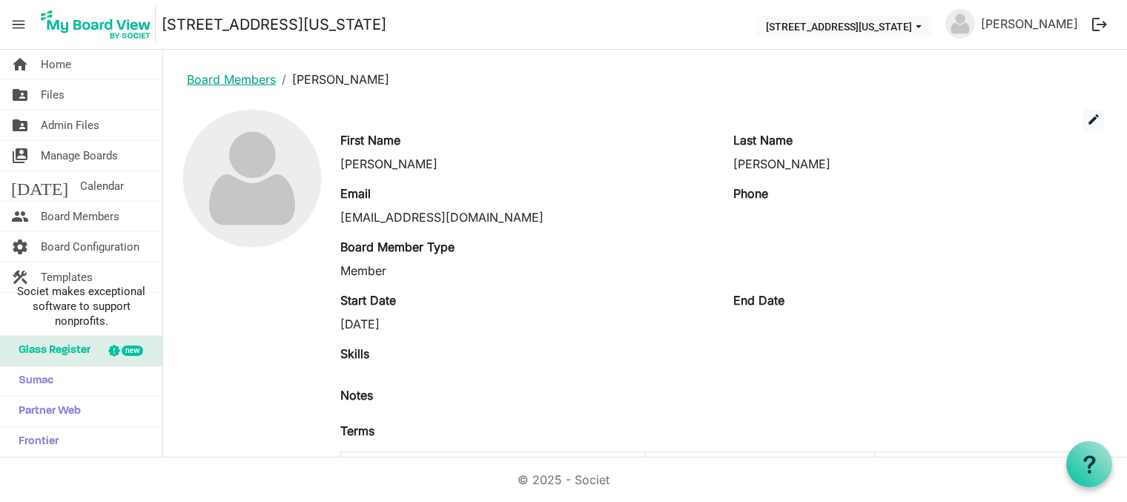
click at [211, 79] on link "Board Members" at bounding box center [231, 79] width 89 height 15
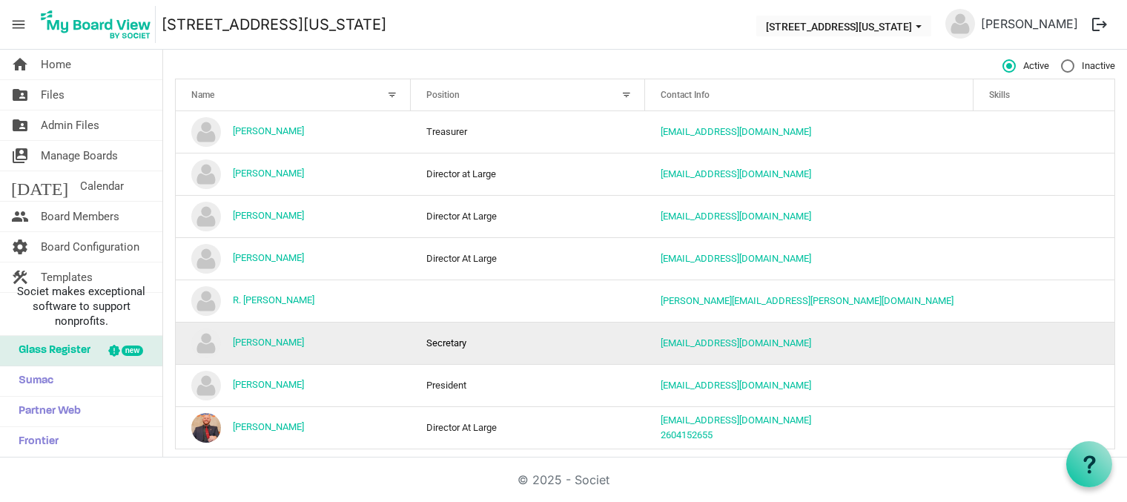
scroll to position [127, 0]
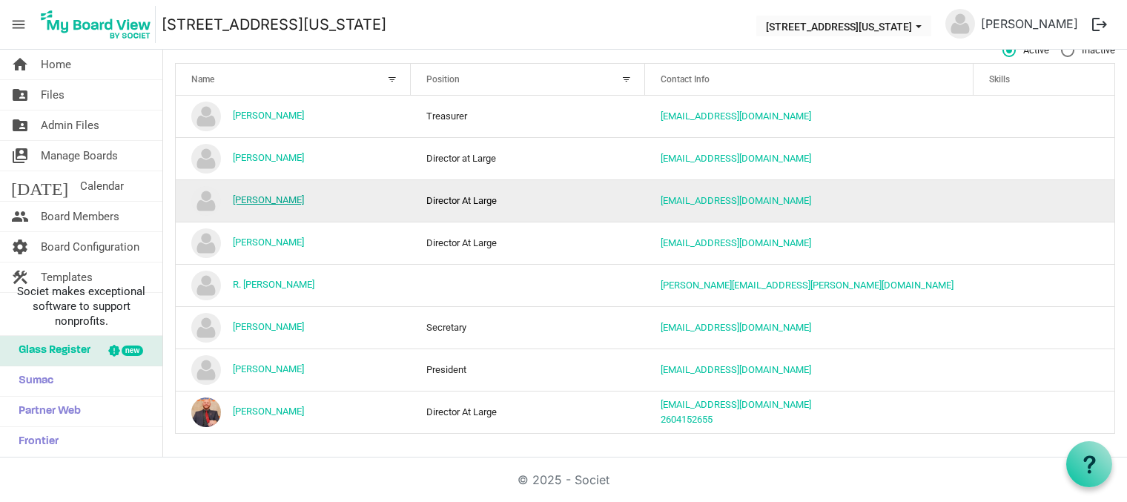
click at [266, 193] on td "[PERSON_NAME]" at bounding box center [293, 200] width 235 height 42
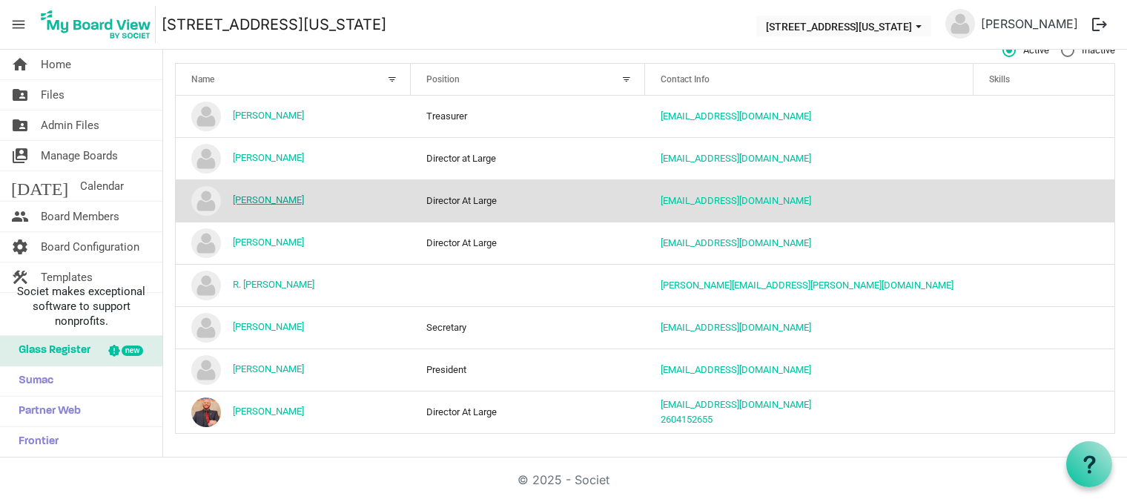
click at [254, 198] on link "[PERSON_NAME]" at bounding box center [268, 199] width 71 height 11
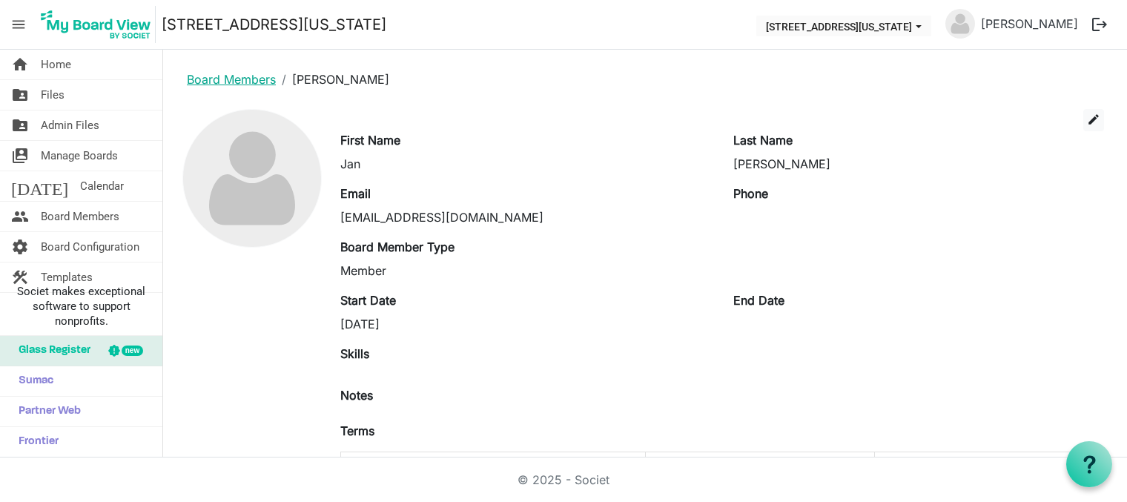
click at [202, 75] on link "Board Members" at bounding box center [231, 79] width 89 height 15
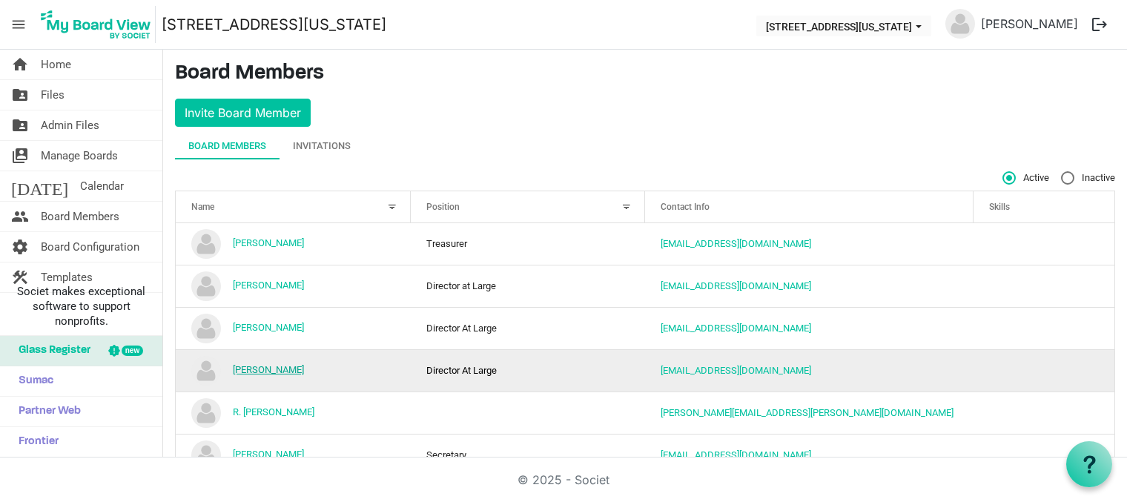
click at [257, 372] on link "[PERSON_NAME]" at bounding box center [268, 369] width 71 height 11
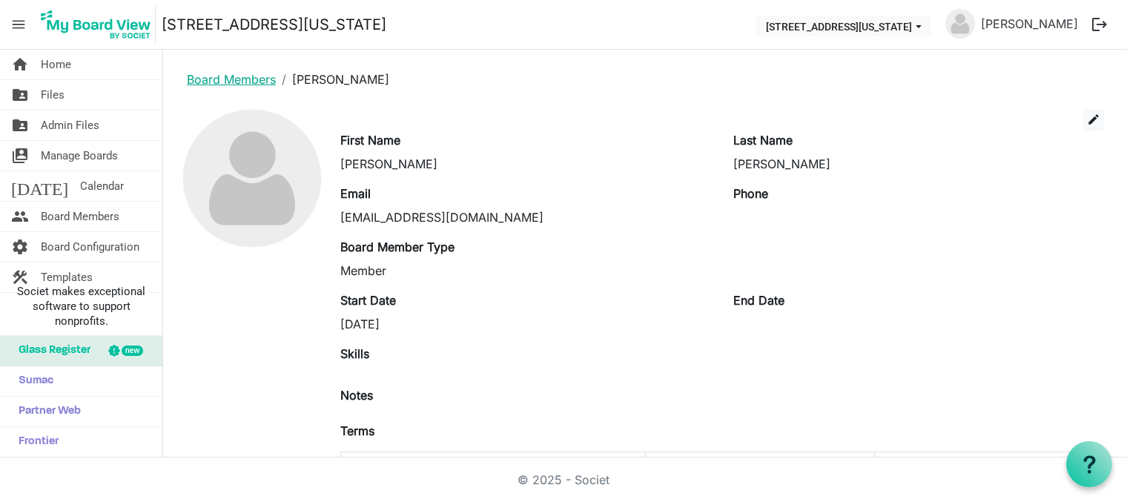
click at [219, 73] on link "Board Members" at bounding box center [231, 79] width 89 height 15
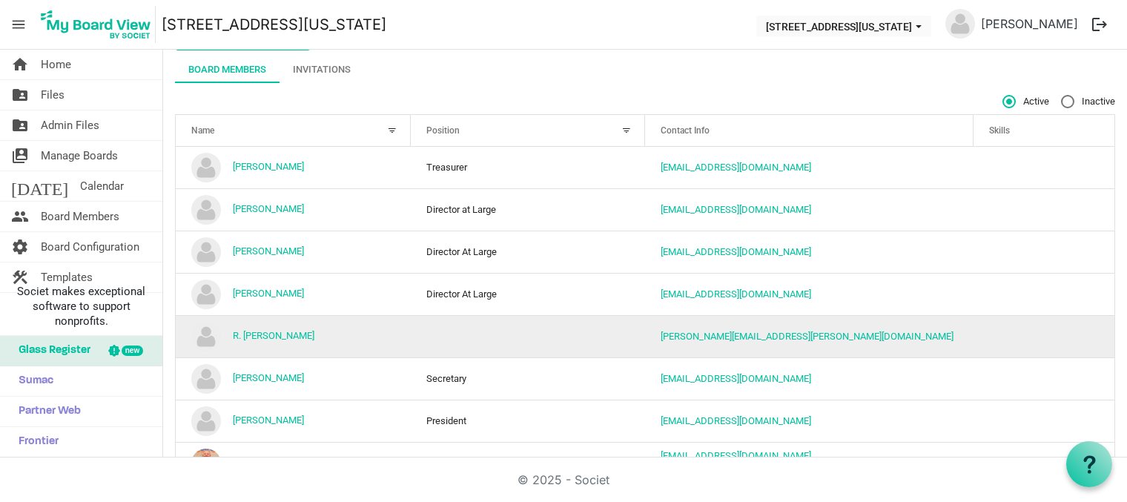
scroll to position [127, 0]
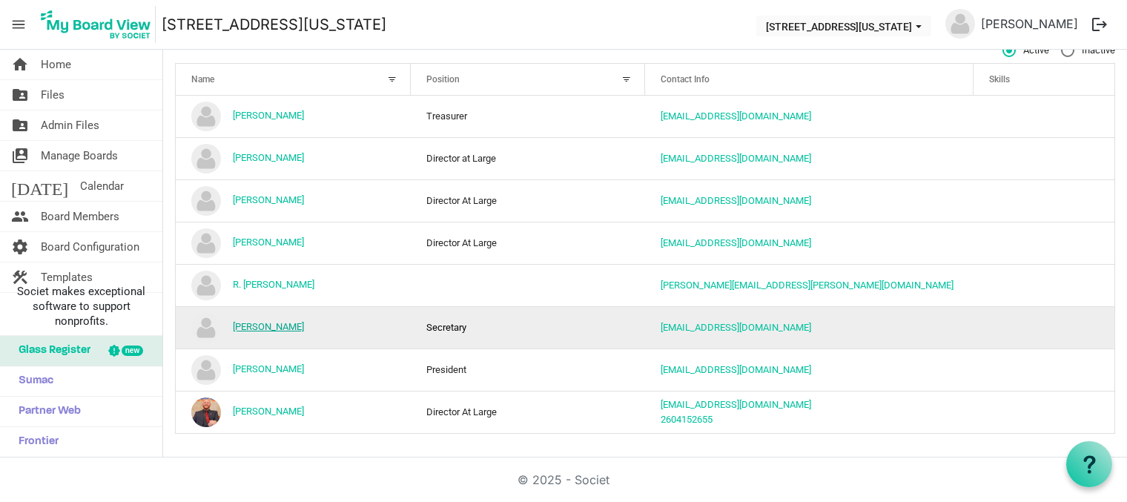
click at [268, 328] on link "[PERSON_NAME]" at bounding box center [268, 326] width 71 height 11
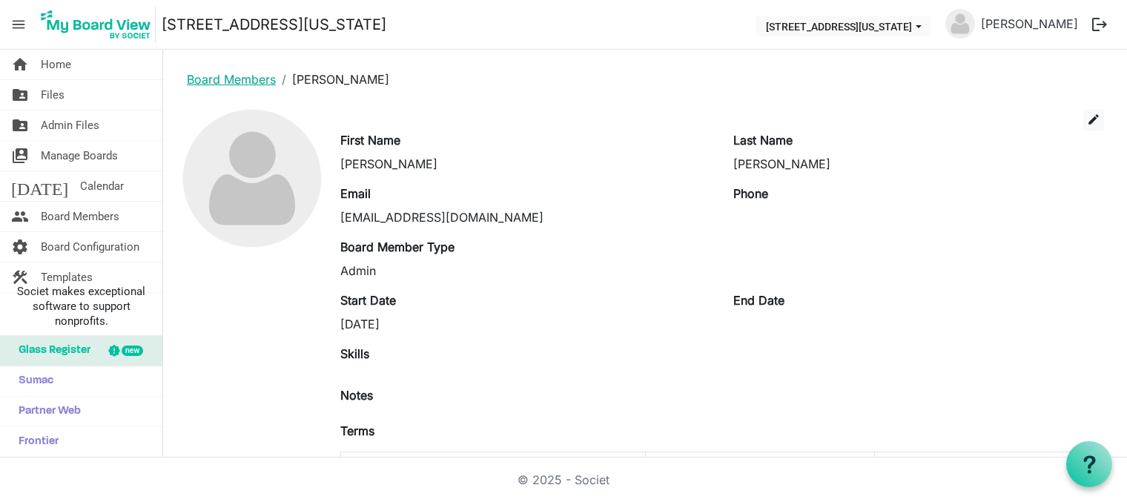
click at [228, 80] on link "Board Members" at bounding box center [231, 79] width 89 height 15
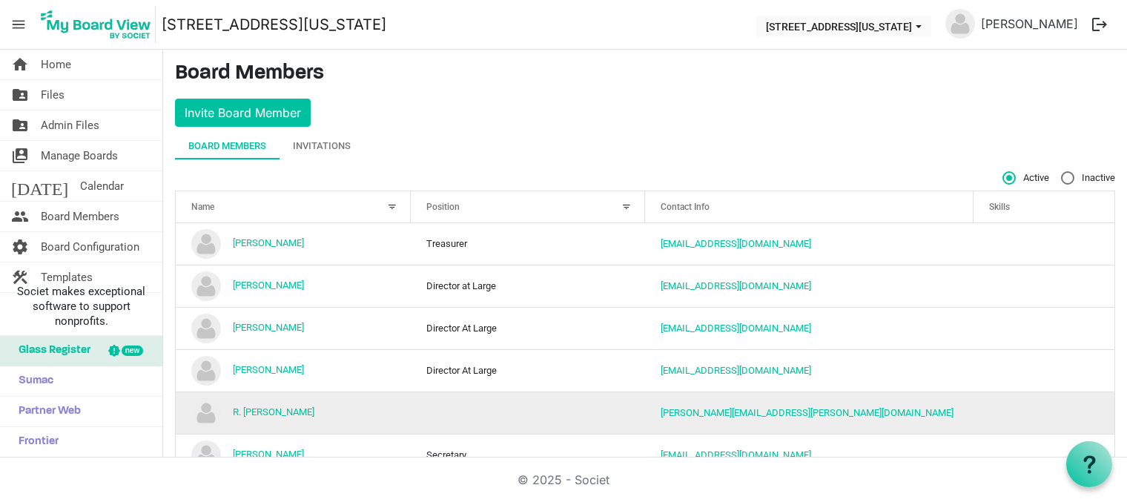
scroll to position [127, 0]
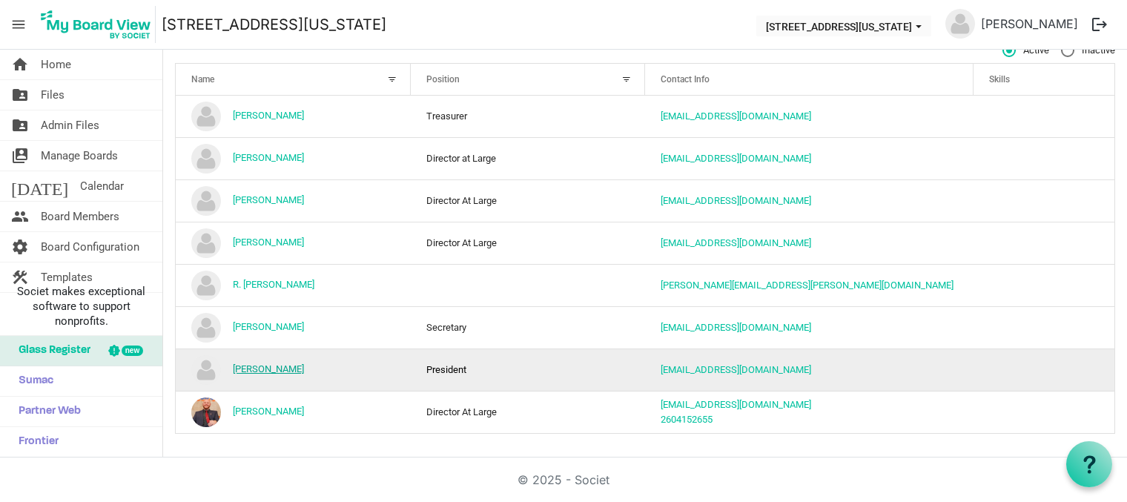
click at [245, 368] on link "[PERSON_NAME]" at bounding box center [268, 368] width 71 height 11
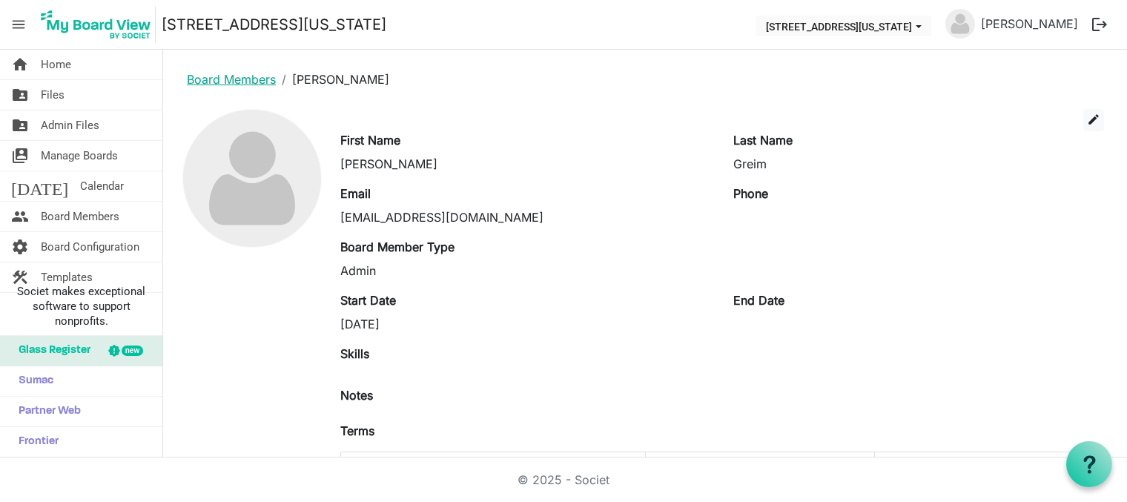
click at [217, 80] on link "Board Members" at bounding box center [231, 79] width 89 height 15
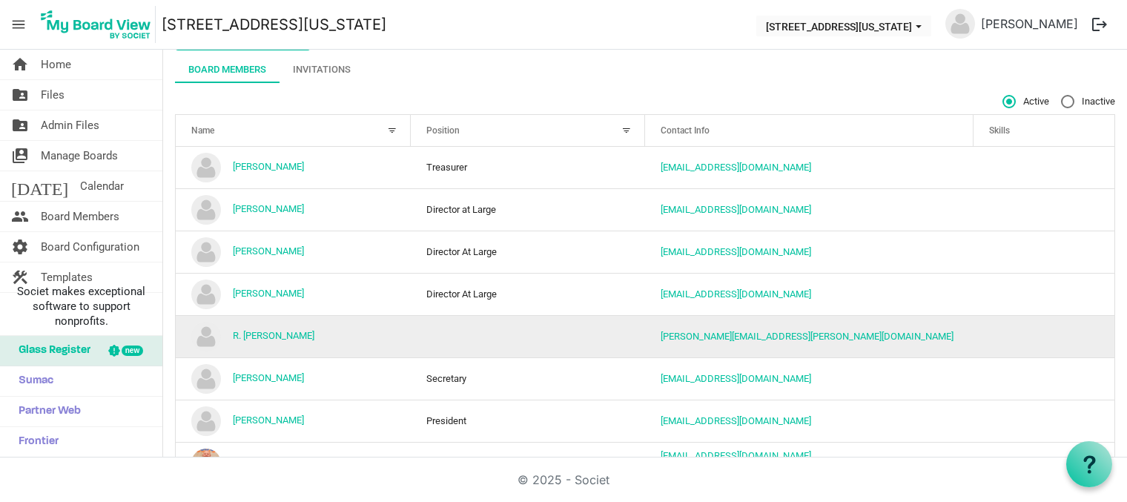
scroll to position [127, 0]
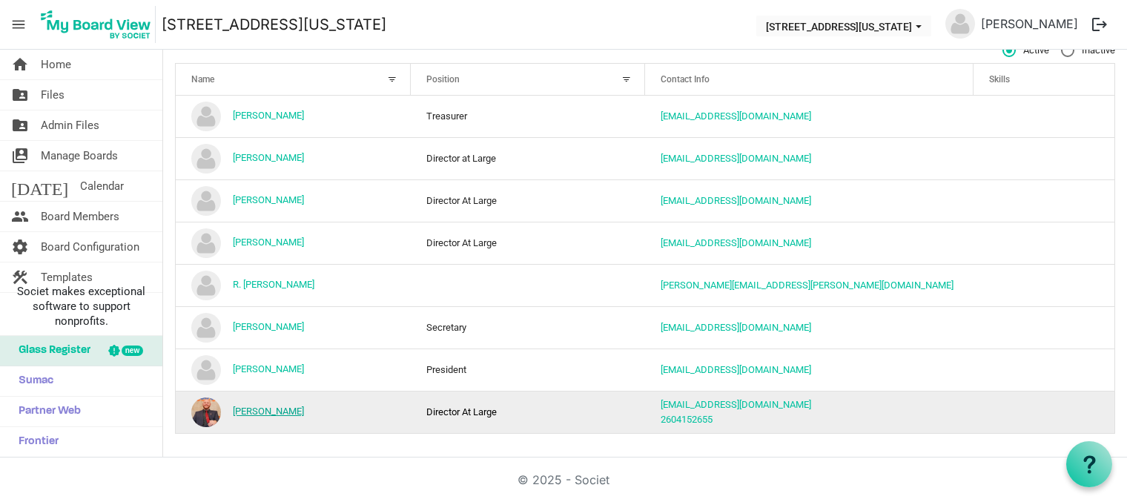
click at [258, 409] on link "[PERSON_NAME]" at bounding box center [268, 410] width 71 height 11
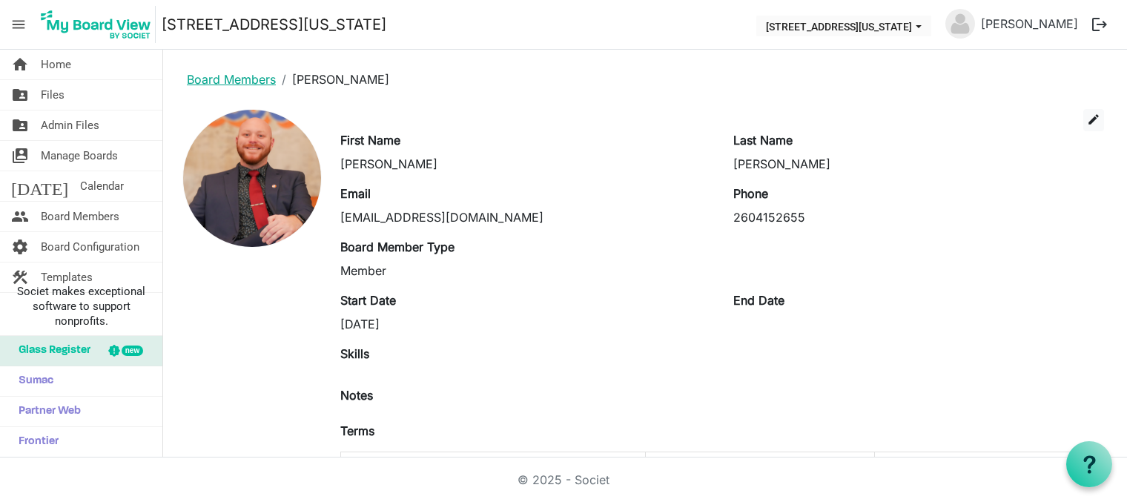
click at [225, 78] on link "Board Members" at bounding box center [231, 79] width 89 height 15
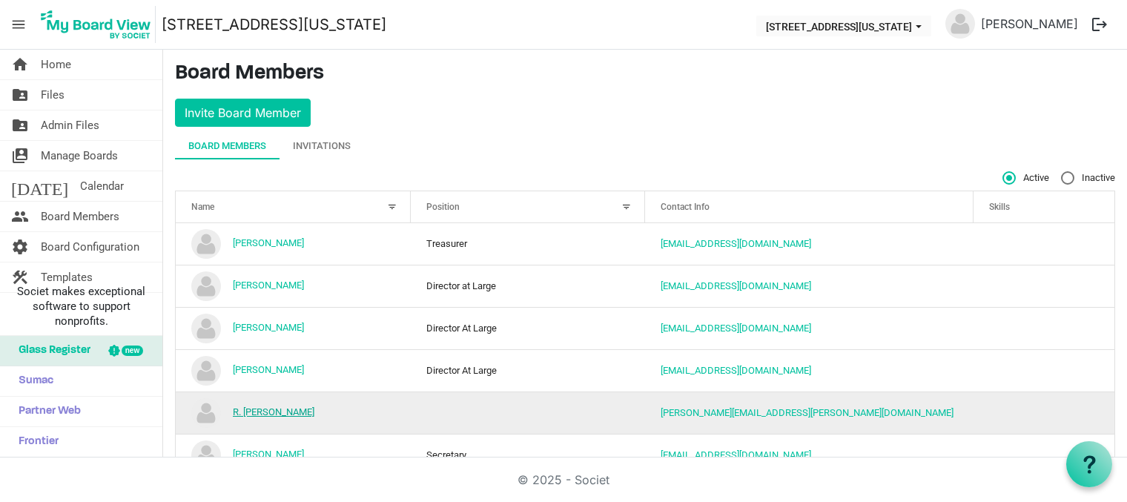
click at [291, 413] on link "R. [PERSON_NAME]" at bounding box center [274, 411] width 82 height 11
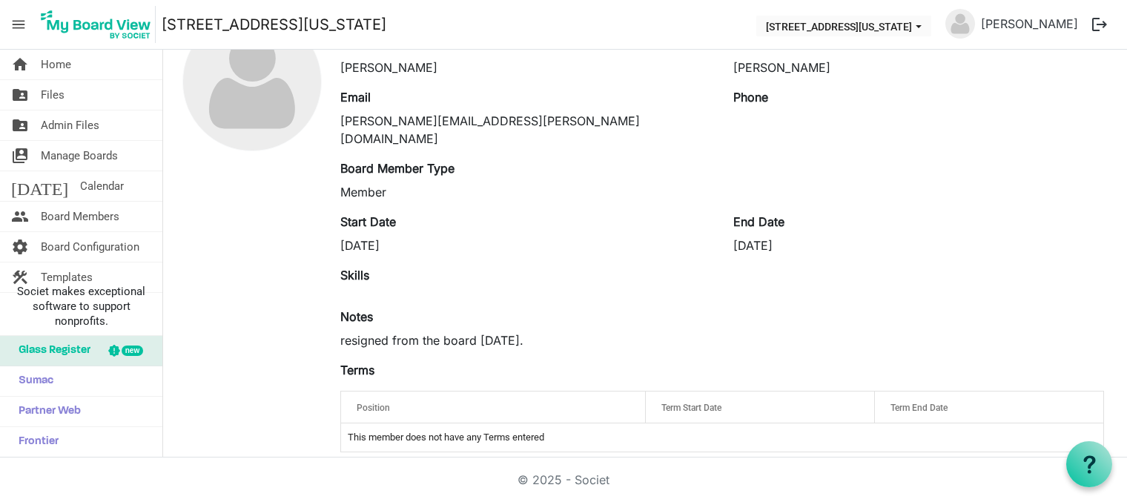
scroll to position [97, 0]
click at [356, 360] on label "Terms" at bounding box center [357, 369] width 34 height 18
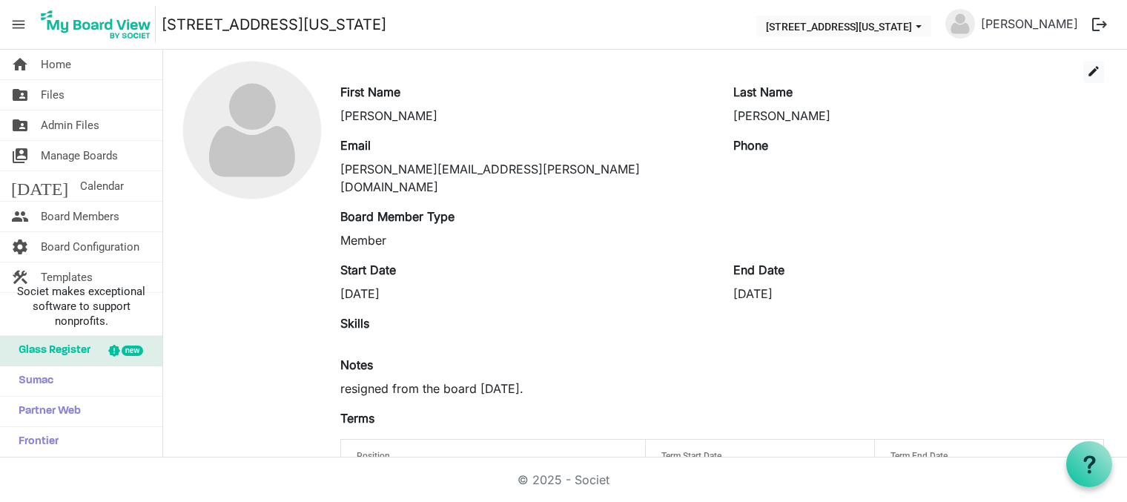
scroll to position [0, 0]
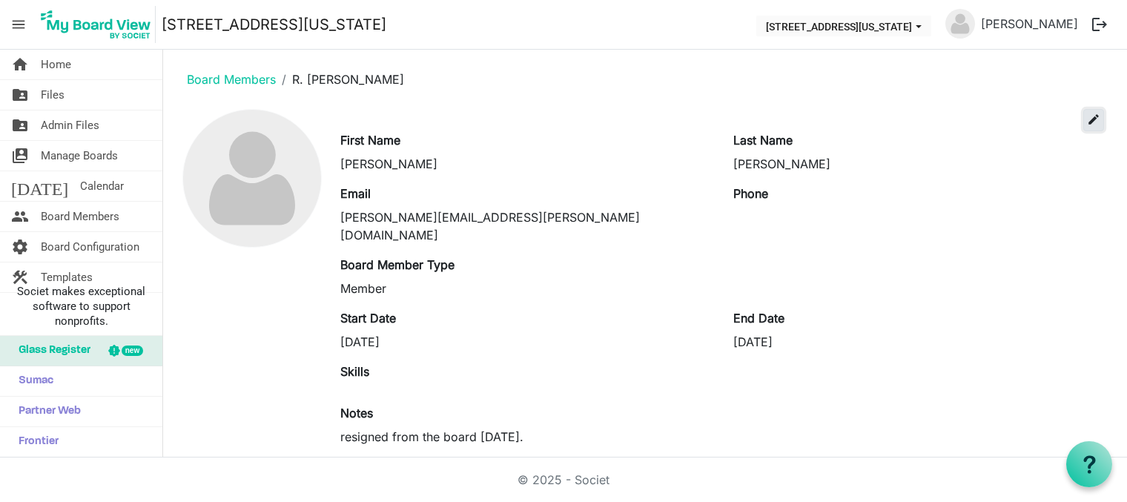
click at [1087, 119] on span "edit" at bounding box center [1093, 119] width 13 height 13
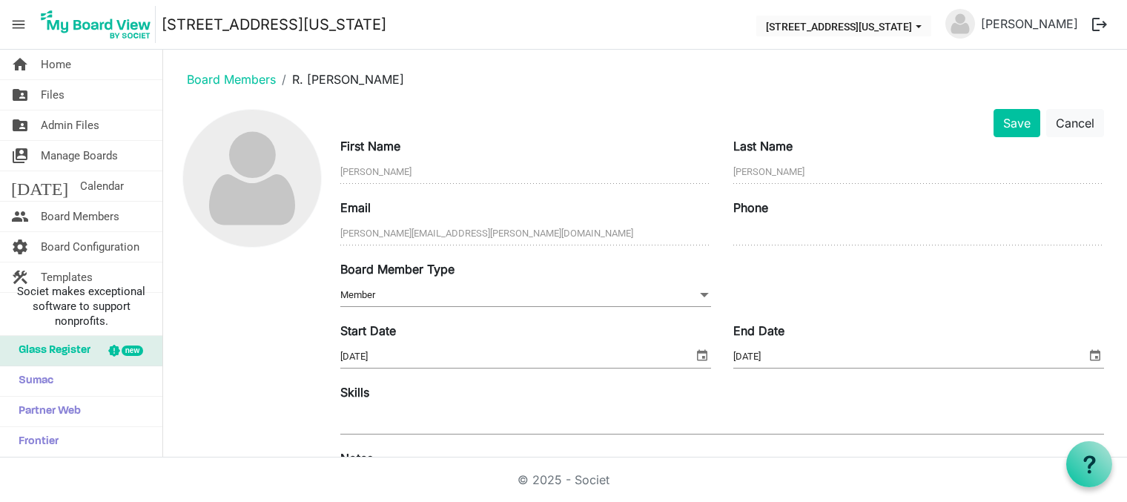
scroll to position [266, 0]
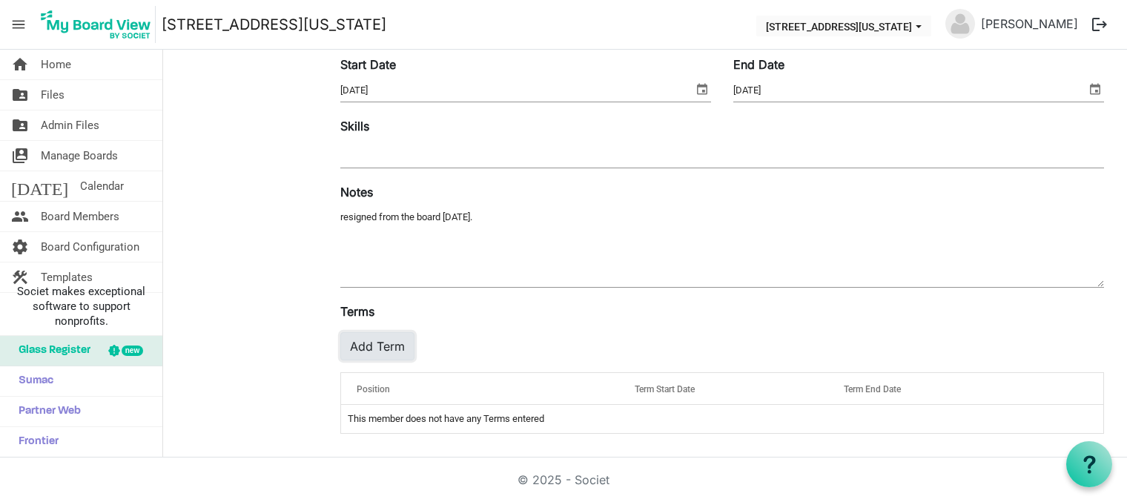
click at [388, 348] on button "Add Term" at bounding box center [377, 346] width 74 height 28
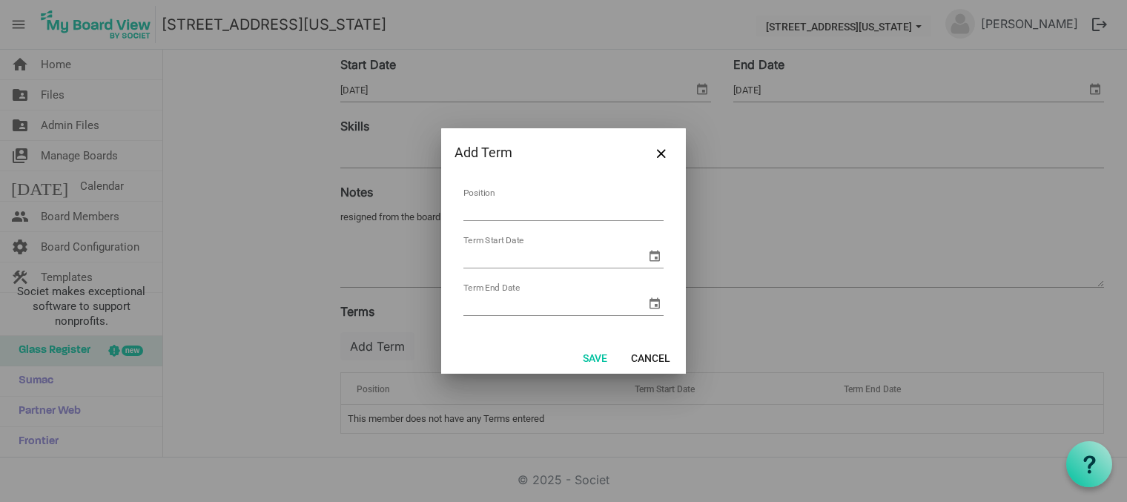
click at [526, 211] on input "Position" at bounding box center [563, 209] width 200 height 23
type input "Director At Large"
click at [509, 255] on input "Term Start Date" at bounding box center [554, 256] width 182 height 22
type input "5/1/2024"
click at [537, 302] on input "Term End Date" at bounding box center [554, 304] width 182 height 22
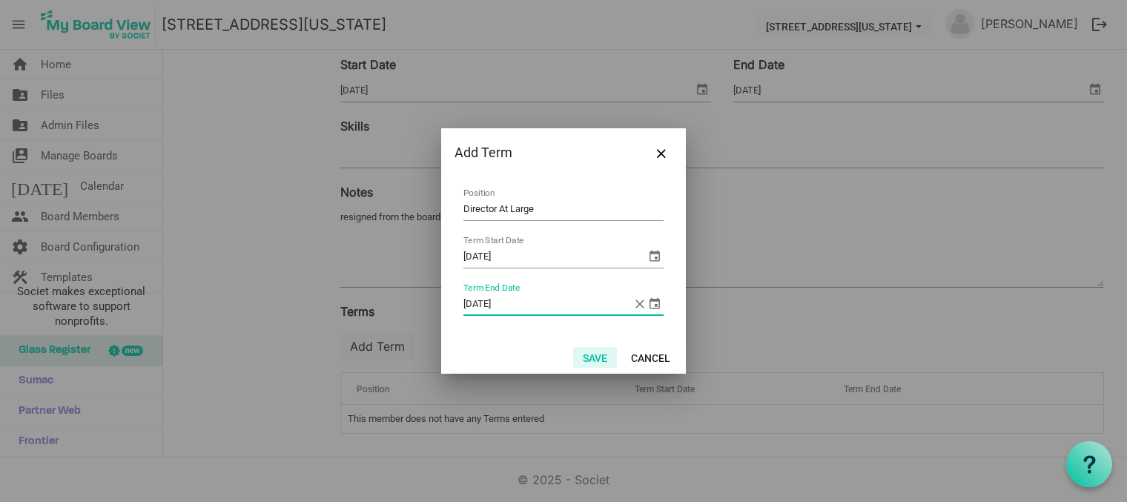
type input "5/30/2027"
click at [594, 354] on button "Save" at bounding box center [595, 357] width 44 height 21
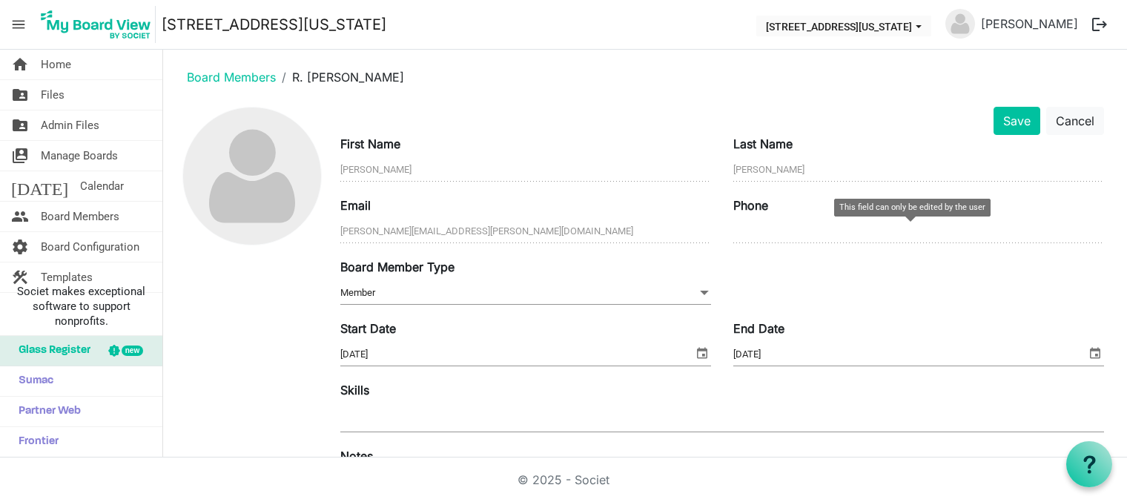
scroll to position [0, 0]
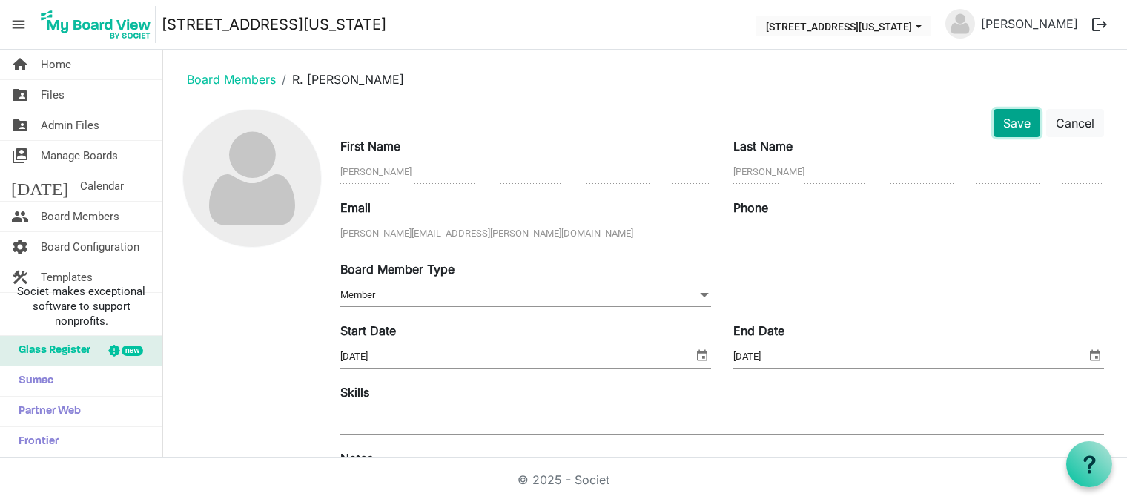
click at [1013, 119] on button "Save" at bounding box center [1016, 123] width 47 height 28
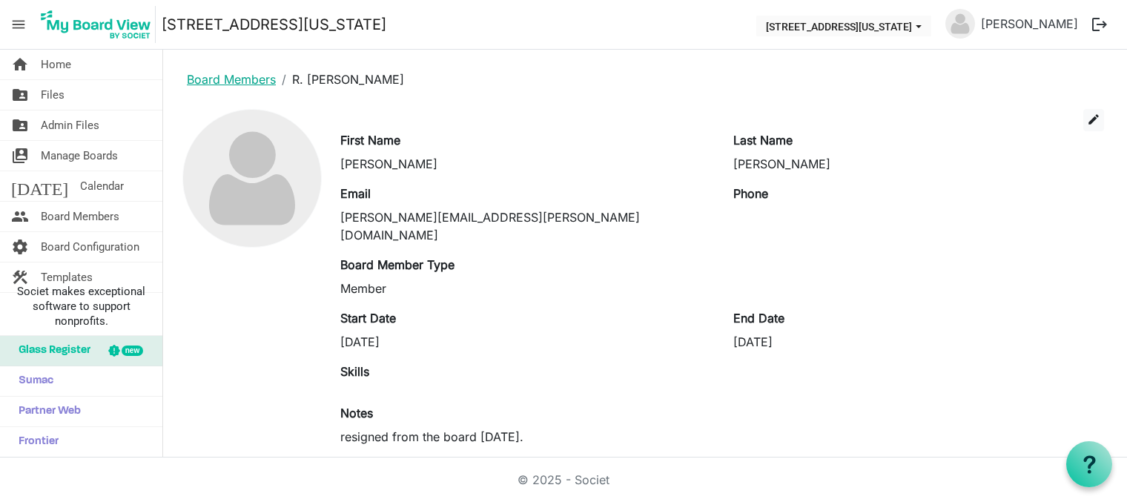
click at [224, 76] on link "Board Members" at bounding box center [231, 79] width 89 height 15
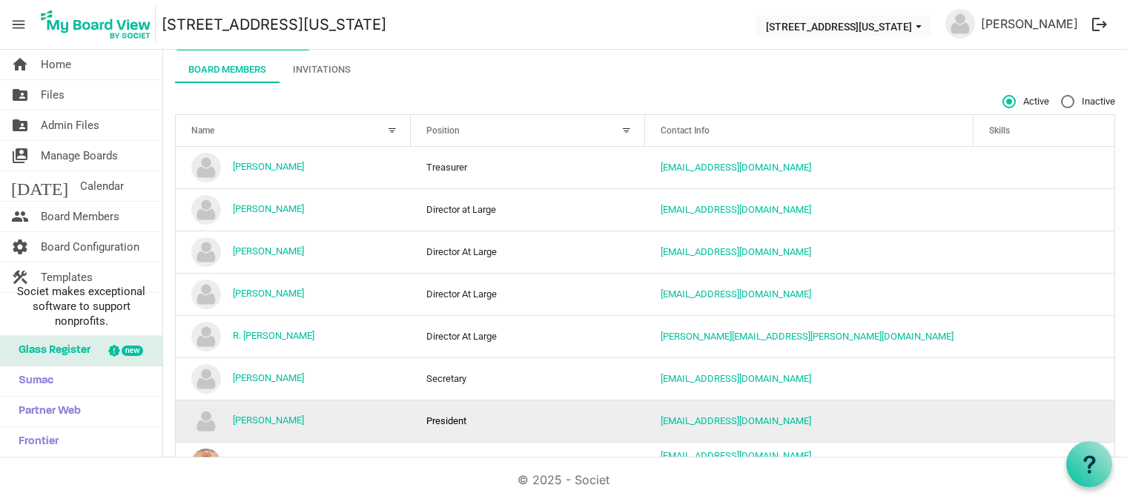
scroll to position [53, 0]
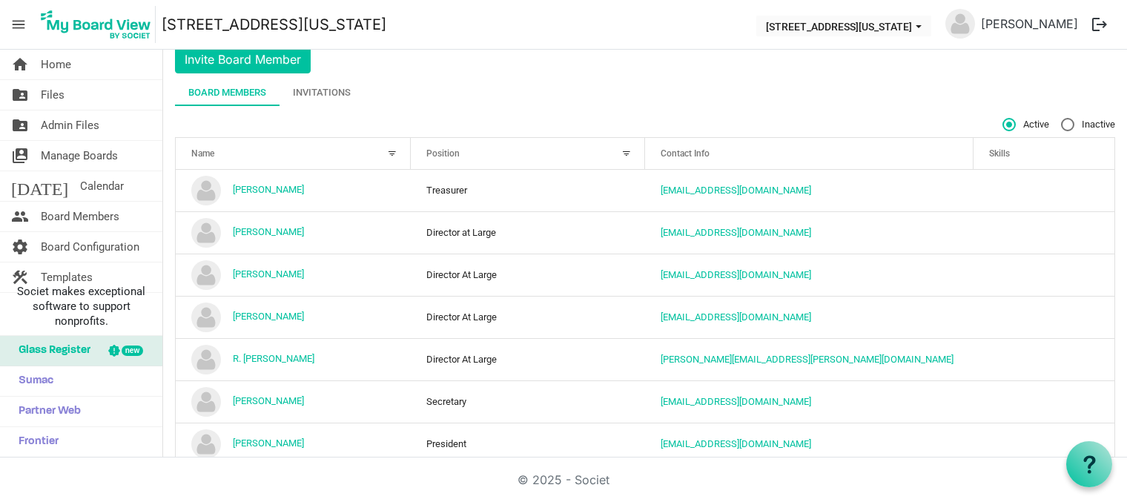
click at [1061, 123] on label "Inactive" at bounding box center [1088, 124] width 54 height 13
click at [1061, 119] on input "Inactive" at bounding box center [1061, 118] width 1 height 1
radio input "true"
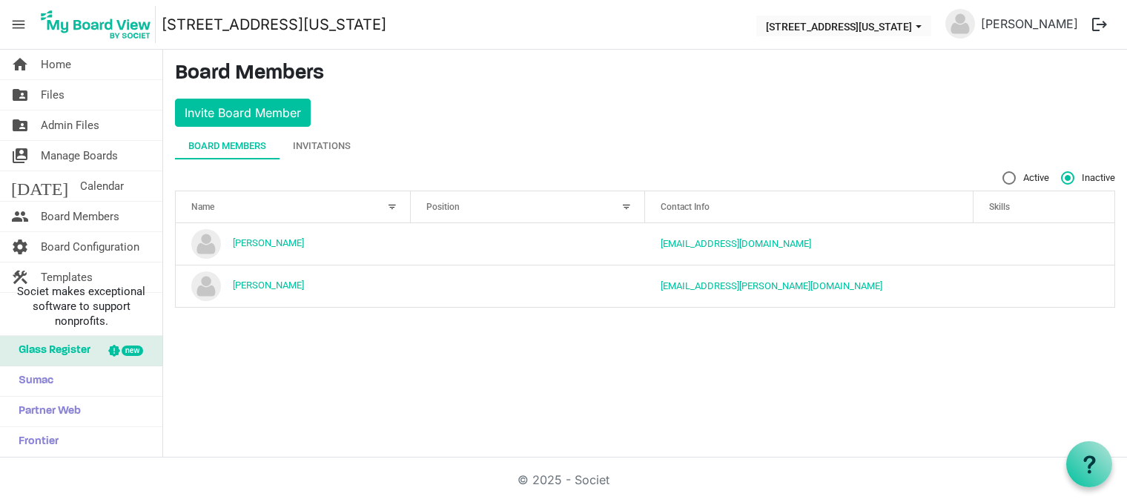
click at [1010, 176] on label "Active" at bounding box center [1025, 177] width 47 height 13
click at [1003, 172] on input "Active" at bounding box center [1002, 171] width 1 height 1
radio input "true"
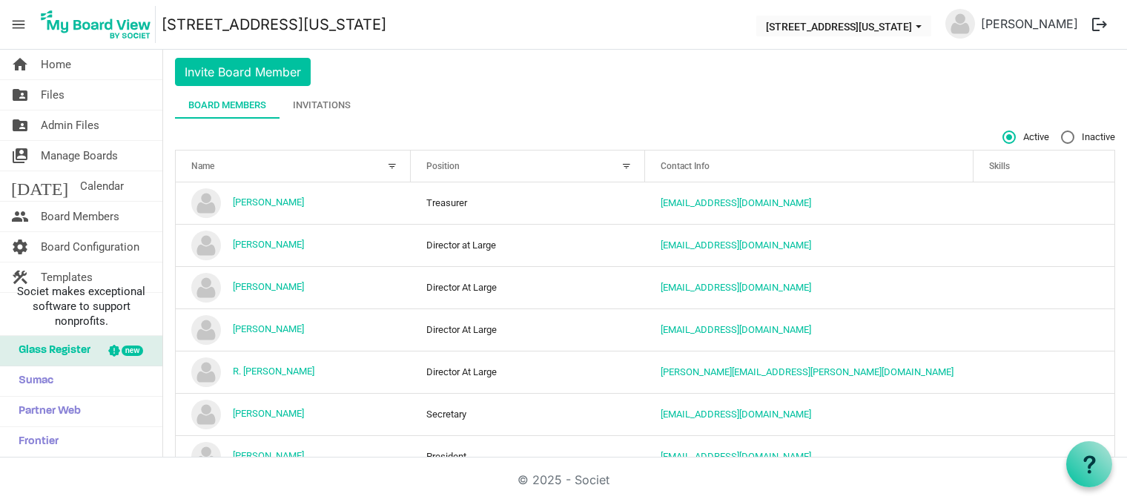
scroll to position [127, 0]
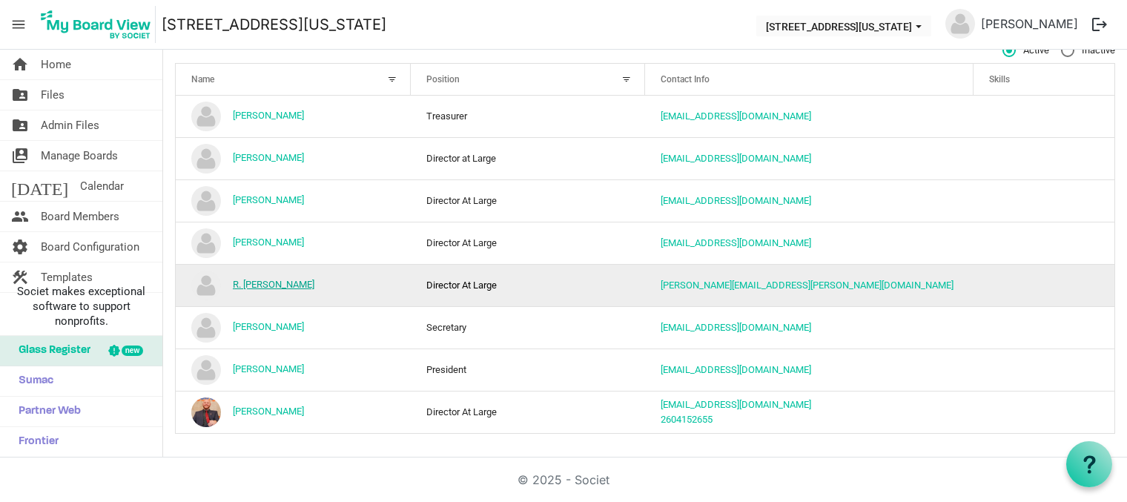
click at [269, 284] on link "R. [PERSON_NAME]" at bounding box center [274, 284] width 82 height 11
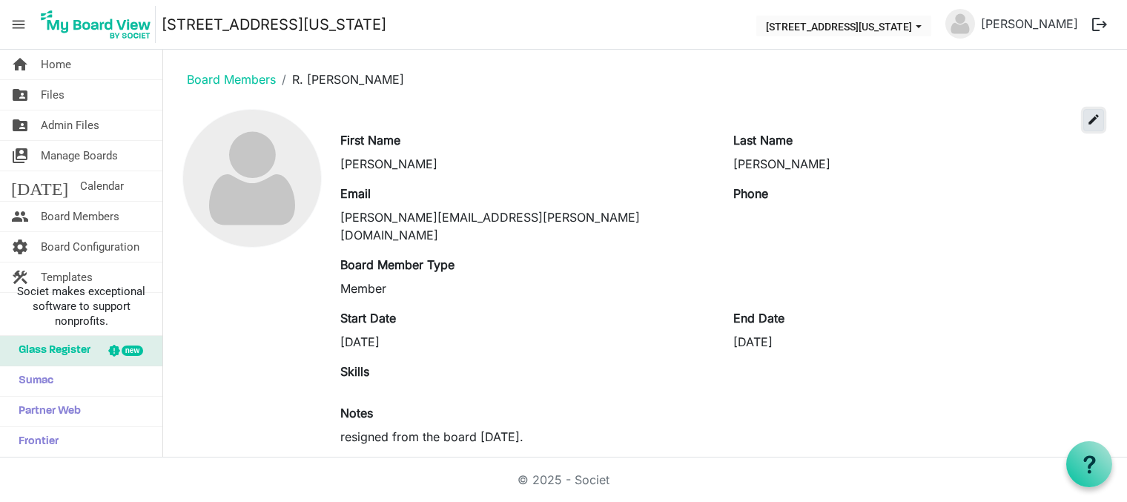
click at [1087, 122] on span "edit" at bounding box center [1093, 119] width 13 height 13
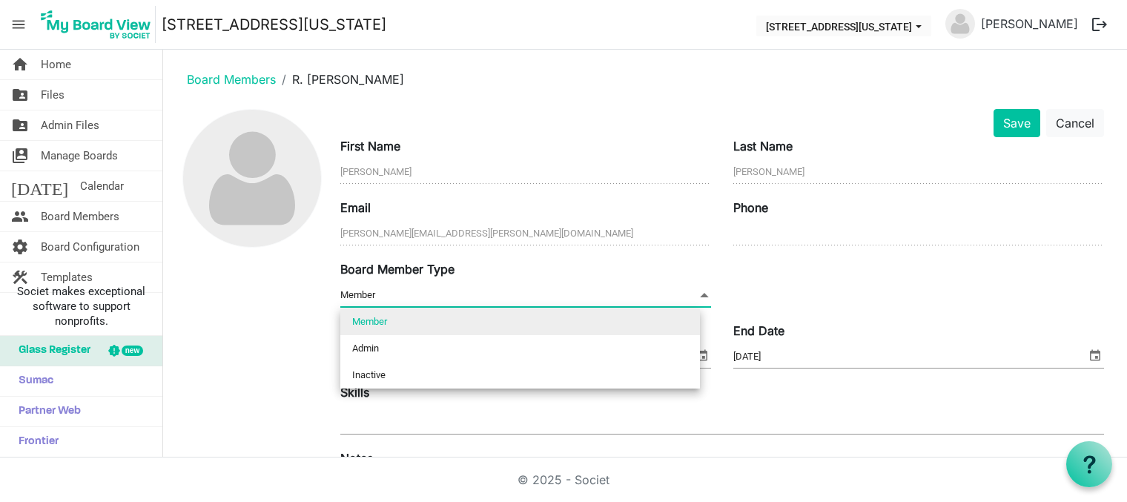
drag, startPoint x: 700, startPoint y: 294, endPoint x: 680, endPoint y: 296, distance: 19.4
click at [698, 294] on span at bounding box center [704, 295] width 13 height 16
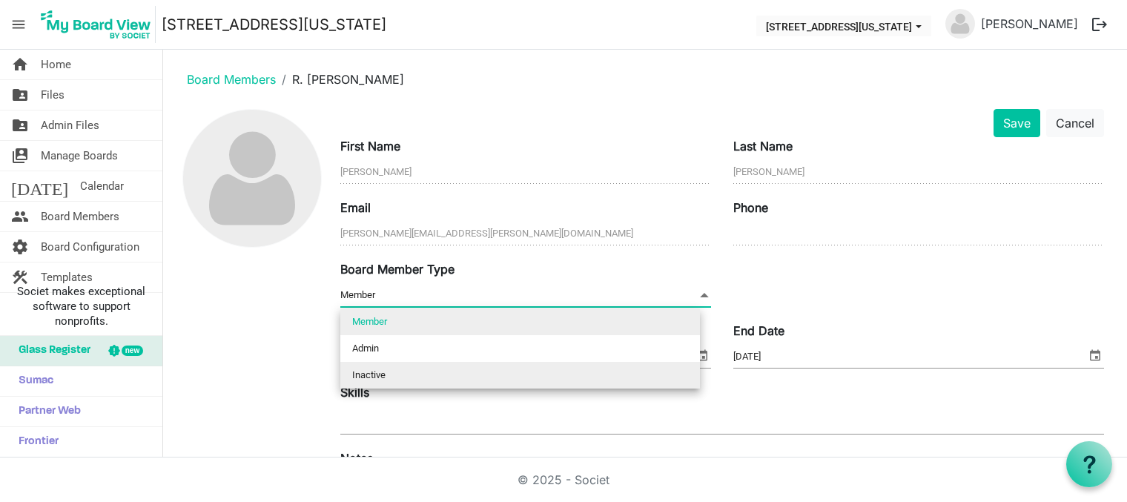
click at [375, 375] on li "Inactive" at bounding box center [520, 375] width 360 height 27
type input "Inactive"
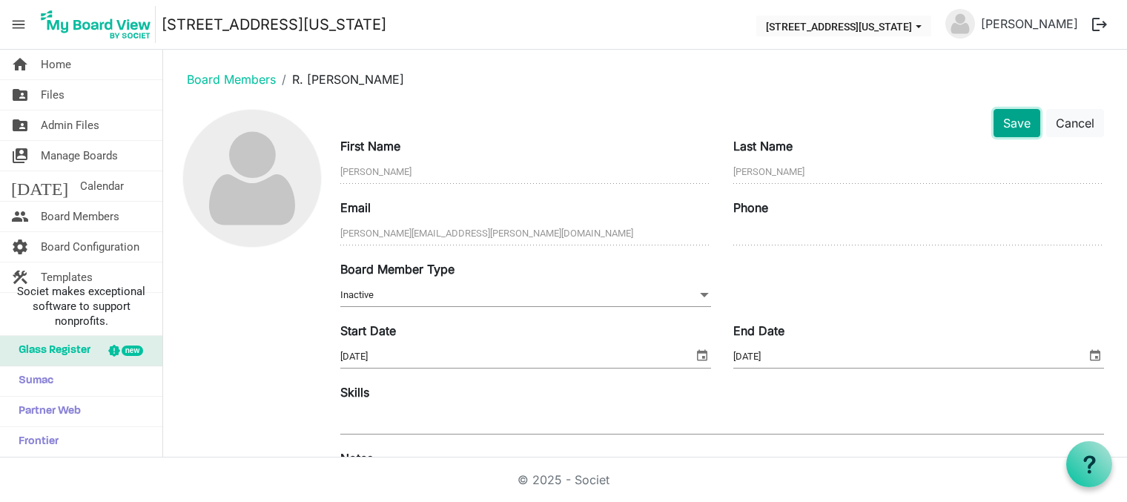
click at [1000, 125] on button "Save" at bounding box center [1016, 123] width 47 height 28
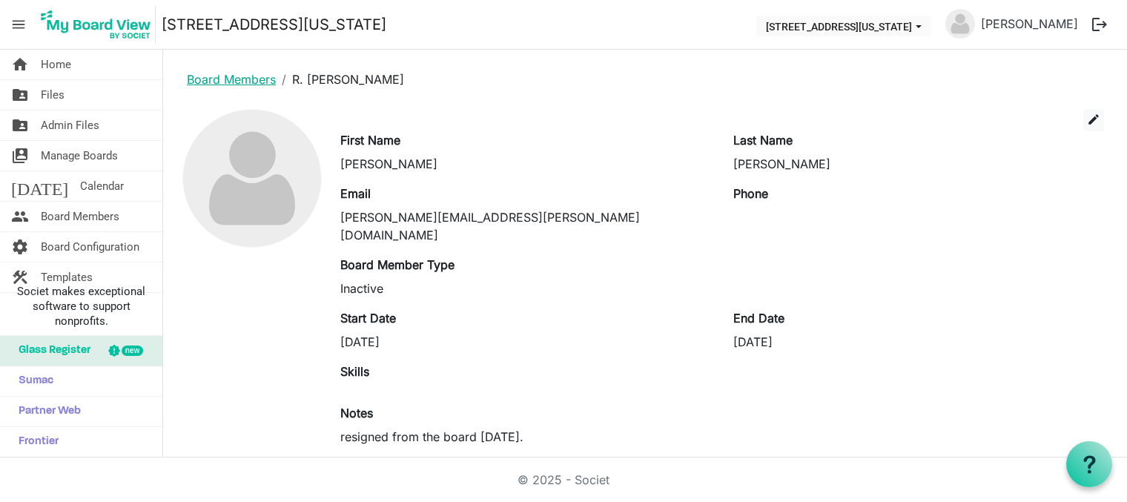
click at [247, 78] on link "Board Members" at bounding box center [231, 79] width 89 height 15
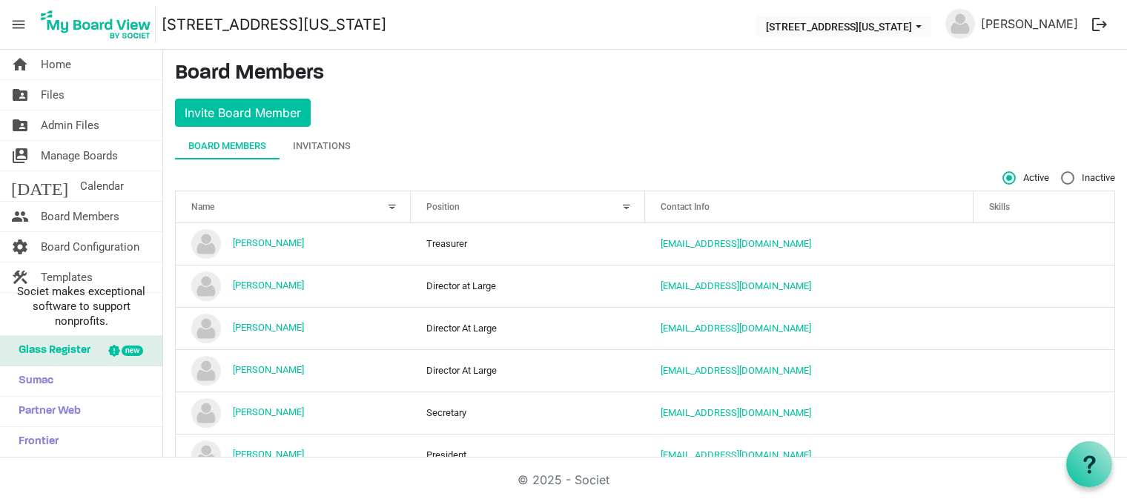
click at [1061, 176] on label "Inactive" at bounding box center [1088, 177] width 54 height 13
click at [1061, 172] on input "Inactive" at bounding box center [1061, 171] width 1 height 1
radio input "true"
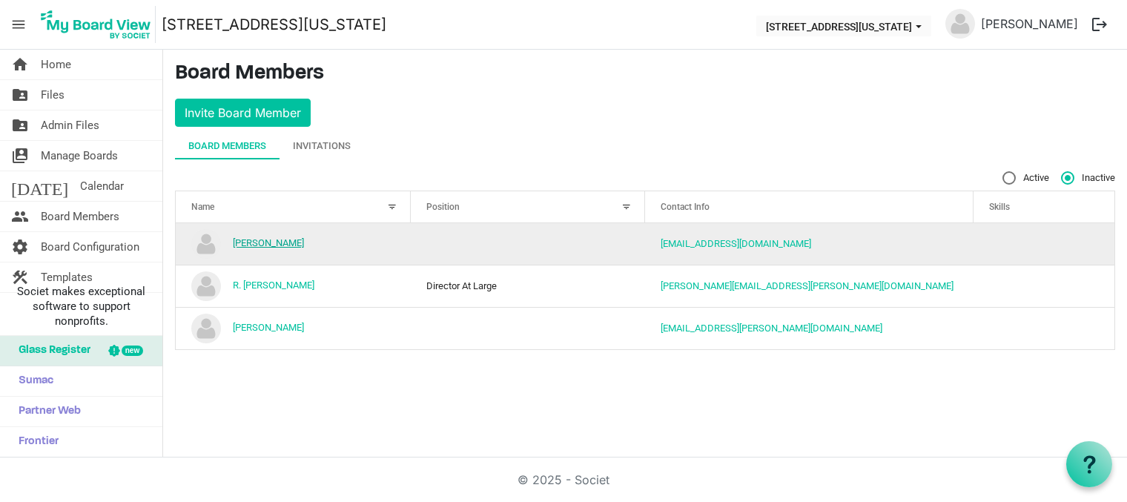
click at [266, 242] on link "[PERSON_NAME]" at bounding box center [268, 242] width 71 height 11
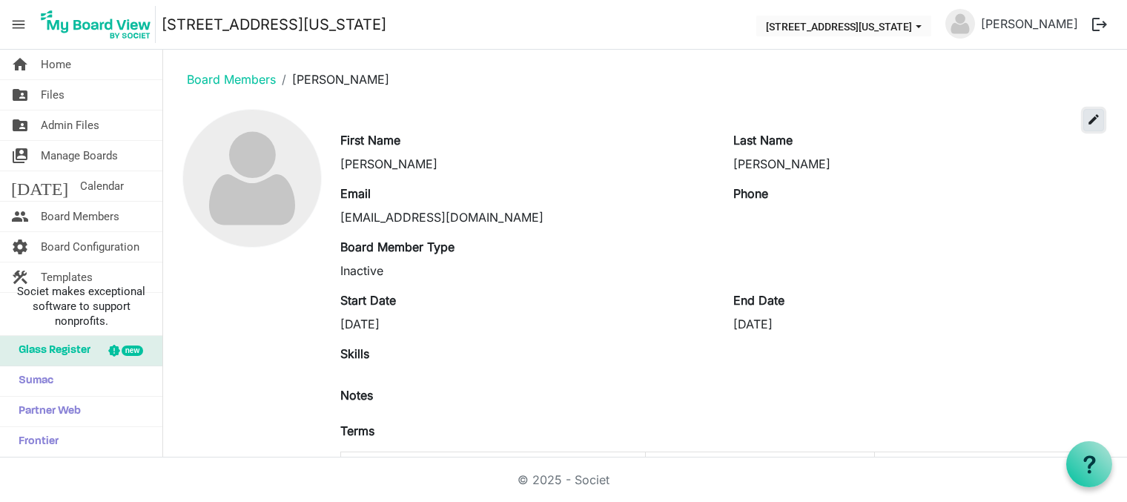
click at [1087, 119] on span "edit" at bounding box center [1093, 119] width 13 height 13
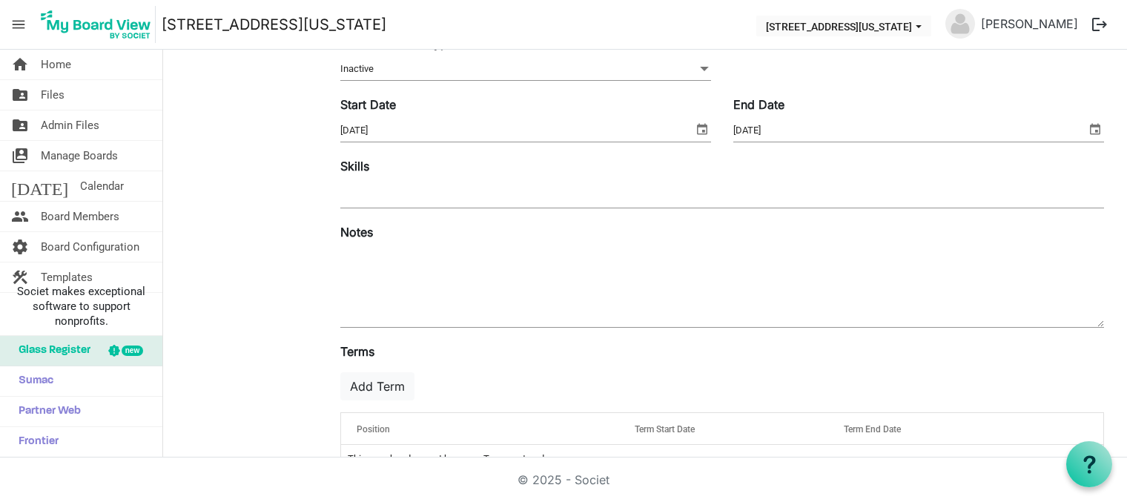
scroll to position [266, 0]
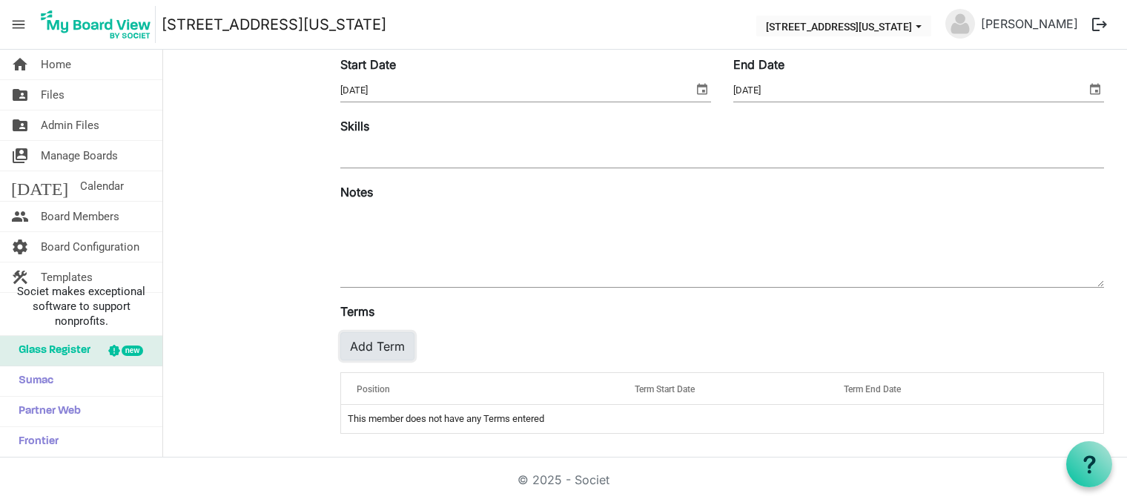
click at [354, 346] on button "Add Term" at bounding box center [377, 346] width 74 height 28
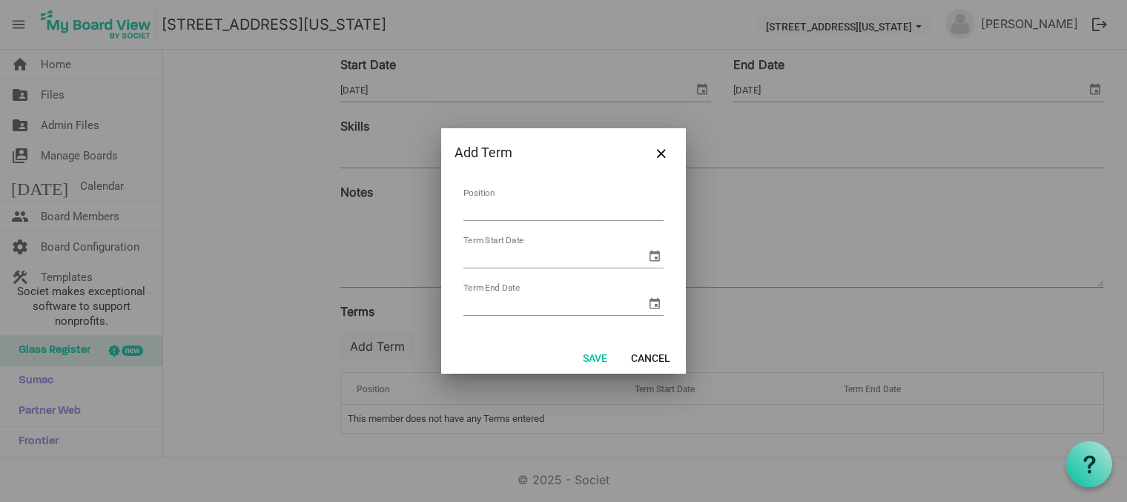
click at [514, 206] on input "Position" at bounding box center [563, 209] width 200 height 23
type input "Director At Large"
click at [534, 258] on input "Term Start Date" at bounding box center [554, 256] width 182 height 22
type input "5/1/2023"
click at [551, 302] on input "Term End Date" at bounding box center [554, 304] width 182 height 22
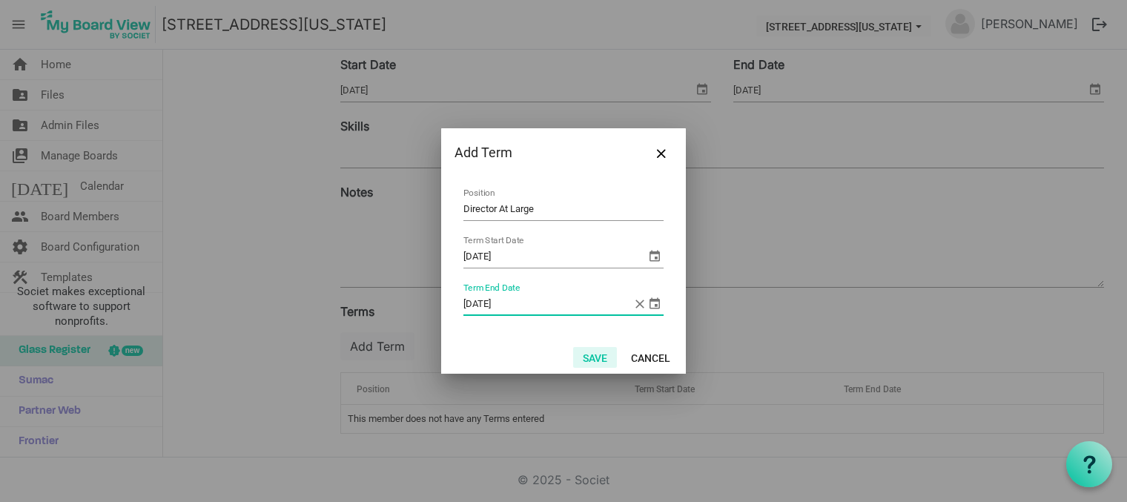
type input "5/30/2026"
click at [590, 355] on button "Save" at bounding box center [595, 357] width 44 height 21
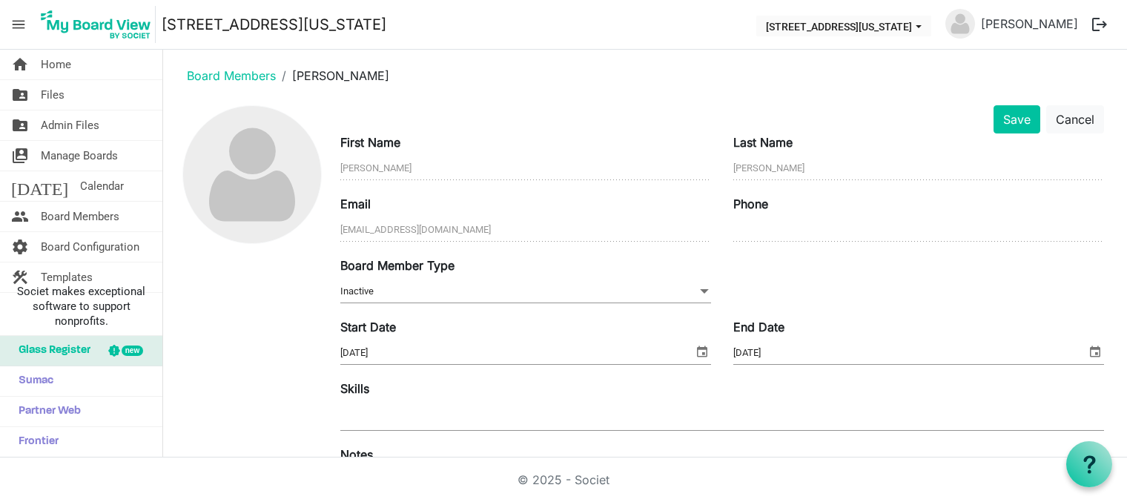
scroll to position [0, 0]
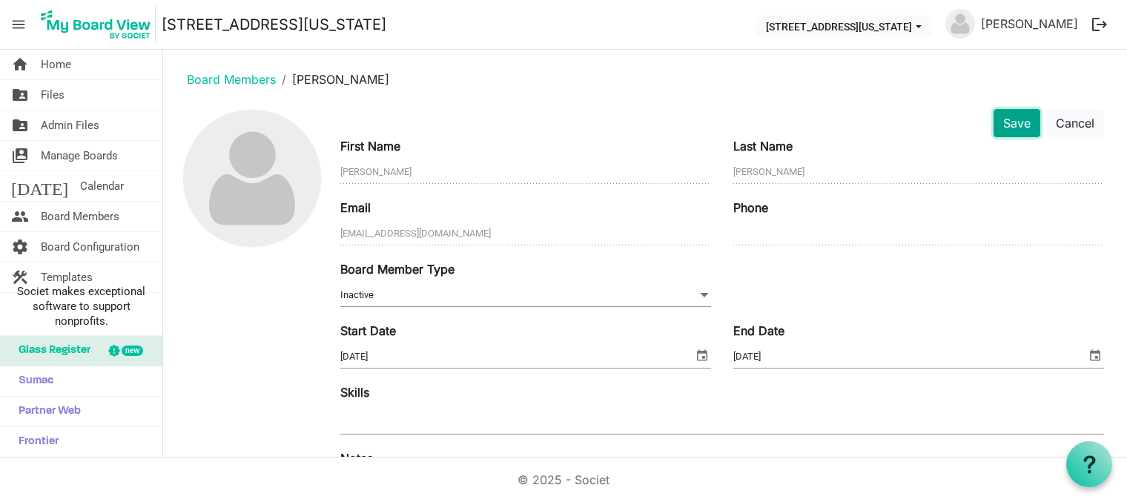
click at [1004, 119] on button "Save" at bounding box center [1016, 123] width 47 height 28
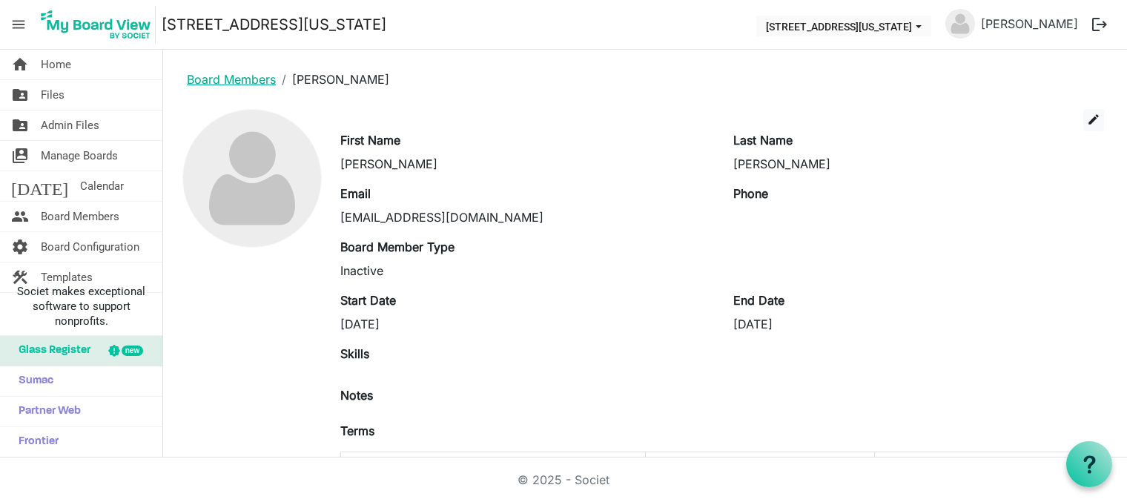
click at [230, 82] on link "Board Members" at bounding box center [231, 79] width 89 height 15
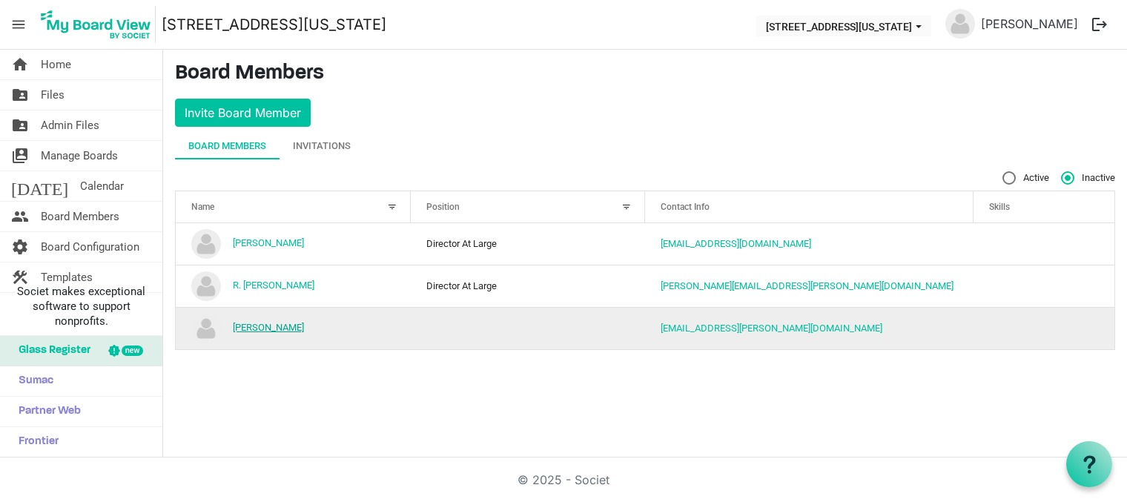
click at [261, 328] on link "Tiffany Yoquelet" at bounding box center [268, 327] width 71 height 11
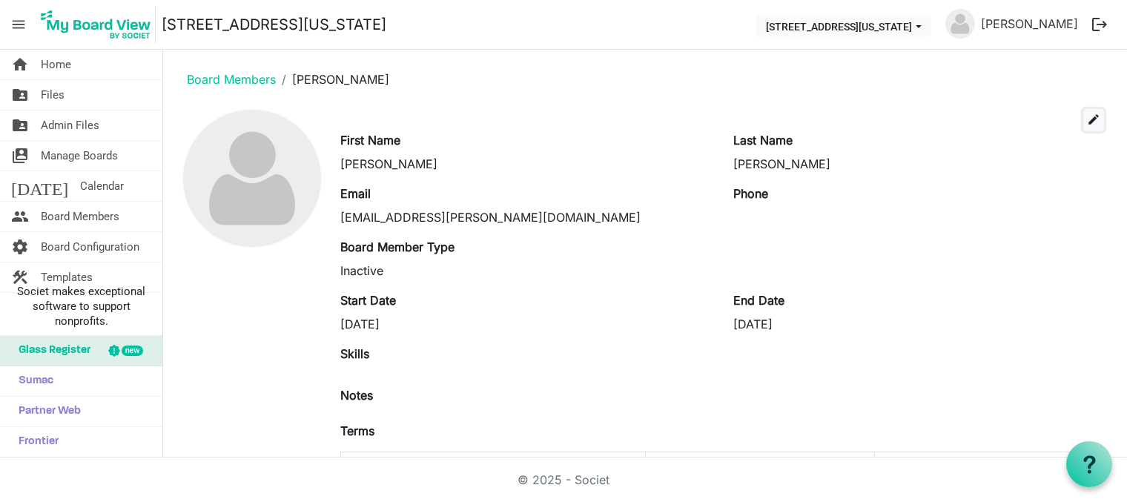
drag, startPoint x: 1085, startPoint y: 117, endPoint x: 1071, endPoint y: 117, distance: 14.1
click at [1087, 117] on span "edit" at bounding box center [1093, 119] width 13 height 13
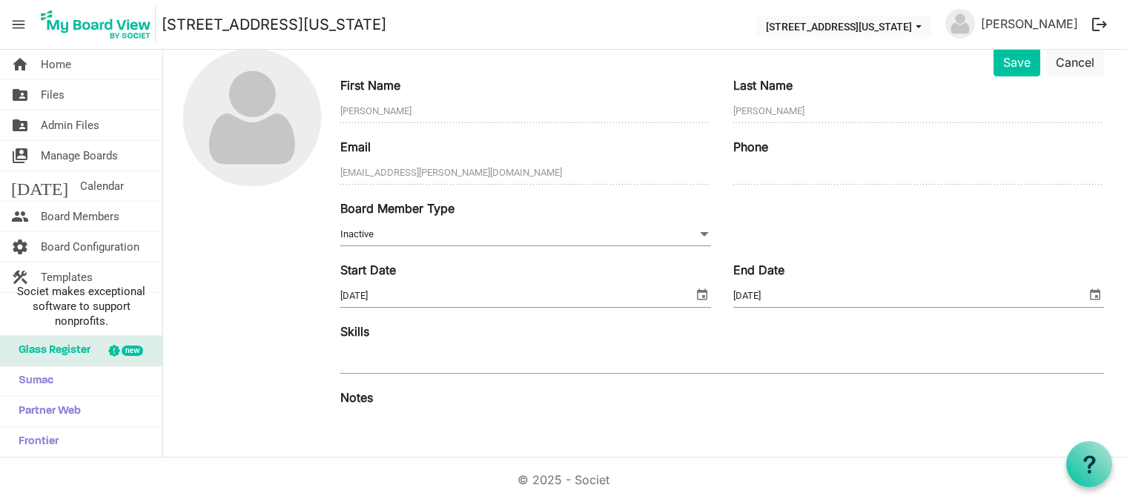
scroll to position [266, 0]
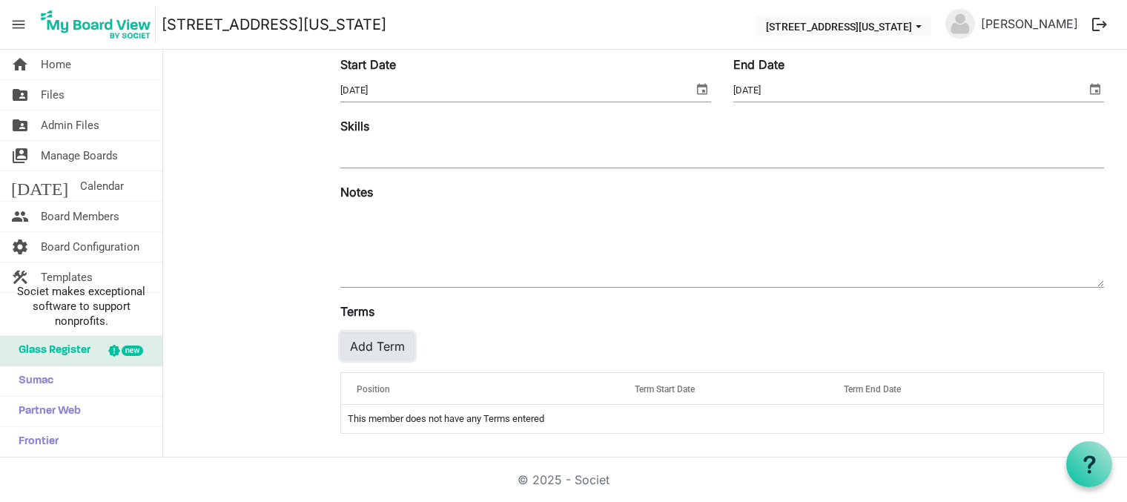
click at [384, 345] on button "Add Term" at bounding box center [377, 346] width 74 height 28
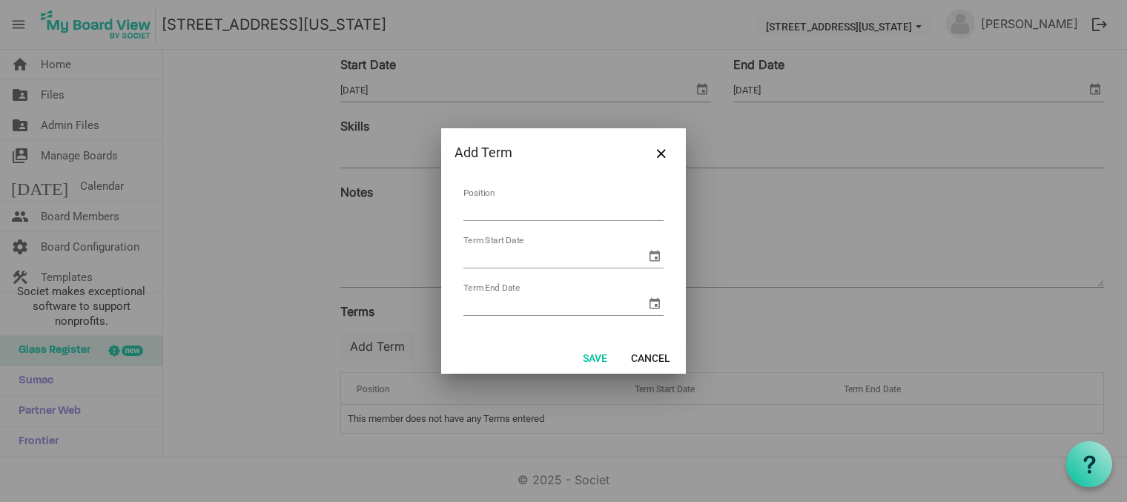
click at [508, 208] on input "Position" at bounding box center [563, 209] width 200 height 23
type input "Director At Large"
click at [537, 262] on input "Term Start Date" at bounding box center [554, 256] width 182 height 22
type input "5/1/2022"
click at [523, 299] on input "Term End Date" at bounding box center [554, 304] width 182 height 22
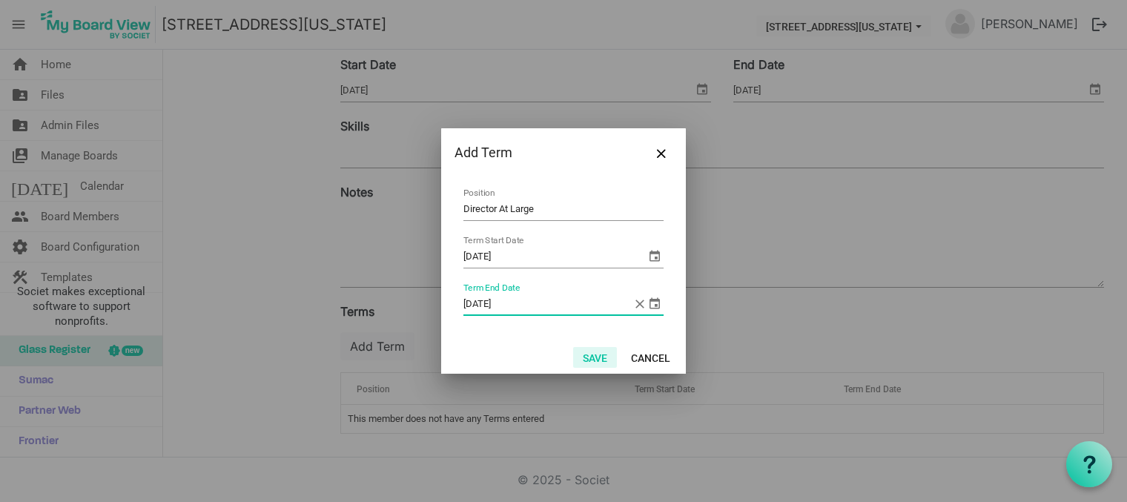
type input "5/30/2025"
click at [595, 356] on button "Save" at bounding box center [595, 357] width 44 height 21
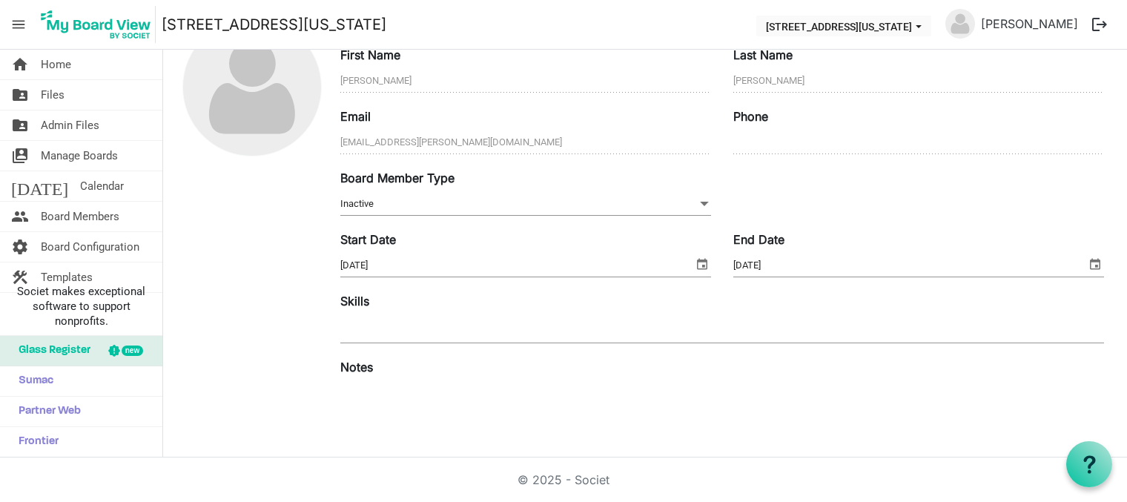
scroll to position [0, 0]
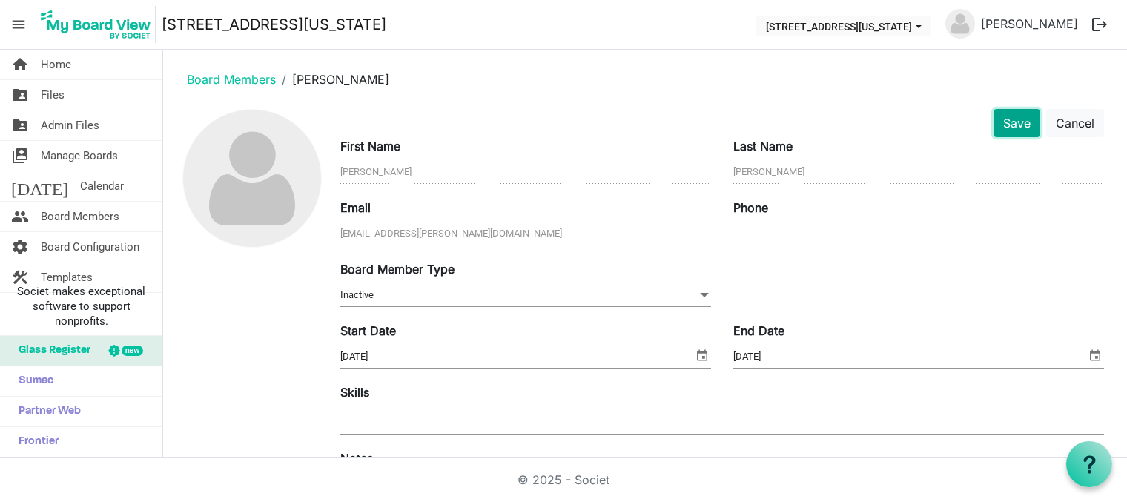
click at [998, 119] on button "Save" at bounding box center [1016, 123] width 47 height 28
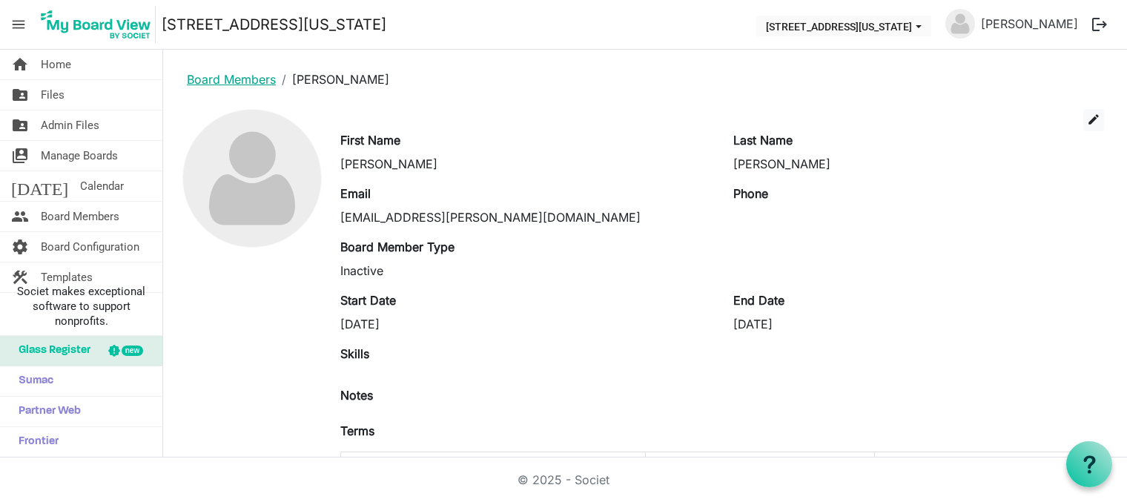
click at [231, 73] on link "Board Members" at bounding box center [231, 79] width 89 height 15
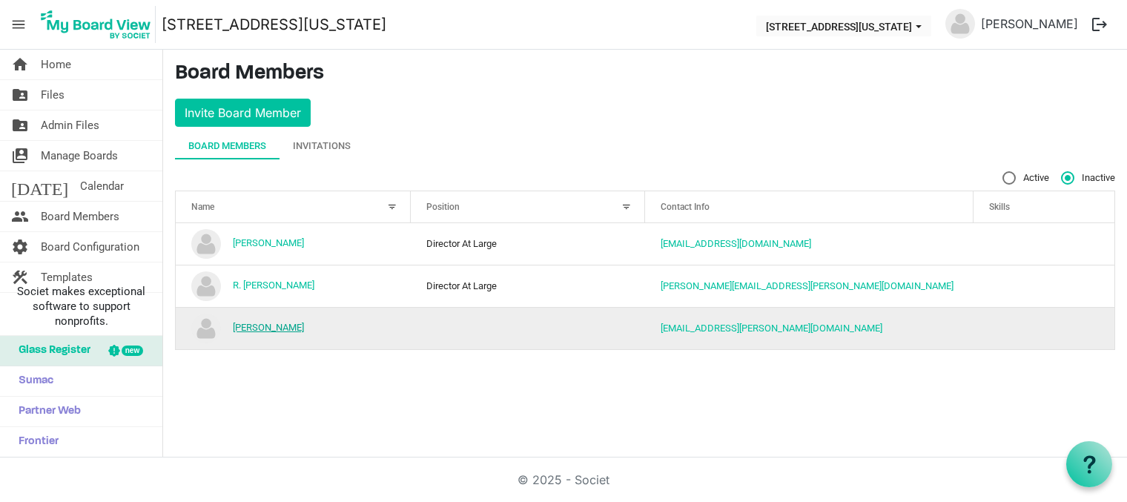
click at [282, 325] on link "[PERSON_NAME]" at bounding box center [268, 327] width 71 height 11
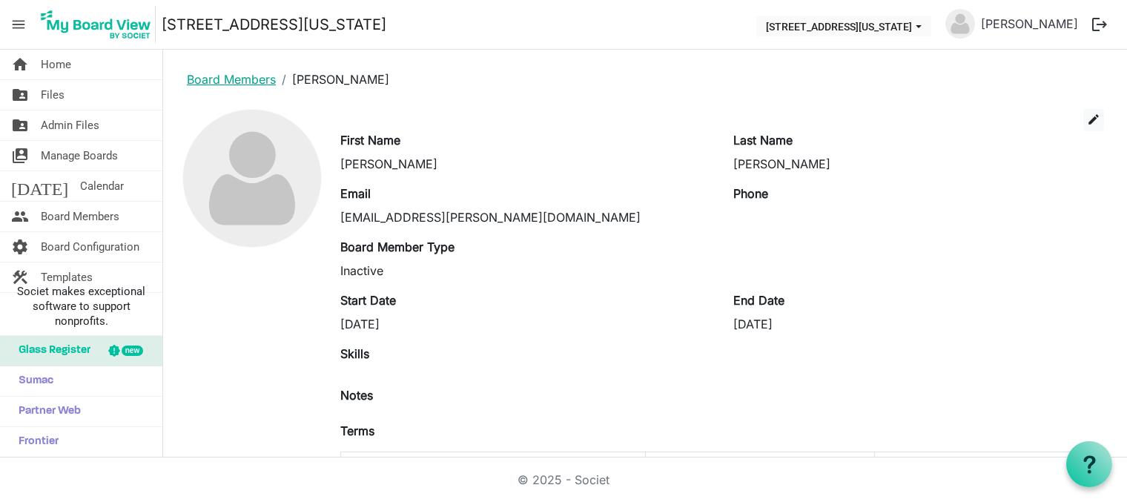
click at [224, 78] on link "Board Members" at bounding box center [231, 79] width 89 height 15
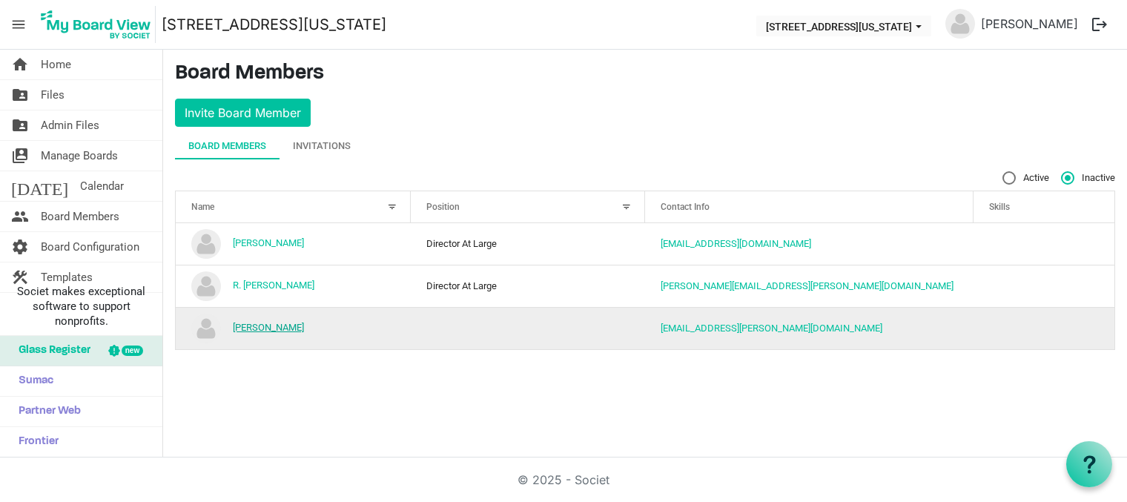
click at [291, 325] on link "[PERSON_NAME]" at bounding box center [268, 327] width 71 height 11
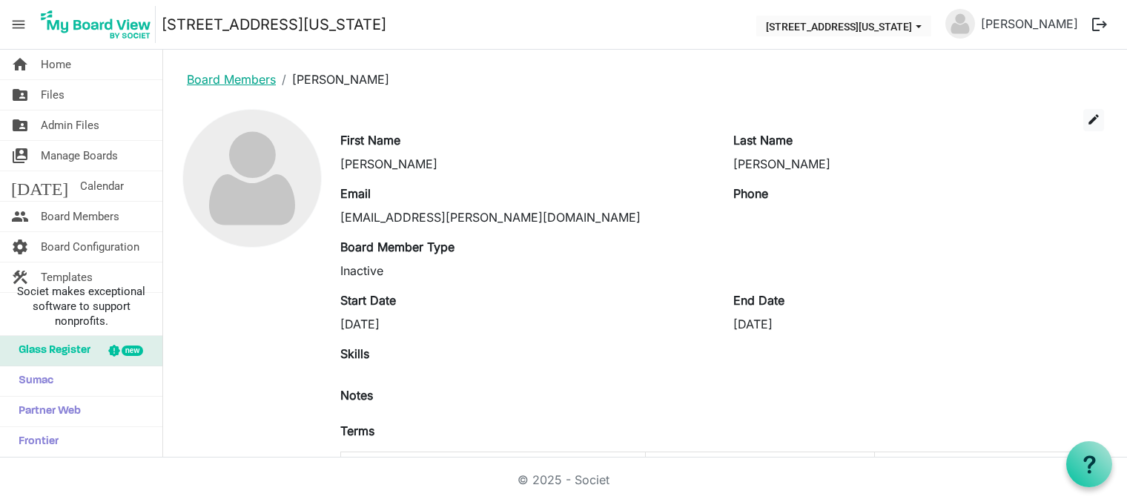
click at [238, 76] on link "Board Members" at bounding box center [231, 79] width 89 height 15
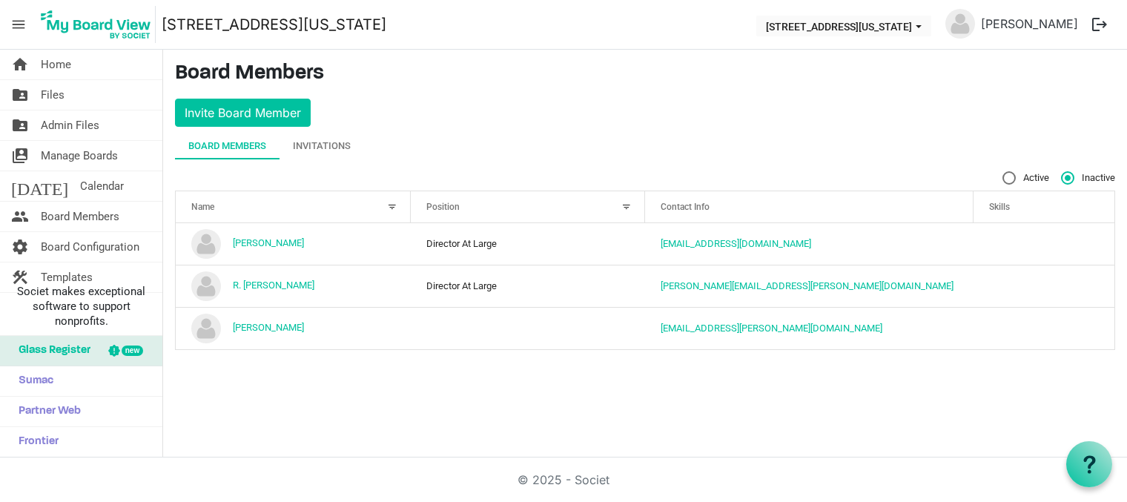
click at [1007, 176] on label "Active" at bounding box center [1025, 177] width 47 height 13
click at [1003, 172] on input "Active" at bounding box center [1002, 171] width 1 height 1
radio input "true"
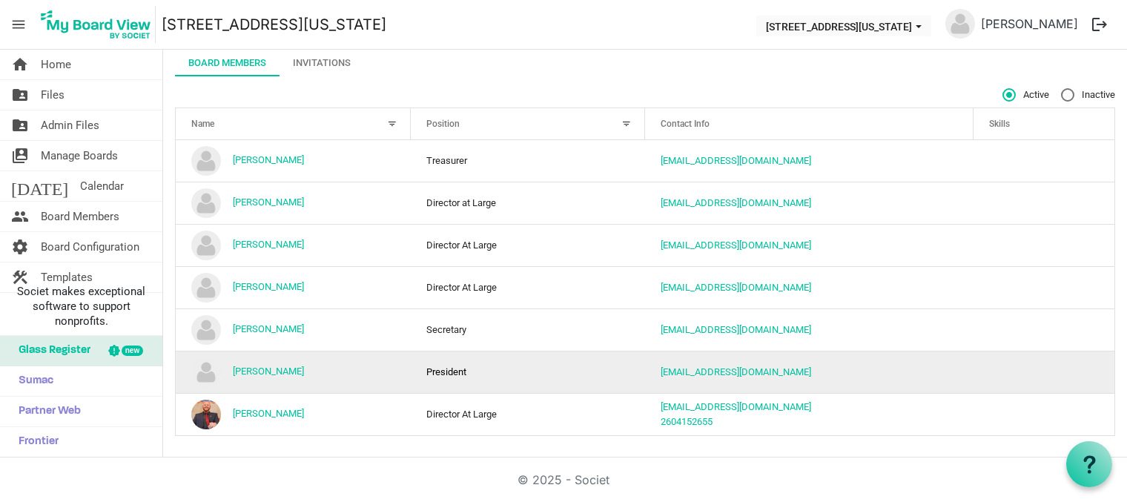
scroll to position [85, 0]
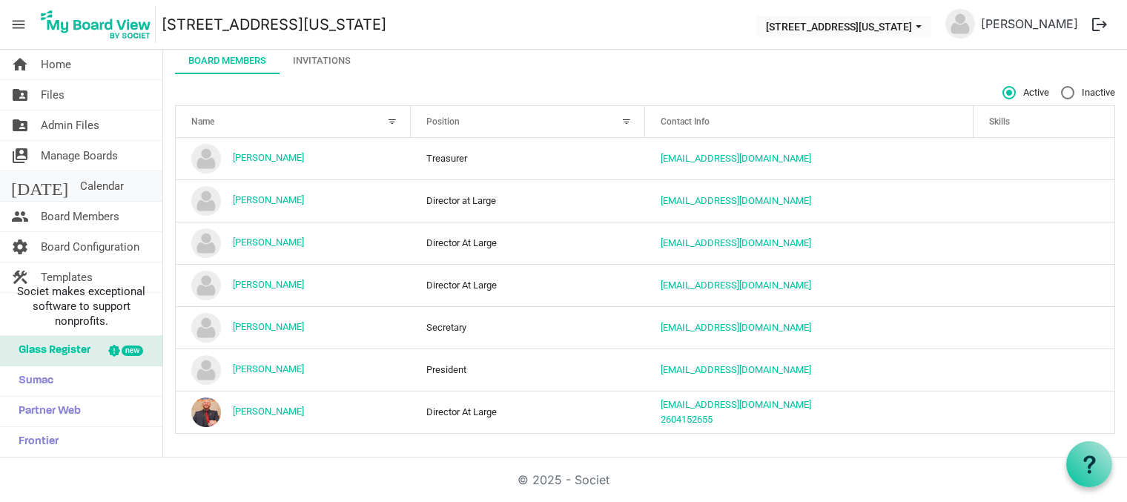
click at [80, 185] on span "Calendar" at bounding box center [102, 186] width 44 height 30
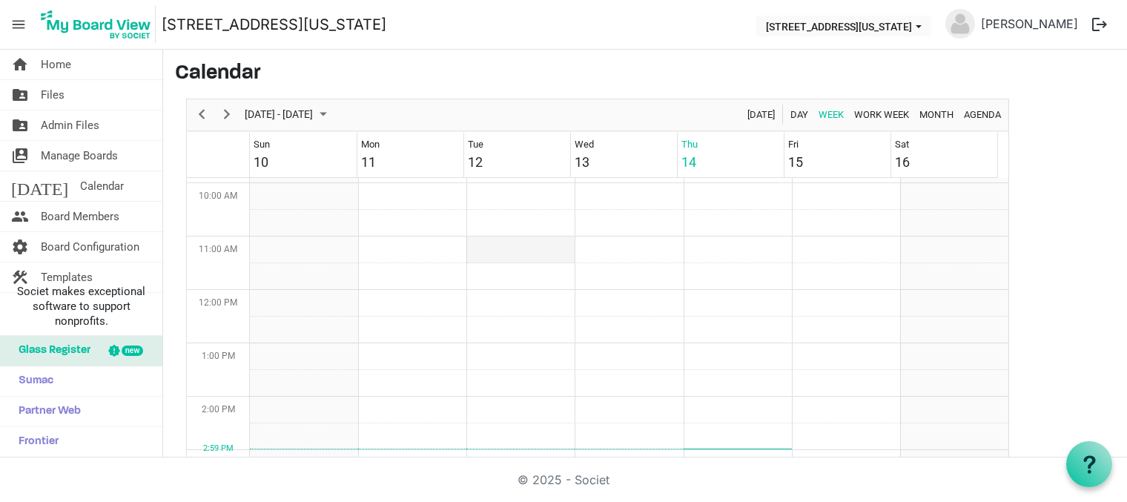
scroll to position [554, 0]
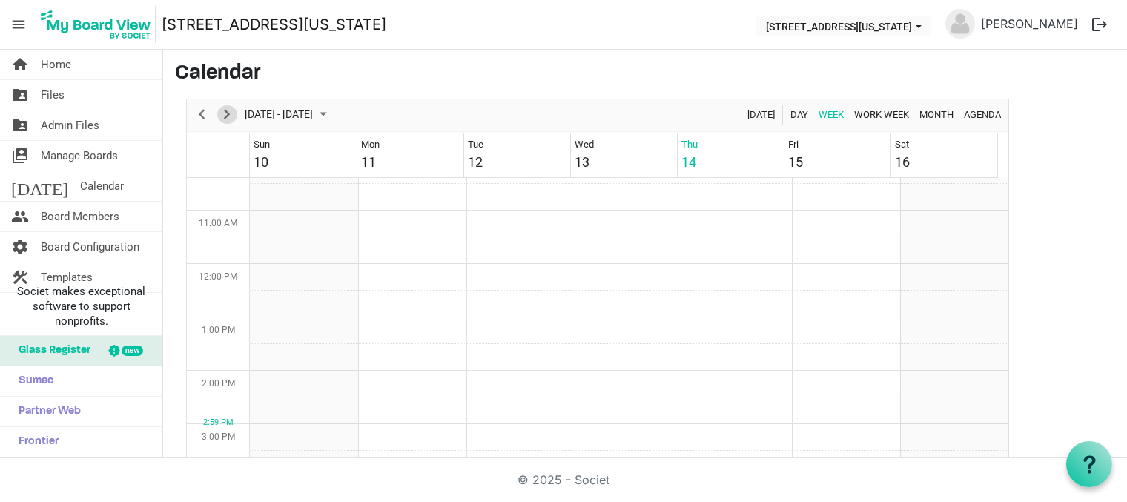
click at [226, 113] on span "Next" at bounding box center [227, 114] width 18 height 19
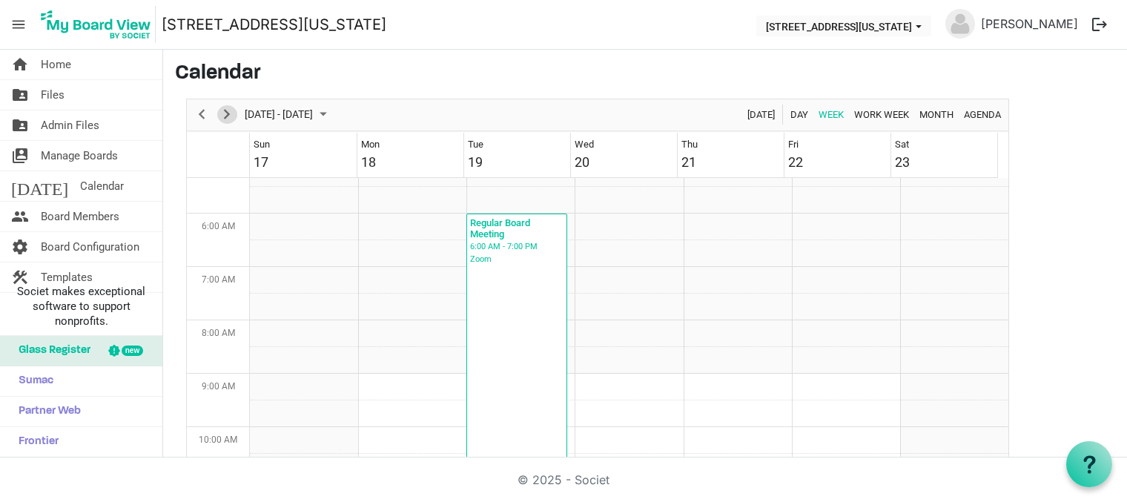
scroll to position [258, 0]
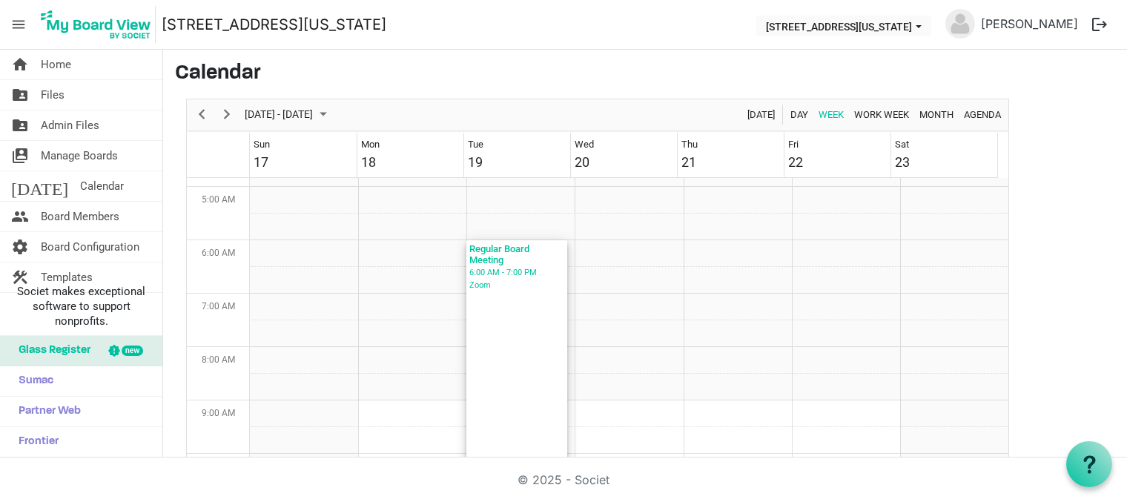
click at [493, 272] on div "6:00 AM - 7:00 PM" at bounding box center [516, 272] width 95 height 13
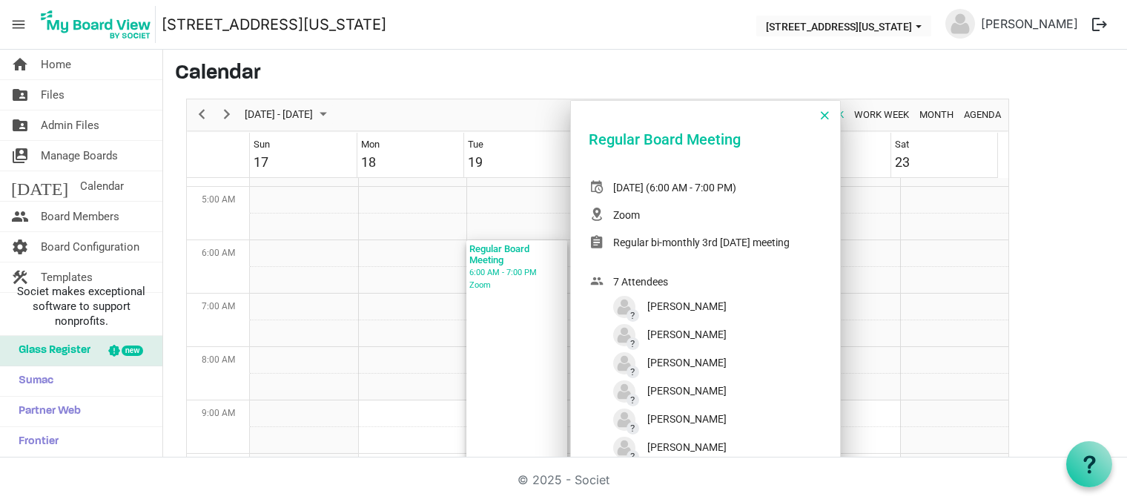
click at [493, 272] on div "6:00 AM - 7:00 PM" at bounding box center [516, 272] width 95 height 13
drag, startPoint x: 511, startPoint y: 303, endPoint x: 496, endPoint y: 328, distance: 29.6
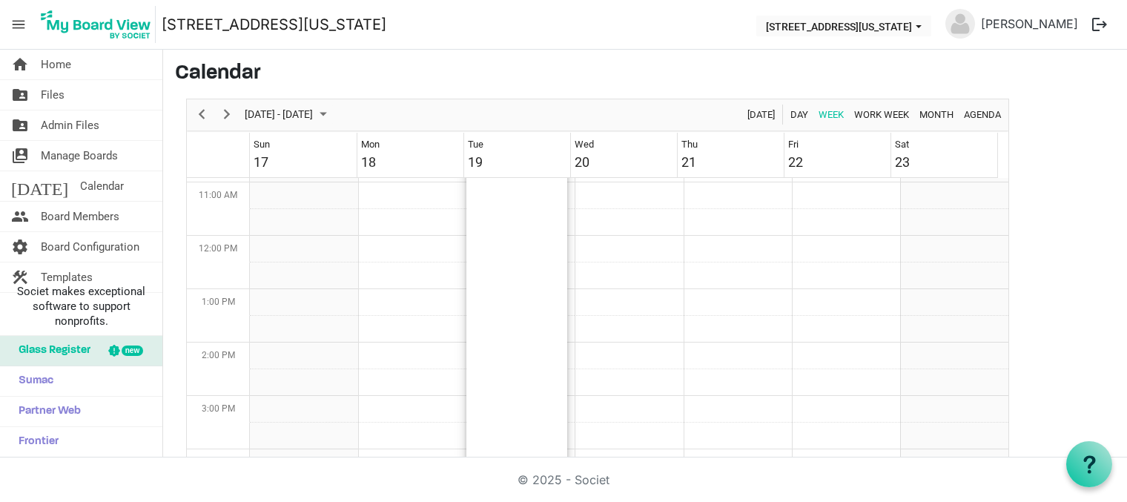
drag, startPoint x: 506, startPoint y: 360, endPoint x: 497, endPoint y: 230, distance: 130.0
click at [497, 230] on div "Regular Board Meeting 6:00 AM - 7:00 PM Zoom" at bounding box center [516, 262] width 101 height 694
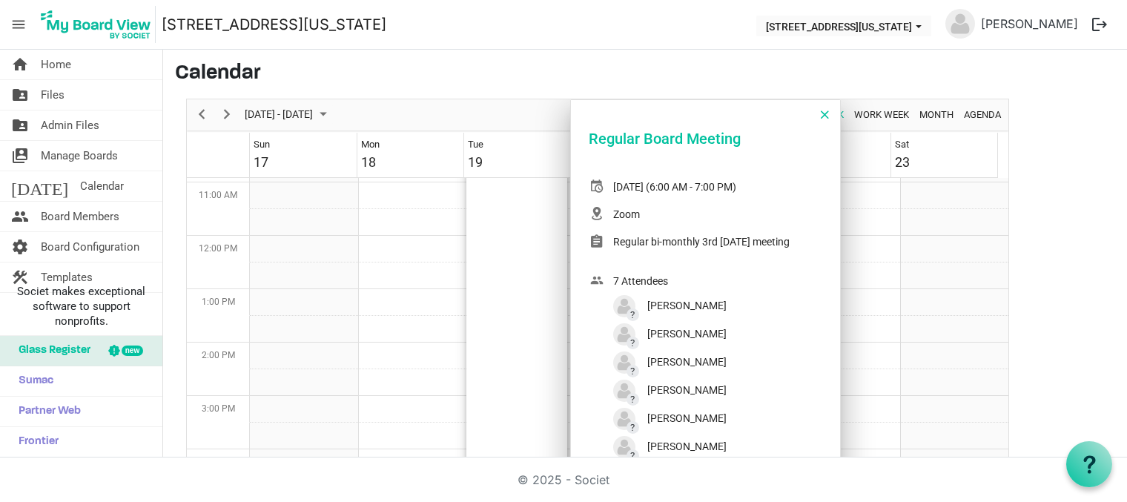
click at [645, 188] on div "August 19, 2025 (6:00 AM - 7:00 PM)" at bounding box center [674, 187] width 123 height 16
click at [596, 185] on div "Week of August 21, 2025" at bounding box center [601, 187] width 23 height 16
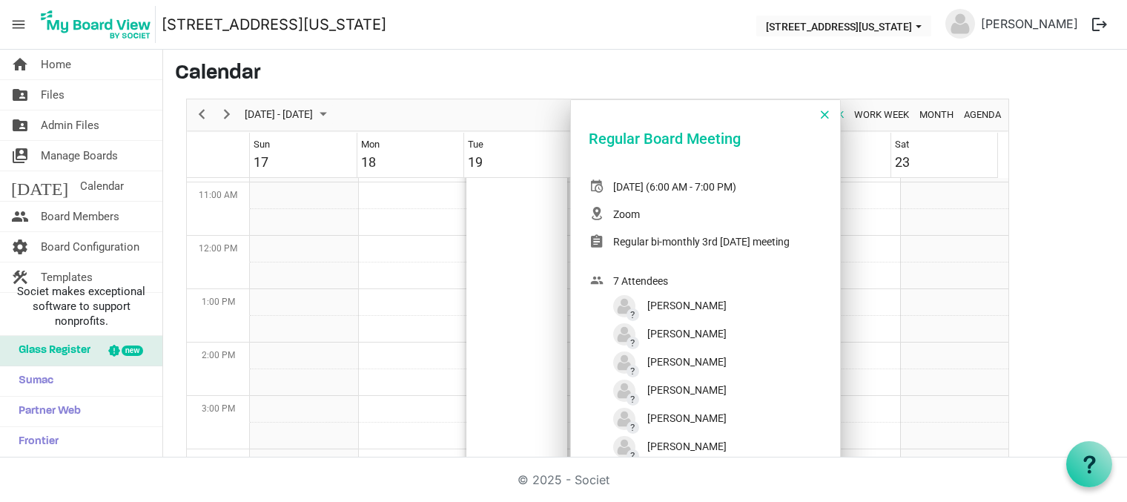
click at [596, 236] on div "Week of August 21, 2025" at bounding box center [601, 247] width 23 height 27
click at [596, 235] on div "Week of August 21, 2025" at bounding box center [601, 247] width 23 height 27
click at [617, 136] on div "Regular Board Meeting" at bounding box center [705, 138] width 233 height 22
click at [826, 111] on span "Week of August 21, 2025" at bounding box center [825, 114] width 8 height 19
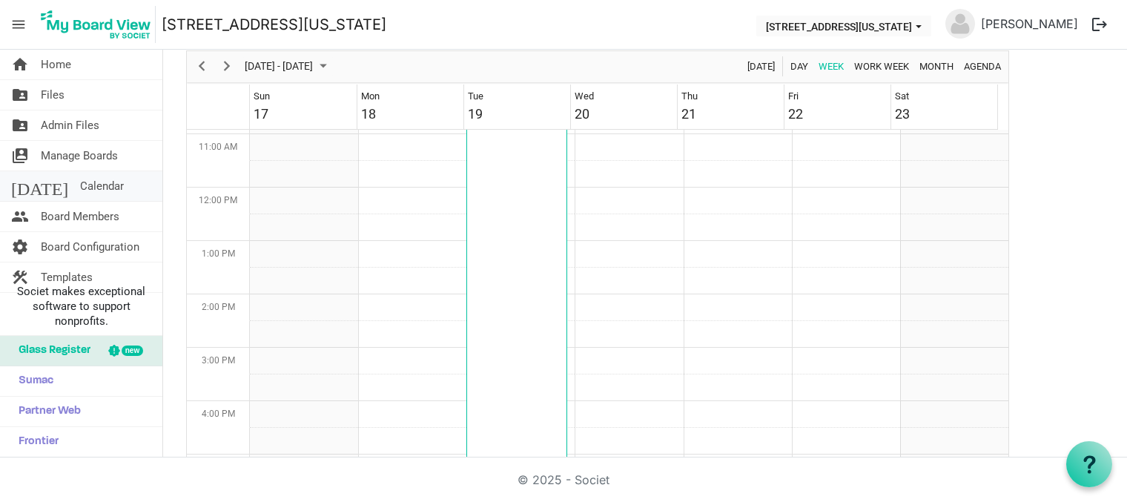
click at [80, 186] on span "Calendar" at bounding box center [102, 186] width 44 height 30
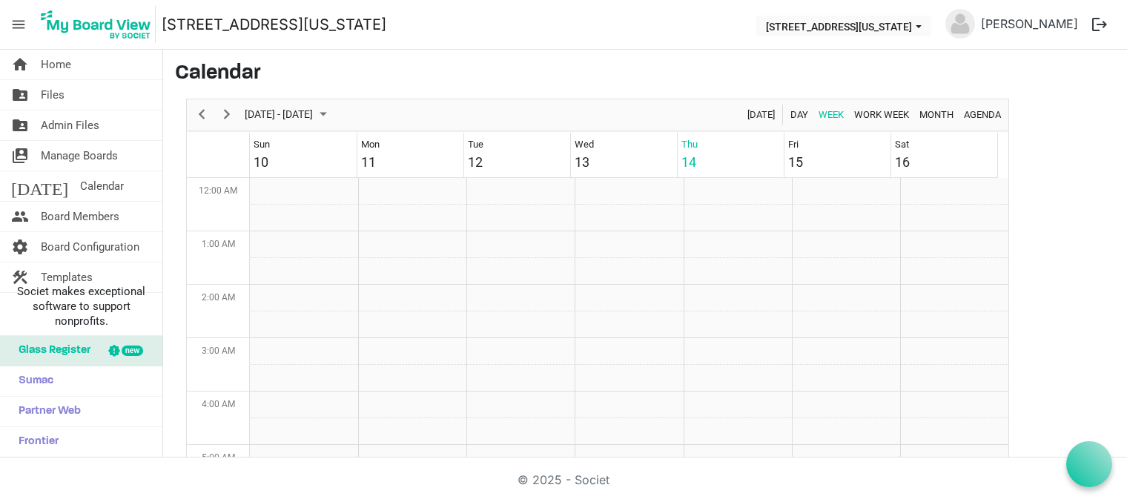
scroll to position [480, 0]
click at [229, 115] on span "Next" at bounding box center [227, 114] width 18 height 19
click at [132, 351] on div "new" at bounding box center [132, 350] width 21 height 10
click at [80, 179] on span "Calendar" at bounding box center [102, 186] width 44 height 30
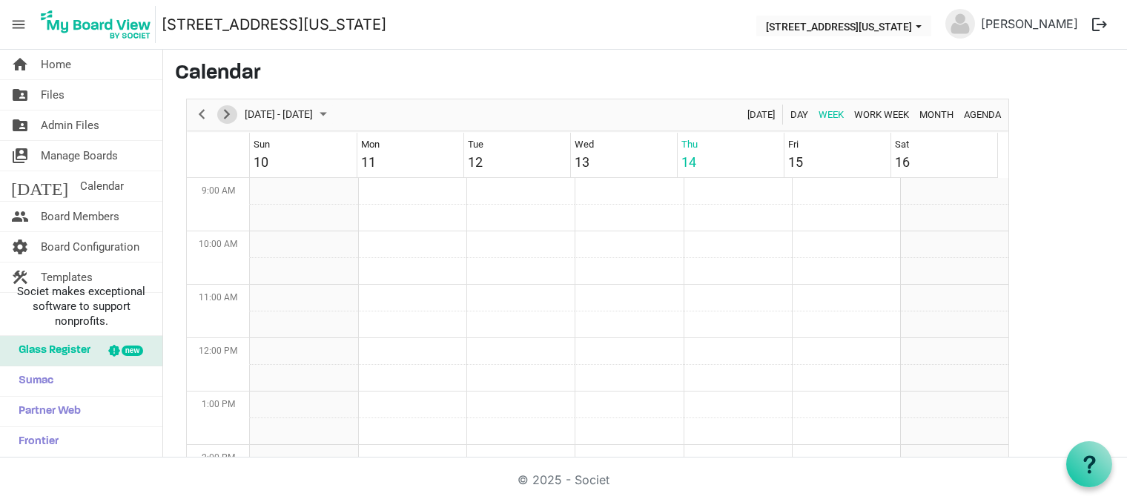
click at [227, 116] on span "Next" at bounding box center [227, 114] width 18 height 19
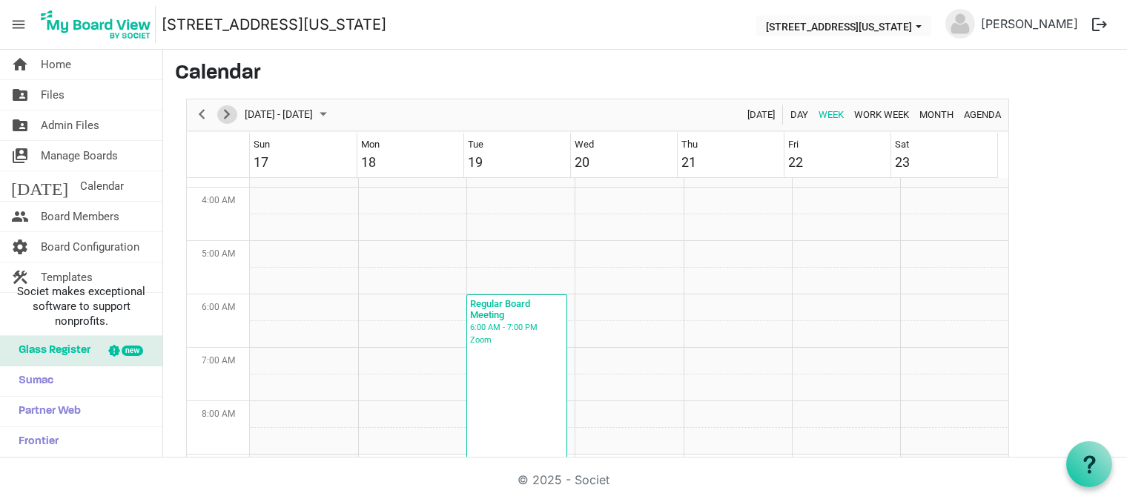
scroll to position [148, 0]
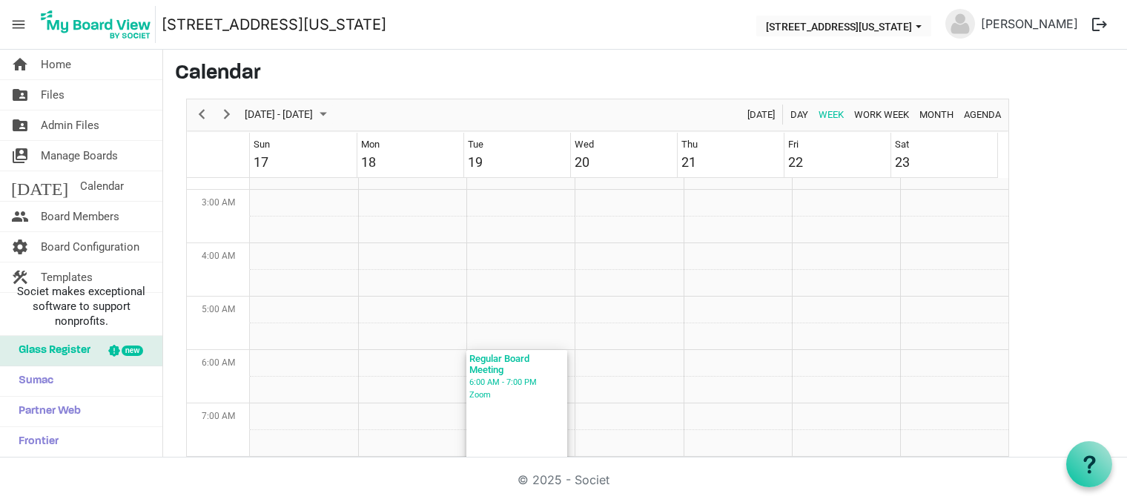
click at [514, 390] on div "Zoom" at bounding box center [516, 394] width 95 height 13
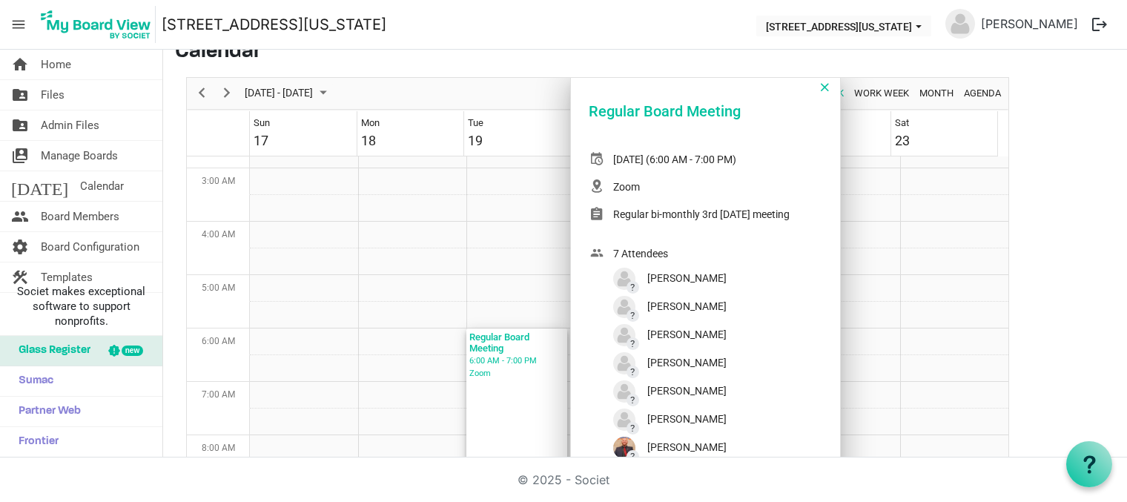
scroll to position [0, 0]
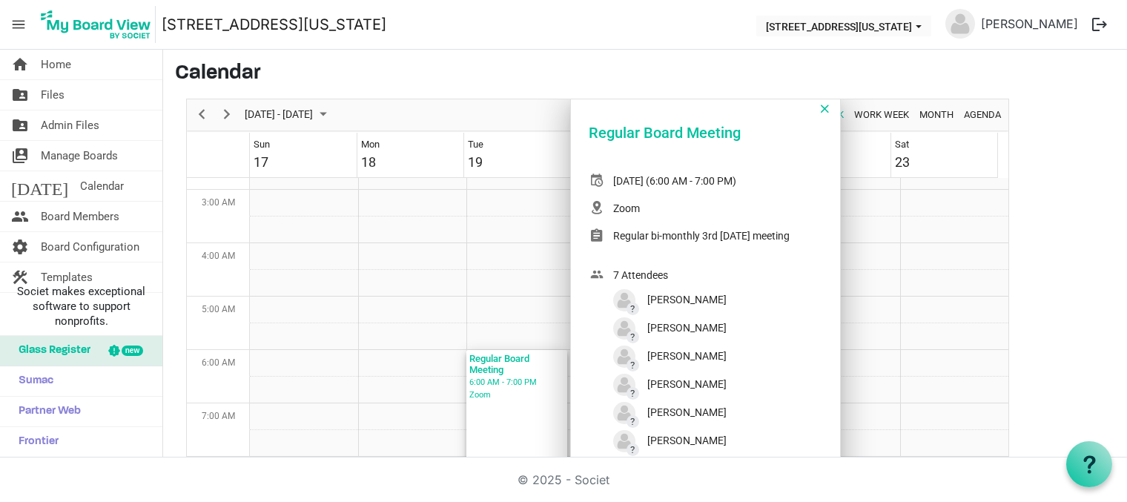
click at [828, 107] on span "Week of August 21, 2025" at bounding box center [825, 108] width 8 height 19
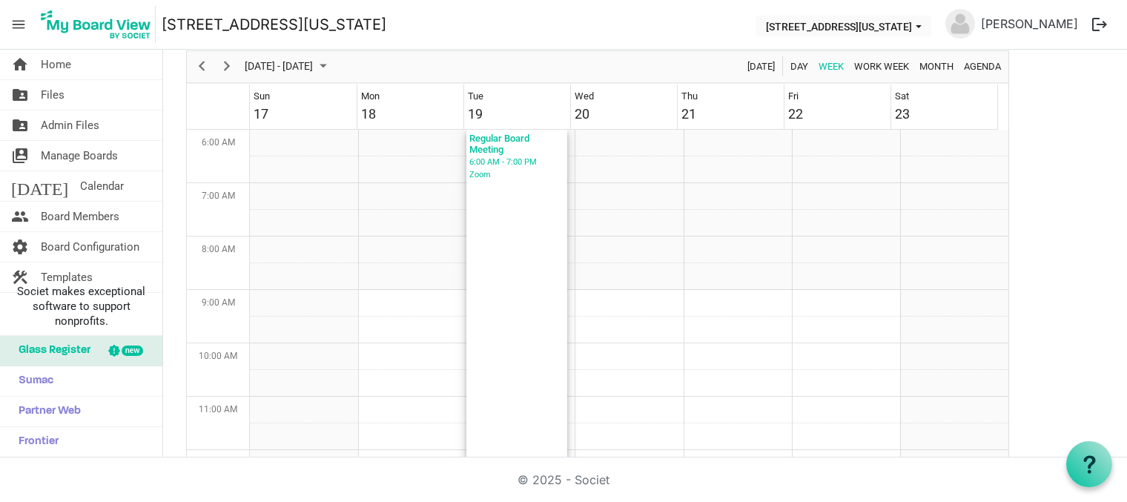
click at [503, 365] on div "Regular Board Meeting 6:00 AM - 7:00 PM Zoom" at bounding box center [516, 477] width 101 height 694
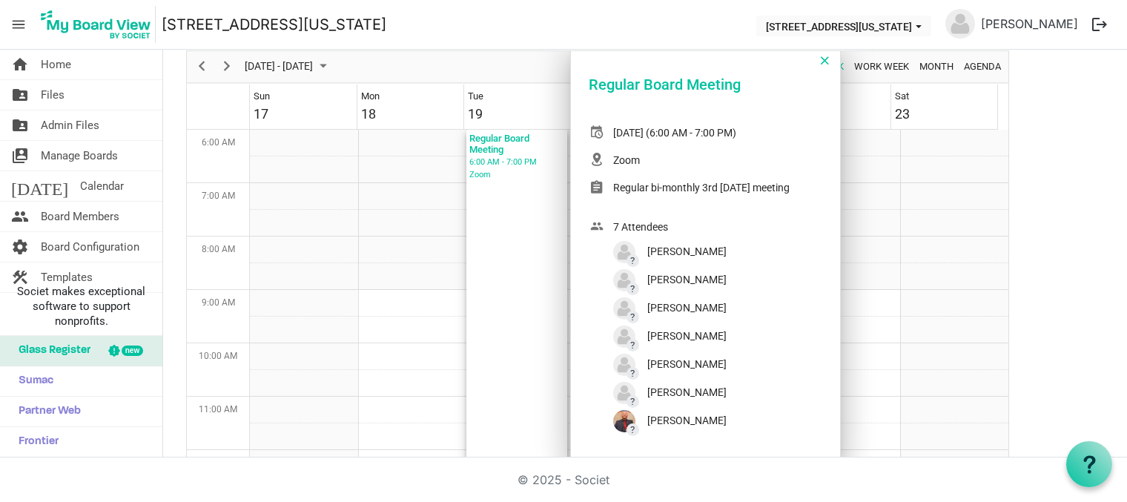
click at [503, 365] on div "Regular Board Meeting 6:00 AM - 7:00 PM Zoom" at bounding box center [516, 477] width 101 height 694
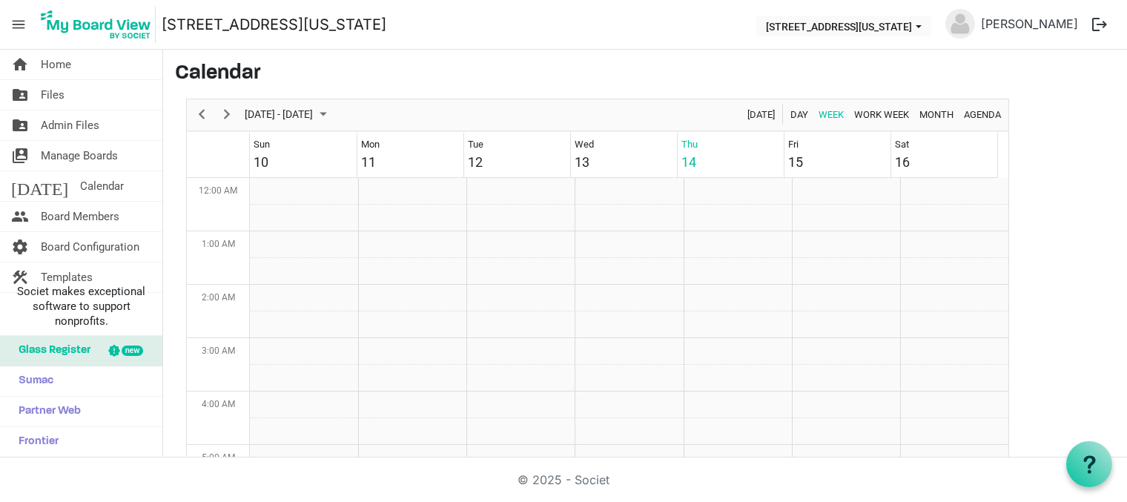
scroll to position [480, 0]
click at [226, 115] on span "Next" at bounding box center [227, 114] width 18 height 19
click at [538, 296] on div "Regular Board Meeting 6:00 AM - 7:00 PM Zoom" at bounding box center [516, 365] width 101 height 694
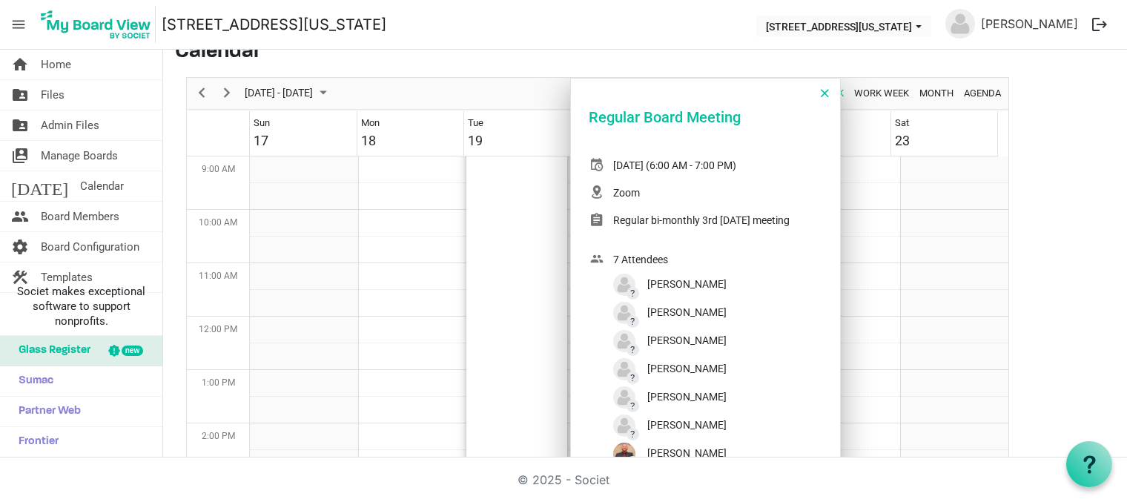
scroll to position [0, 0]
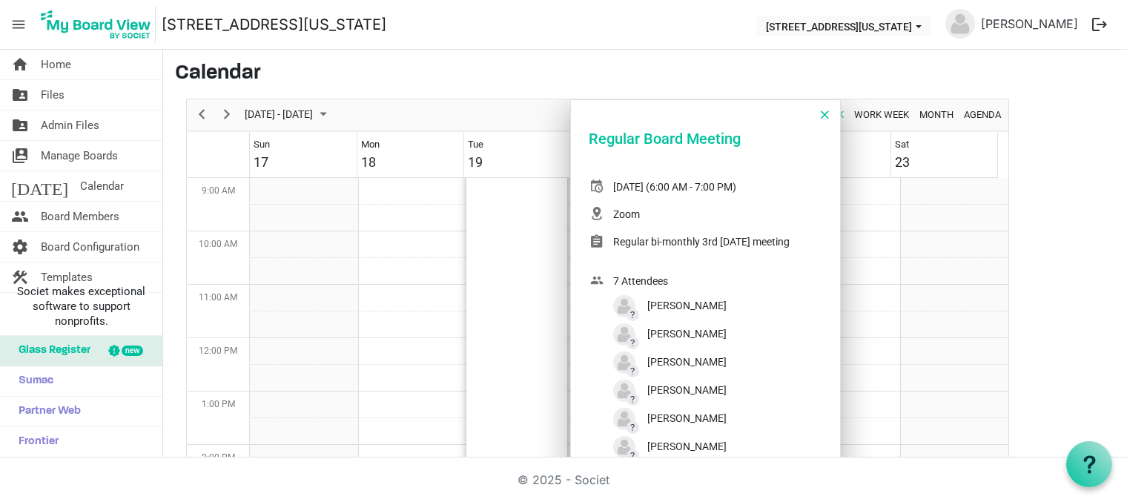
click at [632, 187] on div "August 19, 2025 (6:00 AM - 7:00 PM)" at bounding box center [674, 187] width 123 height 16
click at [596, 185] on div "Week of August 21, 2025" at bounding box center [601, 187] width 23 height 16
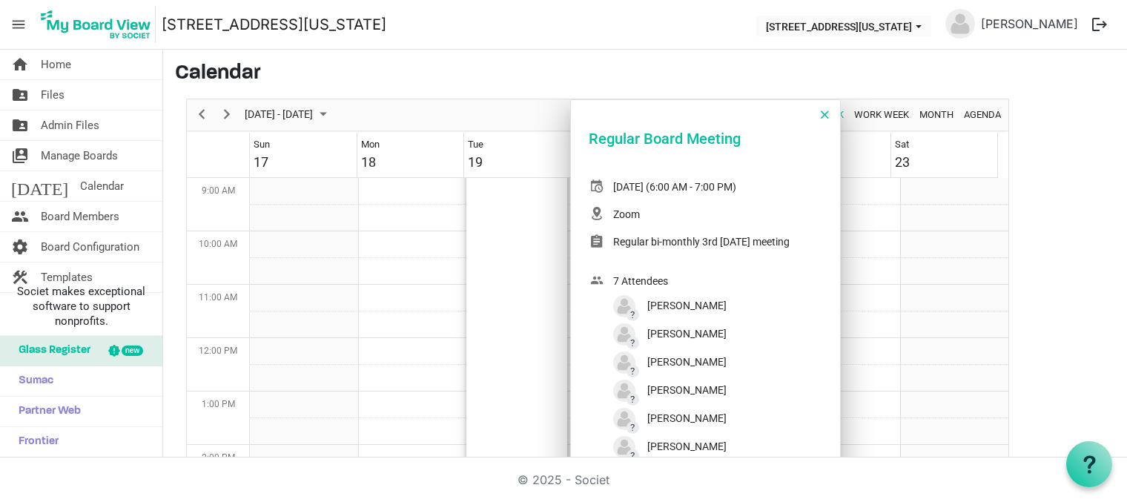
click at [619, 144] on div "Regular Board Meeting" at bounding box center [705, 138] width 233 height 22
click at [620, 136] on div "Regular Board Meeting" at bounding box center [705, 138] width 233 height 22
click at [392, 64] on h3 "Calendar" at bounding box center [645, 74] width 940 height 25
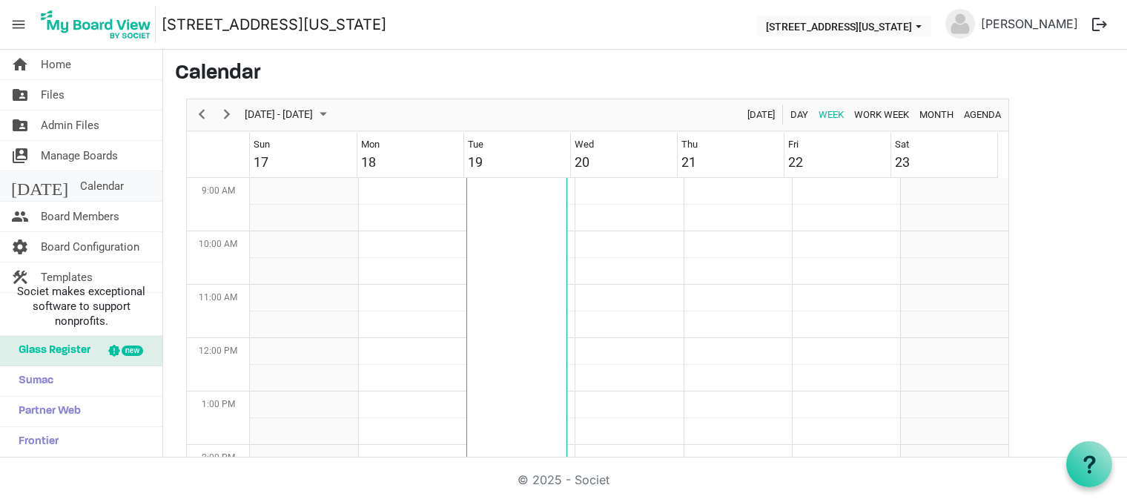
click at [80, 185] on span "Calendar" at bounding box center [102, 186] width 44 height 30
